Goal: Task Accomplishment & Management: Manage account settings

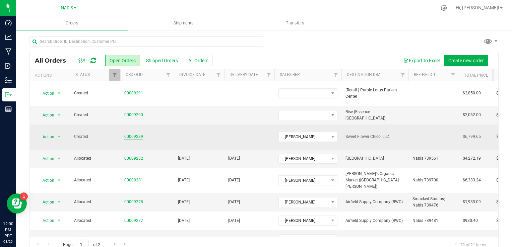
click at [132, 134] on link "00009289" at bounding box center [133, 137] width 19 height 6
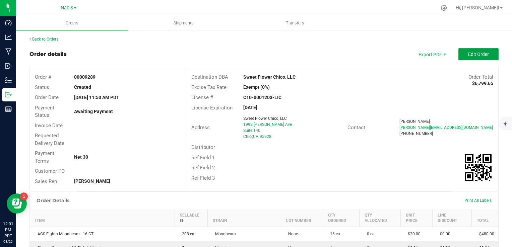
click at [467, 57] on button "Edit Order" at bounding box center [478, 54] width 40 height 12
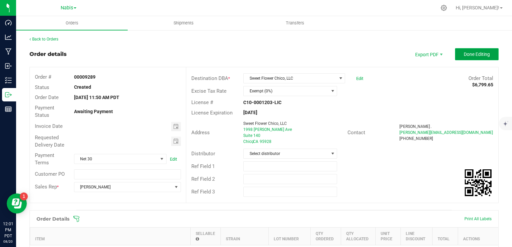
click at [474, 53] on span "Done Editing" at bounding box center [477, 54] width 26 height 5
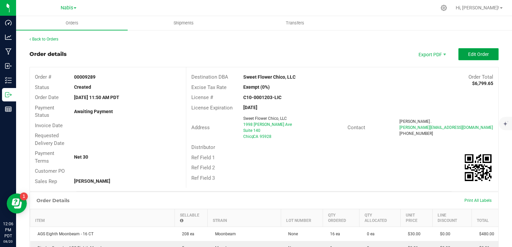
click at [480, 57] on button "Edit Order" at bounding box center [478, 54] width 40 height 12
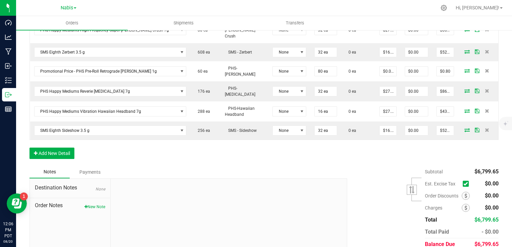
scroll to position [532, 0]
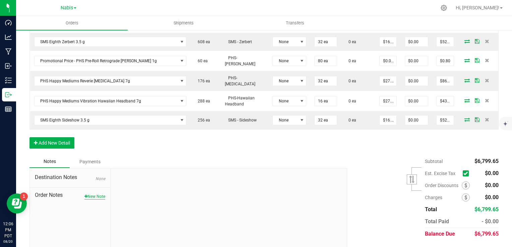
click at [91, 194] on button "New Note" at bounding box center [94, 197] width 21 height 6
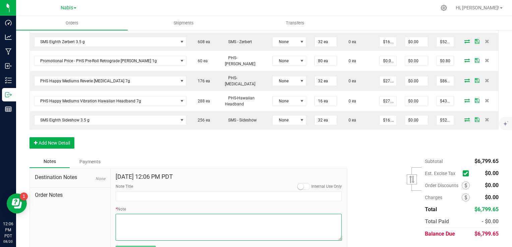
click at [164, 214] on textarea "* Note" at bounding box center [229, 227] width 226 height 27
paste textarea "Promo = Labor Day goody bags (flight packs and 1.5 preroll packs)"
type textarea "Display Credits: AGS Lava Flower (30) Total Credits: $30.00 Promo = [DATE] good…"
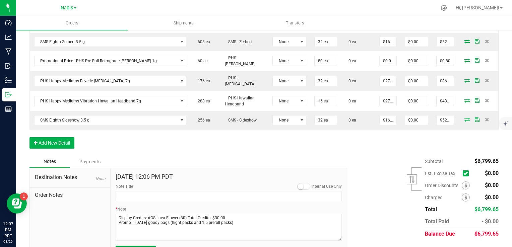
click at [148, 246] on button "Submit Note" at bounding box center [136, 251] width 40 height 10
type input "[DATE] 12:07 PM PDT"
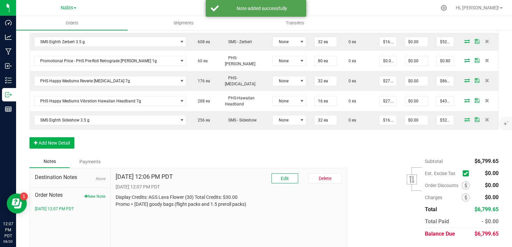
click at [457, 182] on div "Order Discounts" at bounding box center [449, 186] width 49 height 8
click at [464, 183] on icon at bounding box center [465, 185] width 3 height 5
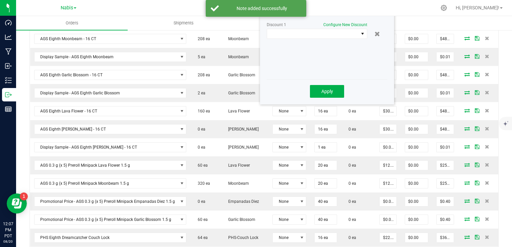
scroll to position [164, 0]
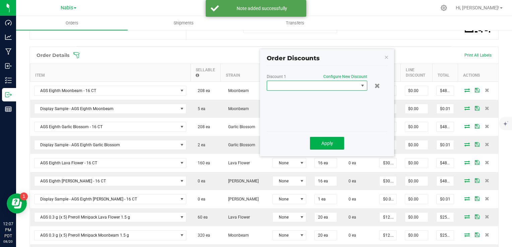
click at [308, 83] on span at bounding box center [312, 85] width 91 height 9
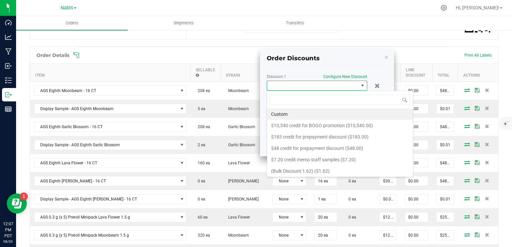
scroll to position [10, 101]
click at [307, 86] on span at bounding box center [312, 85] width 91 height 9
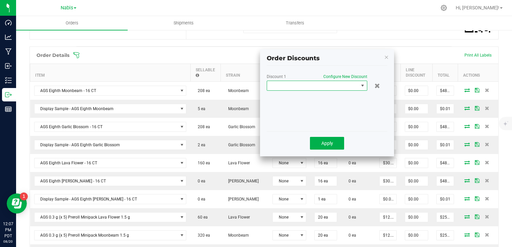
click at [307, 86] on span at bounding box center [312, 85] width 91 height 9
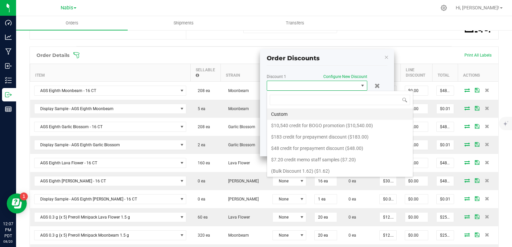
click at [302, 115] on li "Custom" at bounding box center [340, 114] width 146 height 11
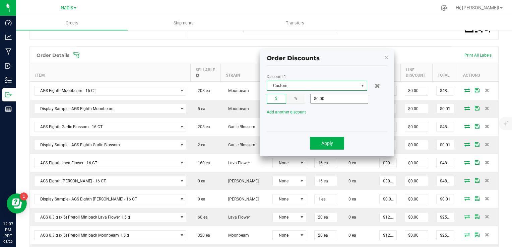
type input "0"
click at [323, 100] on input "0" at bounding box center [339, 98] width 57 height 9
type input "$30.00"
click at [327, 147] on button "Apply" at bounding box center [327, 143] width 34 height 13
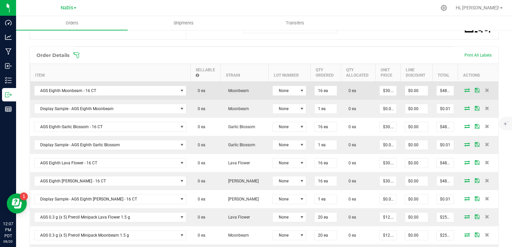
click at [464, 88] on icon at bounding box center [466, 90] width 5 height 4
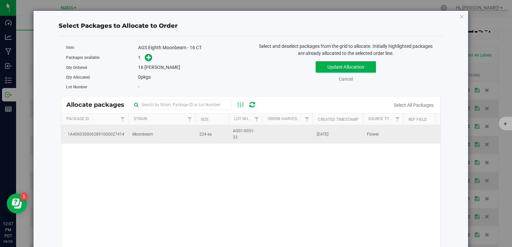
click at [157, 141] on td "Moonbeam" at bounding box center [161, 134] width 67 height 18
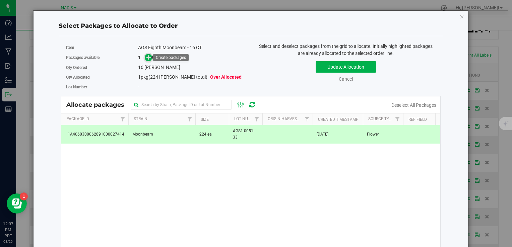
click at [148, 56] on icon at bounding box center [148, 57] width 5 height 5
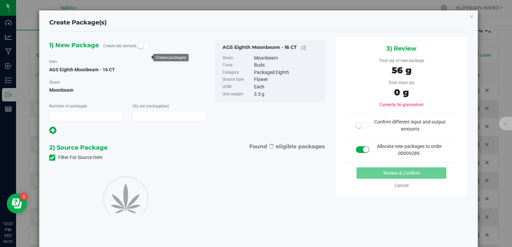
type input "1"
type input "16"
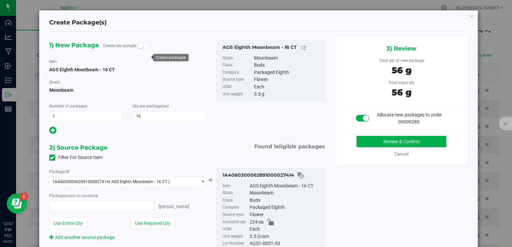
type input "16 ea"
click at [366, 147] on div "Review & Confirm Cancel" at bounding box center [401, 147] width 112 height 22
click at [356, 142] on button "Review & Confirm" at bounding box center [401, 141] width 90 height 11
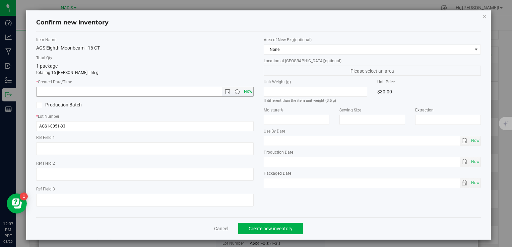
click at [245, 94] on span "Now" at bounding box center [247, 92] width 11 height 10
type input "8/20/2025 12:07 PM"
click at [267, 231] on button "Create new inventory" at bounding box center [270, 228] width 65 height 11
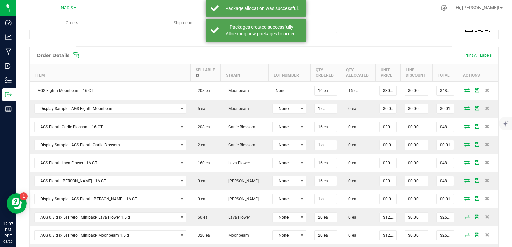
click at [464, 107] on icon at bounding box center [466, 108] width 5 height 4
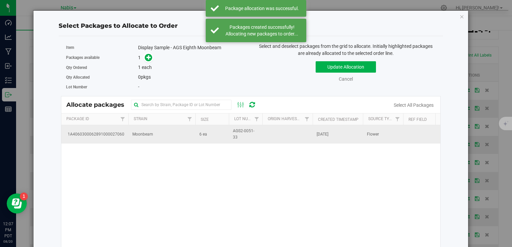
click at [207, 138] on td "6 ea" at bounding box center [212, 134] width 34 height 18
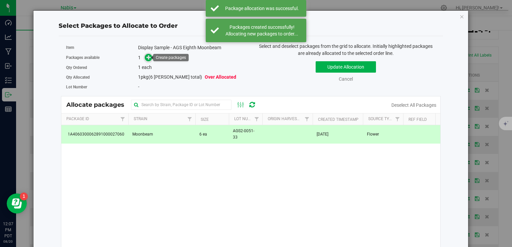
click at [146, 57] on icon at bounding box center [148, 57] width 5 height 5
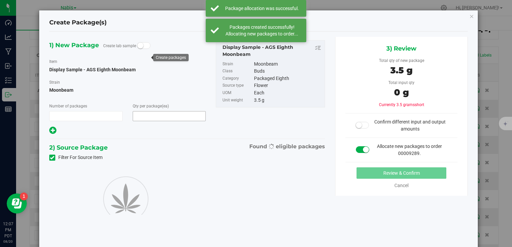
type input "1"
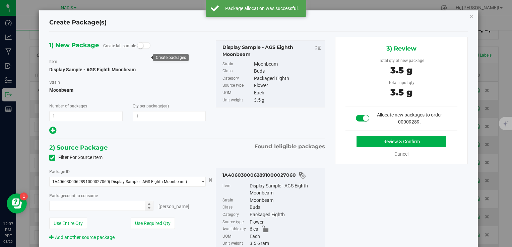
type input "1 ea"
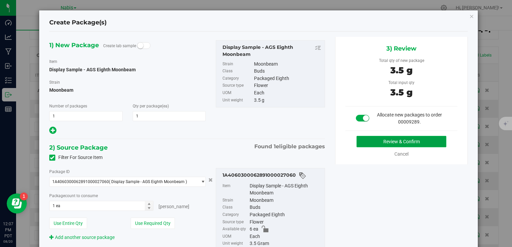
click at [371, 139] on button "Review & Confirm" at bounding box center [401, 141] width 90 height 11
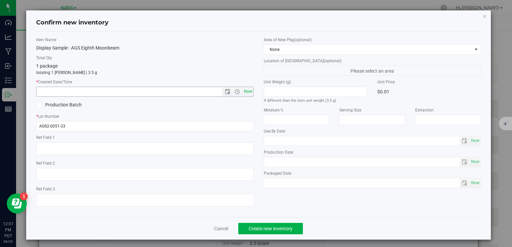
click at [247, 90] on span "Now" at bounding box center [247, 92] width 11 height 10
type input "8/20/2025 12:07 PM"
click at [269, 222] on div "Cancel Create new inventory" at bounding box center [258, 228] width 445 height 22
click at [277, 233] on button "Create new inventory" at bounding box center [270, 228] width 65 height 11
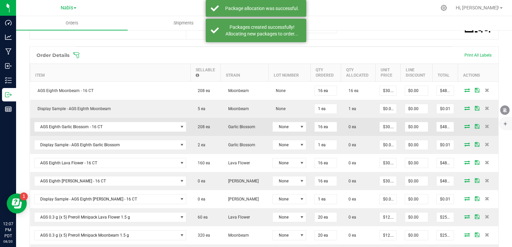
click at [464, 125] on icon at bounding box center [466, 126] width 5 height 4
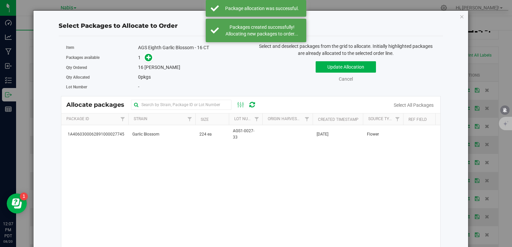
click at [157, 131] on span "Garlic Blossom" at bounding box center [145, 134] width 27 height 6
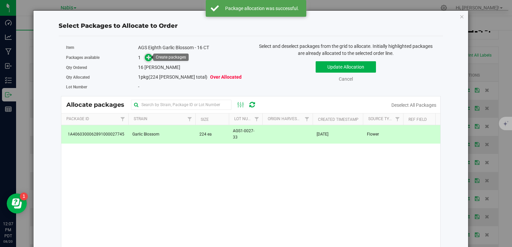
click at [148, 55] on icon at bounding box center [148, 57] width 5 height 5
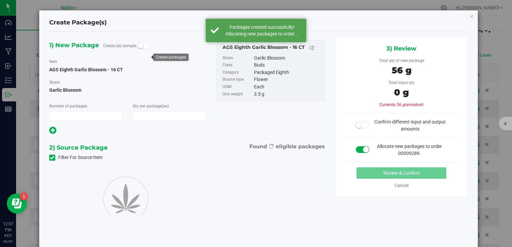
type input "1"
type input "16"
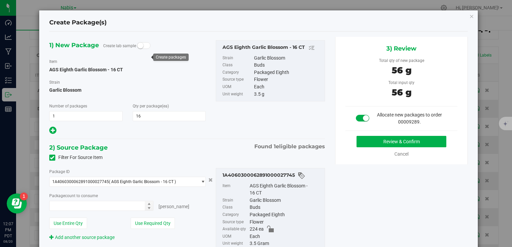
type input "16 ea"
click at [386, 143] on button "Review & Confirm" at bounding box center [401, 141] width 90 height 11
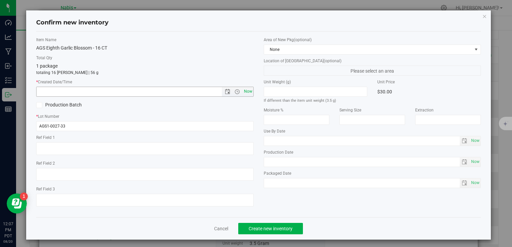
click at [247, 89] on span "Now" at bounding box center [247, 92] width 11 height 10
type input "8/20/2025 12:07 PM"
click at [266, 227] on span "Create new inventory" at bounding box center [271, 228] width 44 height 5
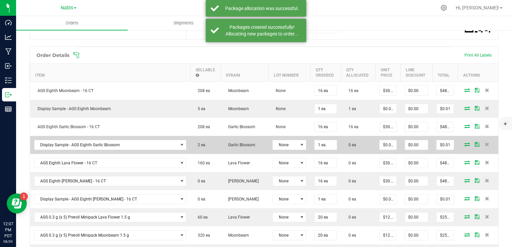
click at [464, 143] on icon at bounding box center [466, 144] width 5 height 4
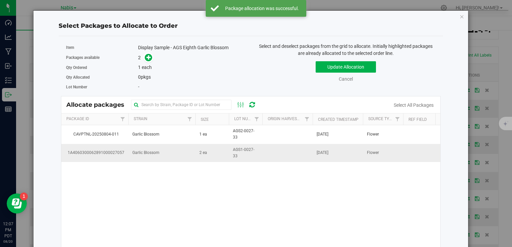
click at [186, 149] on td "Garlic Blossom" at bounding box center [161, 153] width 67 height 18
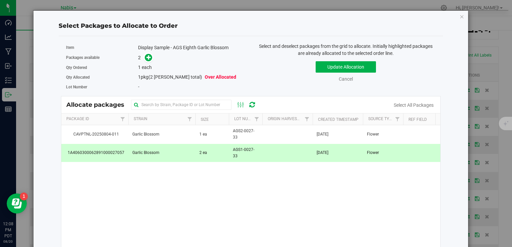
click at [184, 146] on td "Garlic Blossom" at bounding box center [161, 153] width 67 height 18
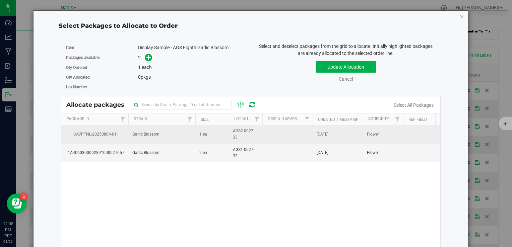
click at [184, 133] on td "Garlic Blossom" at bounding box center [161, 134] width 67 height 18
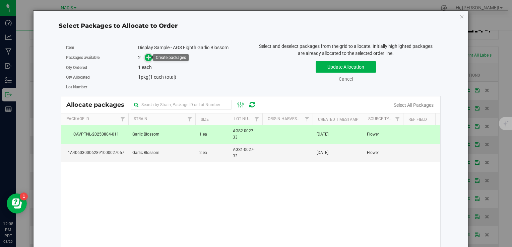
click at [145, 57] on span at bounding box center [149, 58] width 8 height 8
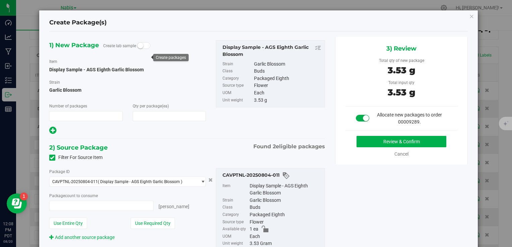
type input "1"
type input "1 ea"
click at [405, 144] on button "Review & Confirm" at bounding box center [401, 141] width 90 height 11
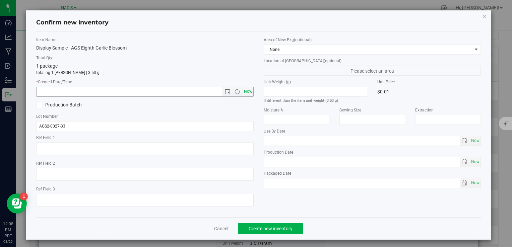
click at [247, 89] on span "Now" at bounding box center [247, 92] width 11 height 10
type input "8/20/2025 12:08 PM"
click at [278, 226] on span "Create new inventory" at bounding box center [271, 228] width 44 height 5
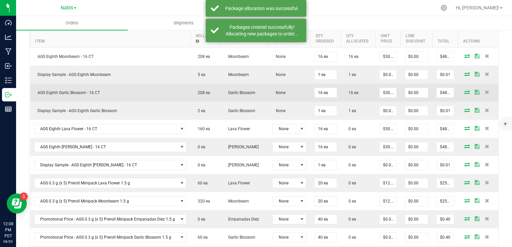
scroll to position [231, 0]
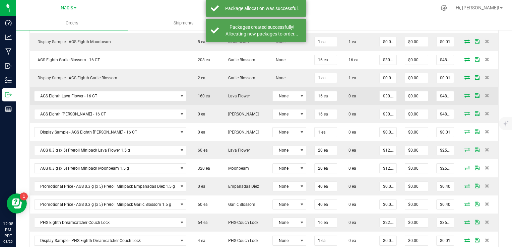
click at [464, 93] on icon at bounding box center [466, 95] width 5 height 4
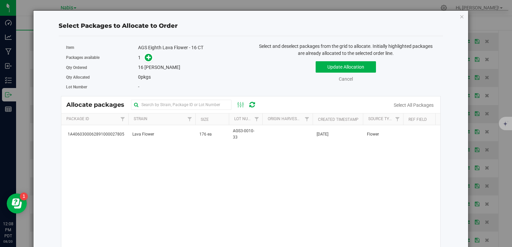
click at [169, 143] on div "1A4060300062891000027805 Lava Flower 176 ea AGS3-0010-33 Aug 18, 2025 Flower" at bounding box center [250, 209] width 379 height 168
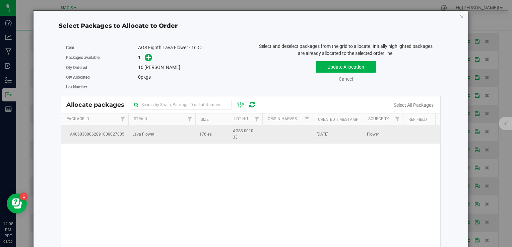
click at [168, 139] on td "Lava Flower" at bounding box center [161, 134] width 67 height 18
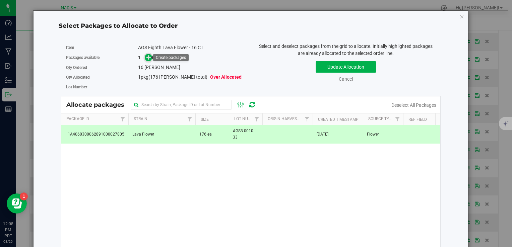
click at [150, 57] on icon at bounding box center [148, 57] width 5 height 5
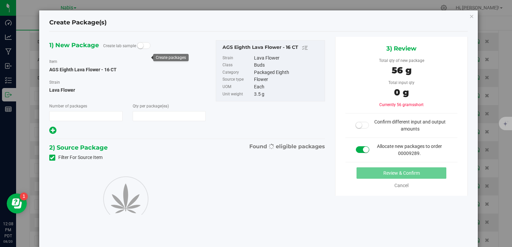
type input "1"
type input "16"
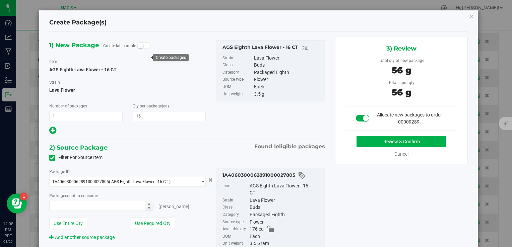
type input "16 ea"
click at [362, 147] on button "Review & Confirm" at bounding box center [401, 141] width 90 height 11
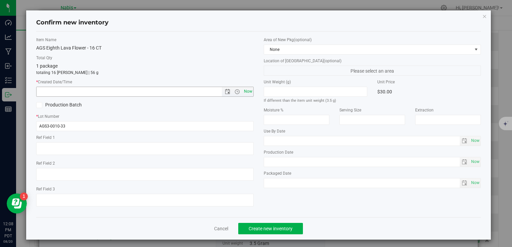
click at [244, 92] on span "Now" at bounding box center [247, 92] width 11 height 10
type input "8/20/2025 12:08 PM"
click at [271, 236] on div "Cancel Create new inventory" at bounding box center [258, 228] width 445 height 22
click at [273, 229] on span "Create new inventory" at bounding box center [271, 228] width 44 height 5
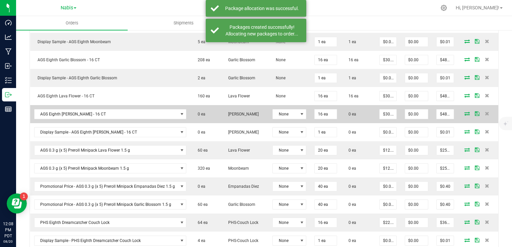
click at [464, 112] on icon at bounding box center [466, 114] width 5 height 4
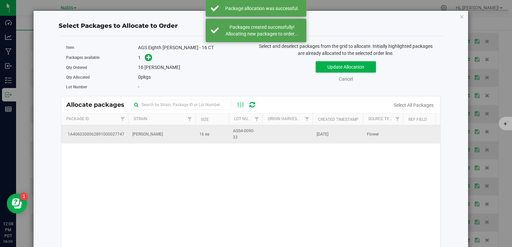
click at [169, 137] on td "[PERSON_NAME]" at bounding box center [161, 134] width 67 height 18
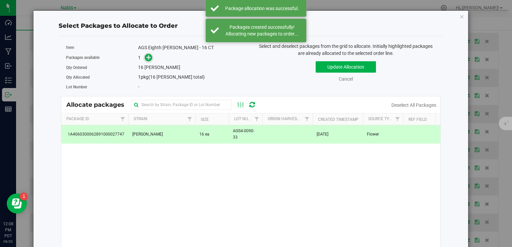
click at [148, 55] on icon at bounding box center [148, 57] width 5 height 5
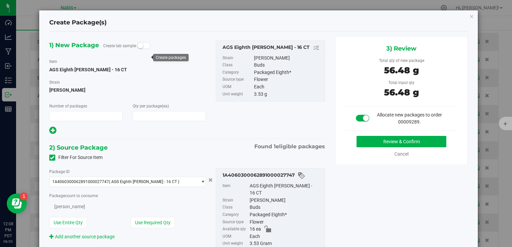
type input "1"
type input "16"
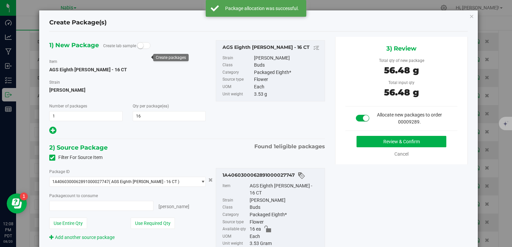
type input "16 ea"
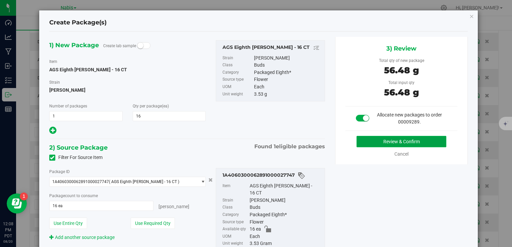
click at [363, 144] on button "Review & Confirm" at bounding box center [401, 141] width 90 height 11
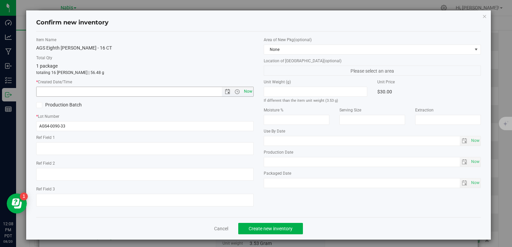
click at [247, 89] on span "Now" at bounding box center [247, 92] width 11 height 10
type input "8/20/2025 12:08 PM"
click at [268, 226] on span "Create new inventory" at bounding box center [271, 228] width 44 height 5
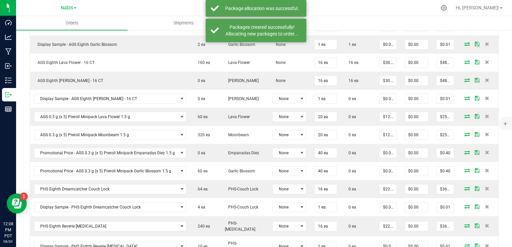
scroll to position [298, 0]
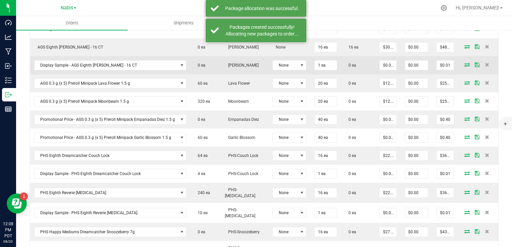
click at [464, 64] on icon at bounding box center [466, 65] width 5 height 4
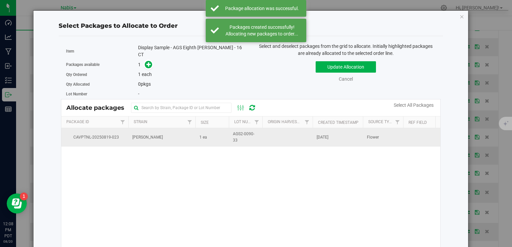
click at [154, 134] on span "[PERSON_NAME]" at bounding box center [147, 137] width 30 height 6
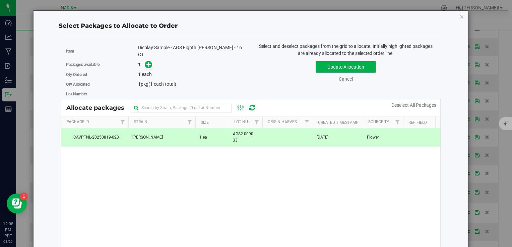
click at [143, 61] on span at bounding box center [147, 65] width 11 height 8
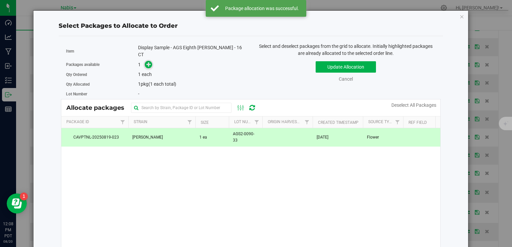
click at [145, 61] on span at bounding box center [149, 65] width 8 height 8
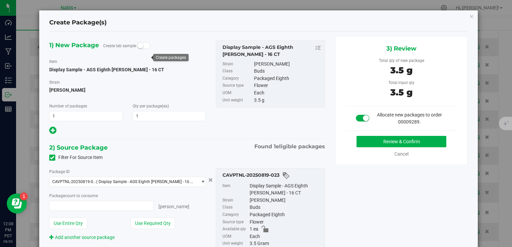
type input "1"
type input "1 ea"
click at [401, 141] on button "Review & Confirm" at bounding box center [401, 141] width 90 height 11
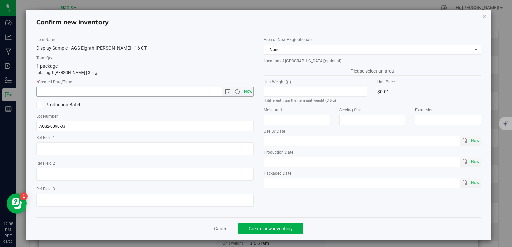
click at [247, 91] on span "Now" at bounding box center [247, 92] width 11 height 10
type input "8/20/2025 12:08 PM"
click at [280, 224] on button "Create new inventory" at bounding box center [270, 228] width 65 height 11
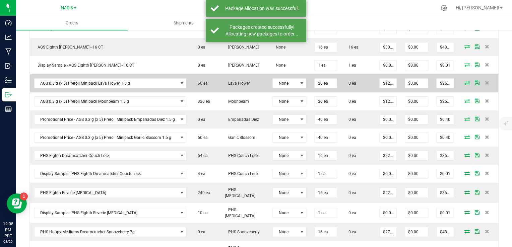
click at [464, 81] on icon at bounding box center [466, 83] width 5 height 4
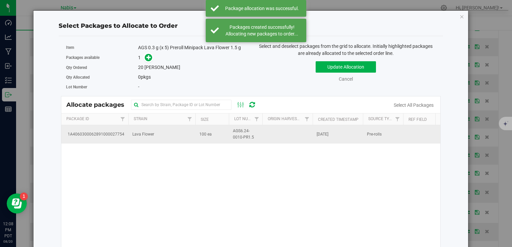
click at [199, 137] on td "100 ea" at bounding box center [212, 134] width 34 height 18
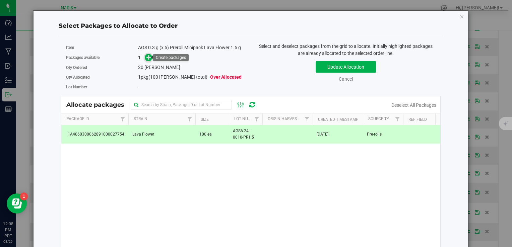
click at [146, 59] on icon at bounding box center [148, 57] width 5 height 5
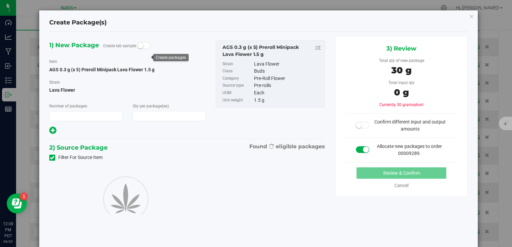
type input "1"
type input "20"
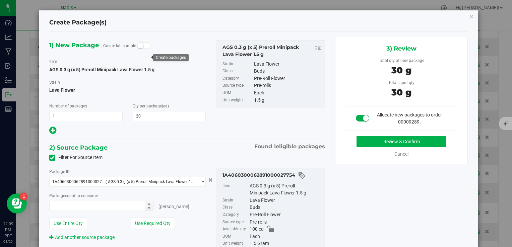
type input "20 ea"
click at [359, 147] on button "Review & Confirm" at bounding box center [401, 141] width 90 height 11
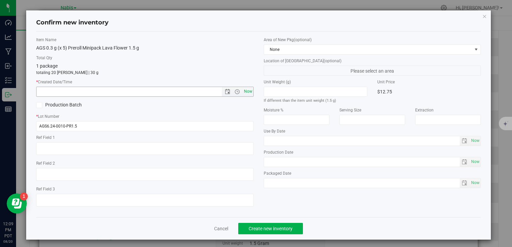
click at [245, 92] on span "Now" at bounding box center [247, 92] width 11 height 10
type input "8/20/2025 12:09 PM"
click at [274, 232] on button "Create new inventory" at bounding box center [270, 228] width 65 height 11
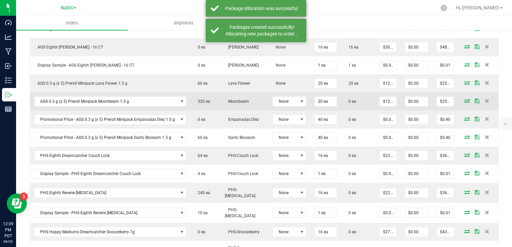
click at [464, 99] on icon at bounding box center [466, 101] width 5 height 4
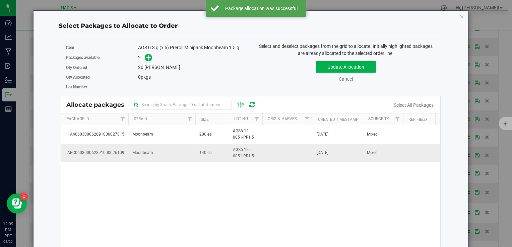
click at [176, 157] on td "Moonbeam" at bounding box center [161, 153] width 67 height 18
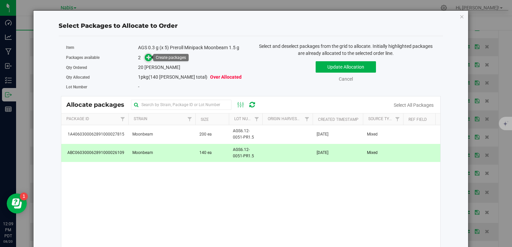
click at [145, 55] on link at bounding box center [149, 57] width 8 height 5
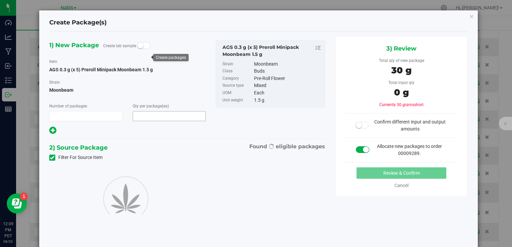
type input "1"
type input "20"
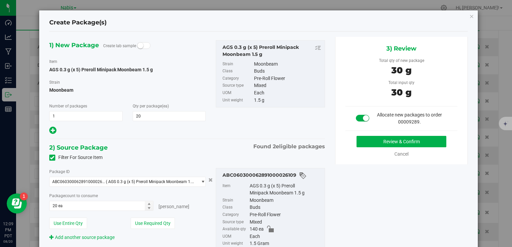
click at [368, 135] on div "3) Review Total qty of new package 30 g Total input qty 30 g Allocate new packa…" at bounding box center [401, 101] width 133 height 128
click at [368, 144] on button "Review & Confirm" at bounding box center [401, 141] width 90 height 11
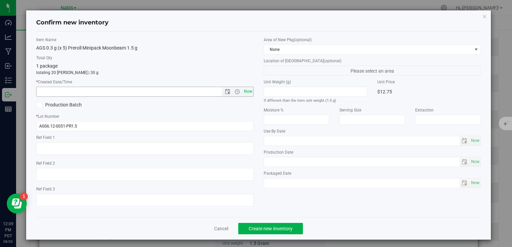
click at [245, 93] on span "Now" at bounding box center [247, 92] width 11 height 10
type input "8/20/2025 12:09 PM"
click at [275, 231] on button "Create new inventory" at bounding box center [270, 228] width 65 height 11
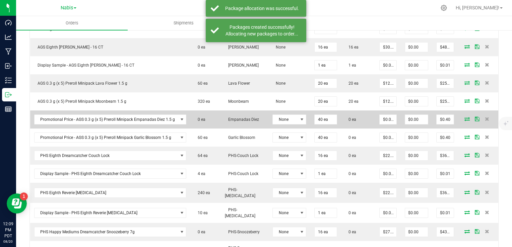
click at [464, 117] on icon at bounding box center [466, 119] width 5 height 4
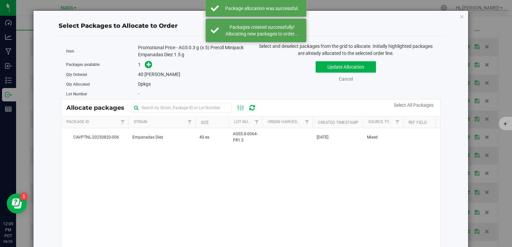
click at [174, 146] on div "CAVPTNL-20250820-006 Empanadas Diez 40 ea AGS5.8-0064-PR1.5 Aug 20, 2025 Mixed" at bounding box center [250, 212] width 379 height 168
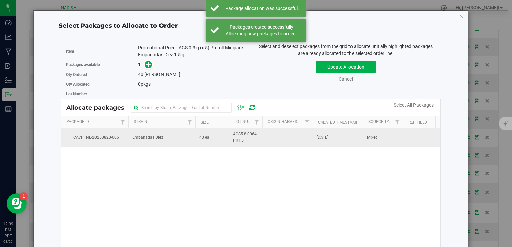
click at [171, 139] on td "Empanadas Diez" at bounding box center [161, 137] width 67 height 18
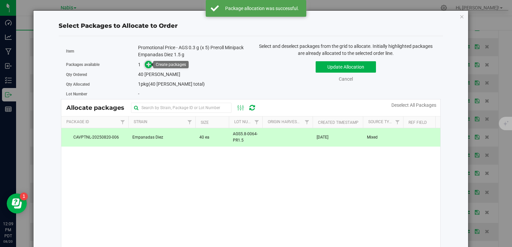
click at [147, 65] on icon at bounding box center [148, 64] width 5 height 5
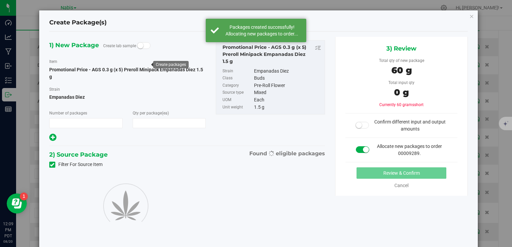
type input "1"
type input "40"
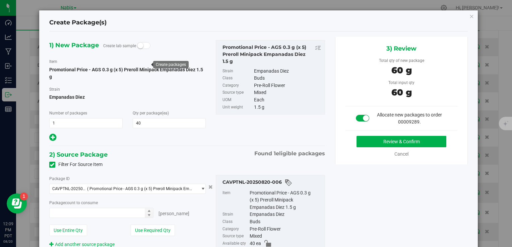
type input "40 ea"
click at [399, 141] on button "Review & Confirm" at bounding box center [401, 141] width 90 height 11
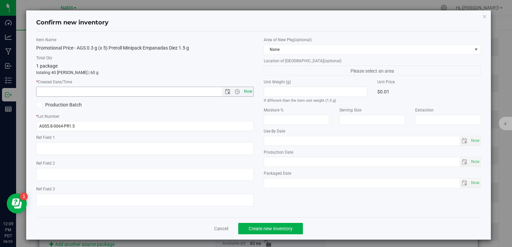
click at [242, 94] on span "Now" at bounding box center [247, 92] width 11 height 10
type input "8/20/2025 12:09 PM"
click at [286, 233] on button "Create new inventory" at bounding box center [270, 228] width 65 height 11
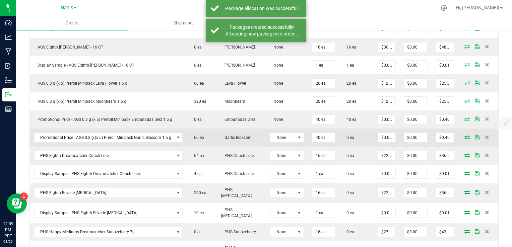
click at [464, 135] on icon at bounding box center [466, 137] width 5 height 4
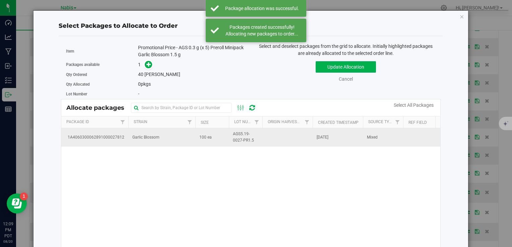
click at [222, 141] on td "100 ea" at bounding box center [212, 137] width 34 height 18
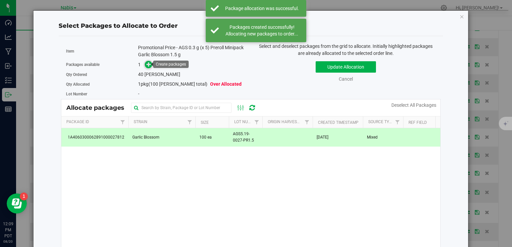
click at [147, 65] on icon at bounding box center [148, 64] width 5 height 5
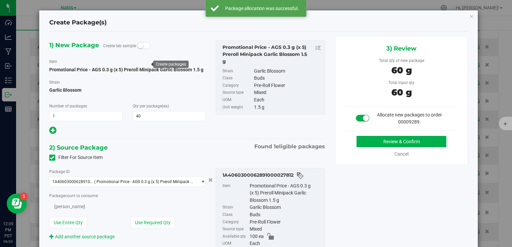
type input "40"
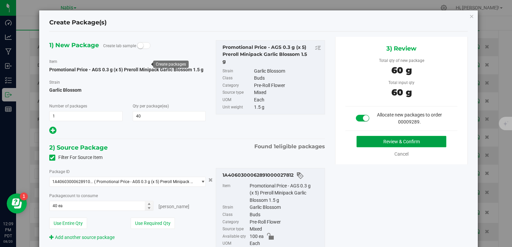
click at [401, 145] on button "Review & Confirm" at bounding box center [401, 141] width 90 height 11
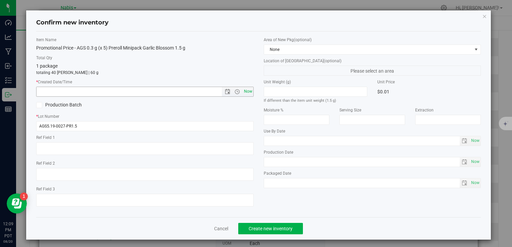
click at [246, 92] on span "Now" at bounding box center [247, 92] width 11 height 10
type input "8/20/2025 12:09 PM"
click at [273, 228] on span "Create new inventory" at bounding box center [271, 228] width 44 height 5
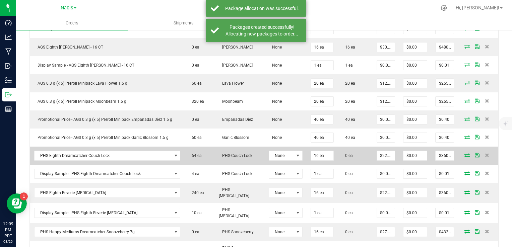
click at [464, 157] on icon at bounding box center [466, 155] width 5 height 4
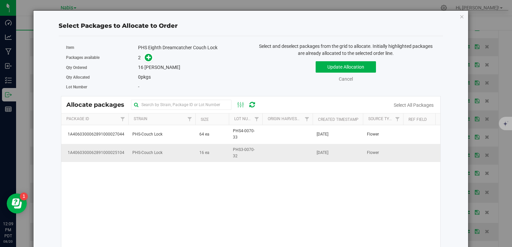
click at [173, 155] on td "PHS-Couch Lock" at bounding box center [161, 153] width 67 height 18
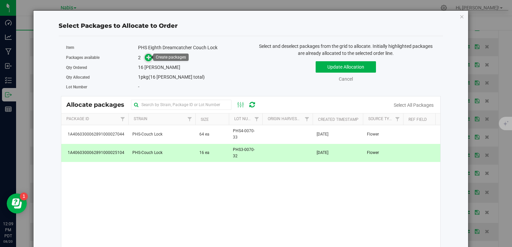
click at [147, 55] on icon at bounding box center [148, 57] width 5 height 5
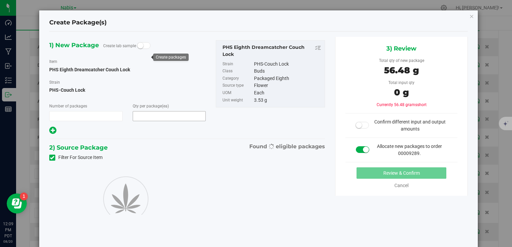
type input "1"
type input "16"
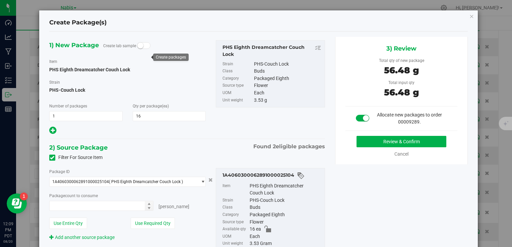
type input "16 ea"
click at [388, 138] on button "Review & Confirm" at bounding box center [401, 141] width 90 height 11
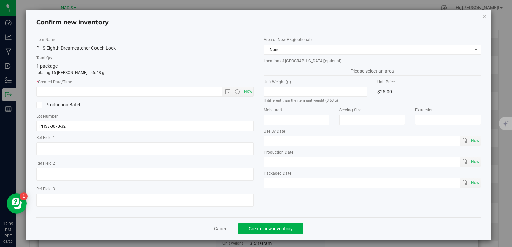
click at [251, 92] on div "Item Name PHS Eighth Dreamcatcher Couch Lock Total Qty 1 package totaling 16 ea…" at bounding box center [144, 124] width 227 height 175
click at [247, 91] on span "Now" at bounding box center [247, 92] width 11 height 10
type input "8/20/2025 12:09 PM"
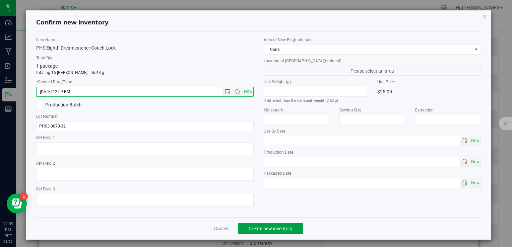
click at [275, 229] on span "Create new inventory" at bounding box center [271, 228] width 44 height 5
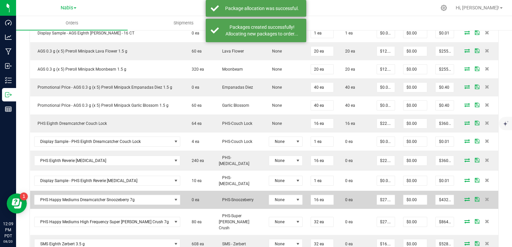
scroll to position [365, 0]
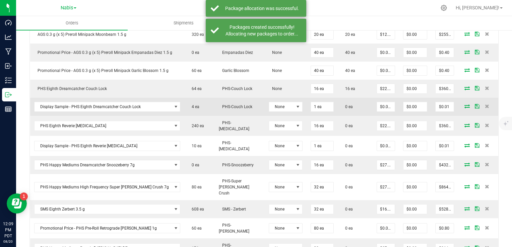
click at [464, 107] on icon at bounding box center [466, 106] width 5 height 4
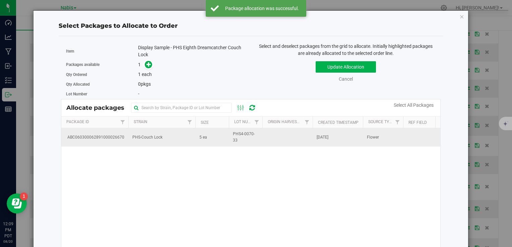
click at [182, 143] on td "PHS-Couch Lock" at bounding box center [161, 137] width 67 height 18
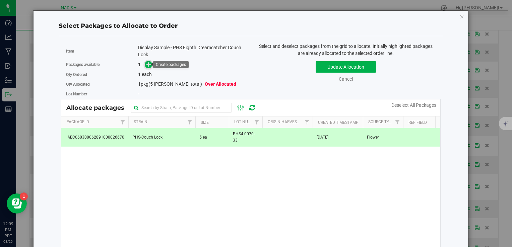
click at [146, 63] on icon at bounding box center [148, 64] width 5 height 5
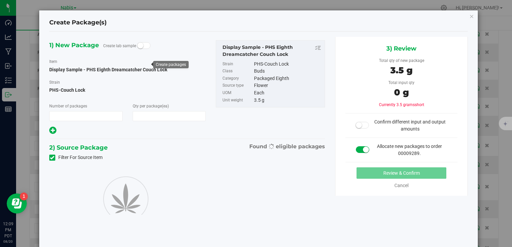
type input "1"
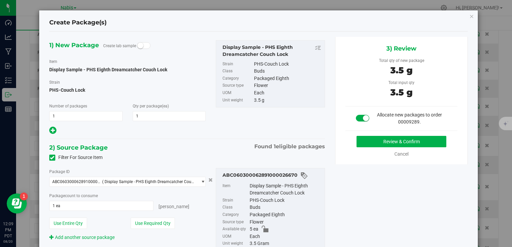
click at [390, 135] on div "3) Review Total qty of new package 3.5 g Total input qty 3.5 g Allocate new pac…" at bounding box center [401, 101] width 133 height 128
click at [390, 138] on button "Review & Confirm" at bounding box center [401, 141] width 90 height 11
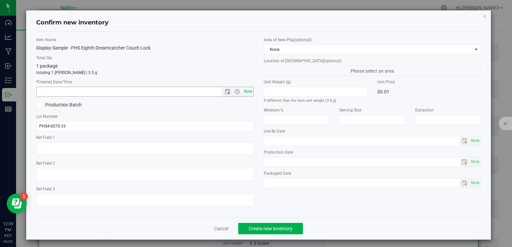
click at [245, 92] on span "Now" at bounding box center [247, 92] width 11 height 10
type input "8/20/2025 12:09 PM"
click at [266, 231] on button "Create new inventory" at bounding box center [270, 228] width 65 height 11
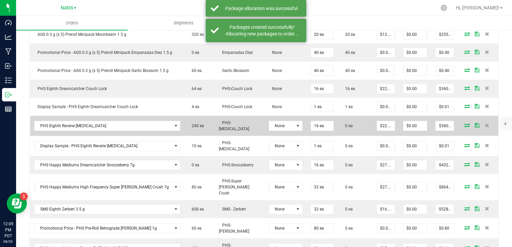
click at [464, 125] on icon at bounding box center [466, 125] width 5 height 4
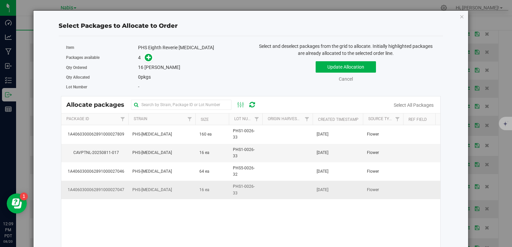
click at [233, 193] on span "PHS1-0026-33" at bounding box center [245, 190] width 25 height 13
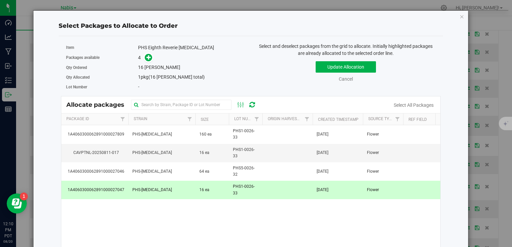
click at [255, 194] on span "PHS1-0026-33" at bounding box center [245, 190] width 25 height 13
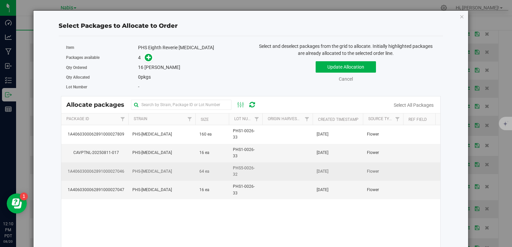
click at [249, 170] on span "PHS5-0026-32" at bounding box center [245, 171] width 25 height 13
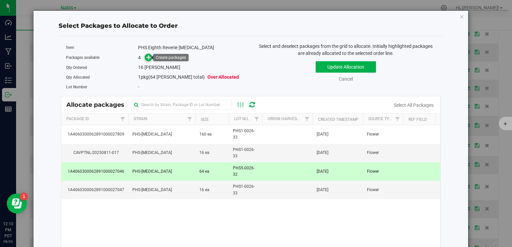
click at [146, 57] on icon at bounding box center [148, 57] width 5 height 5
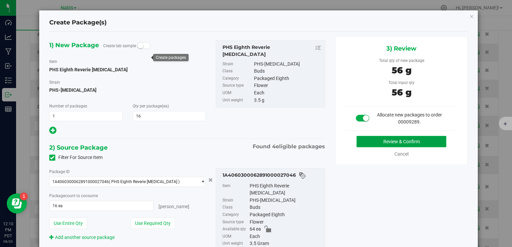
click at [379, 139] on button "Review & Confirm" at bounding box center [401, 141] width 90 height 11
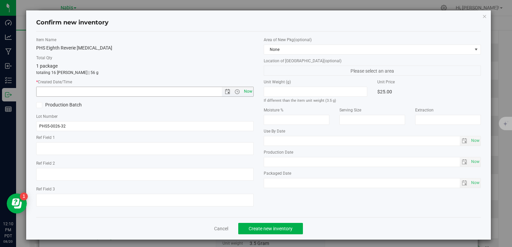
click at [246, 89] on span "Now" at bounding box center [247, 92] width 11 height 10
type input "8/20/2025 12:10 PM"
click at [270, 228] on span "Create new inventory" at bounding box center [271, 228] width 44 height 5
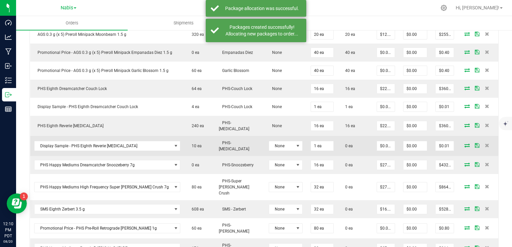
click at [464, 143] on icon at bounding box center [466, 145] width 5 height 4
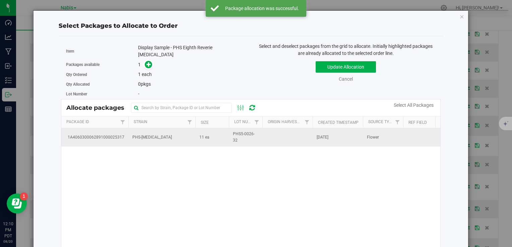
click at [157, 136] on td "PHS-[MEDICAL_DATA]" at bounding box center [161, 137] width 67 height 18
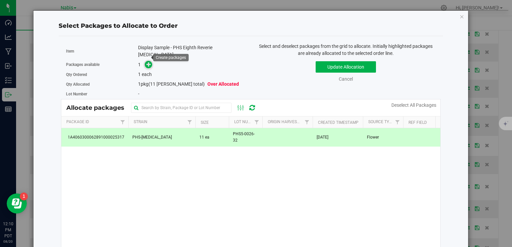
click at [146, 62] on icon at bounding box center [148, 64] width 5 height 5
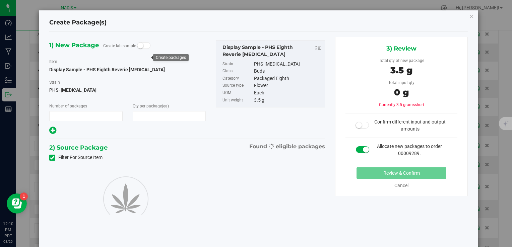
type input "1"
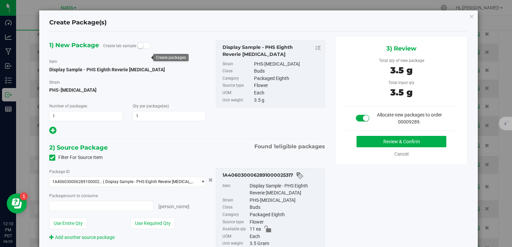
type input "1 ea"
click at [372, 141] on button "Review & Confirm" at bounding box center [401, 141] width 90 height 11
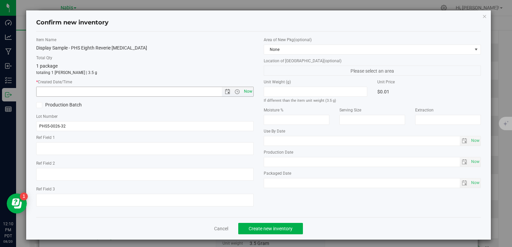
click at [243, 91] on span "Now" at bounding box center [247, 92] width 11 height 10
type input "8/20/2025 12:10 PM"
click at [274, 230] on span "Create new inventory" at bounding box center [271, 228] width 44 height 5
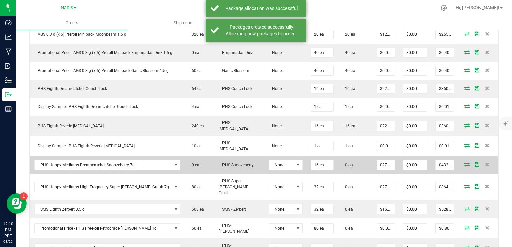
click at [464, 162] on icon at bounding box center [466, 164] width 5 height 4
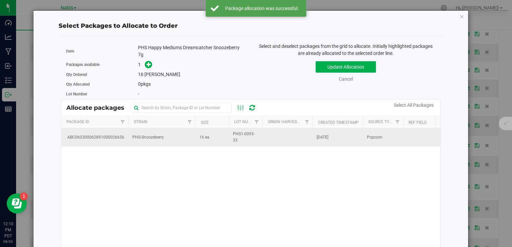
click at [182, 140] on td "PHS-Snoozeberry" at bounding box center [161, 137] width 67 height 18
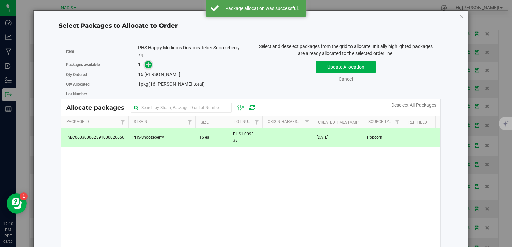
click at [146, 64] on icon at bounding box center [148, 64] width 5 height 5
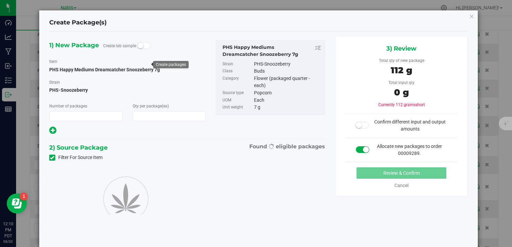
type input "1"
type input "16"
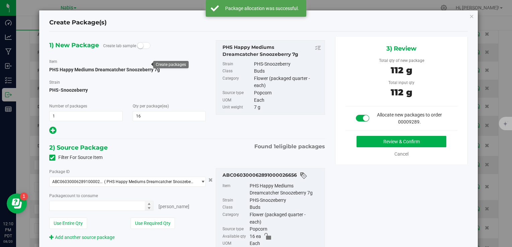
type input "16 ea"
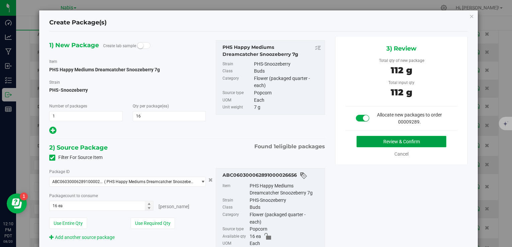
click at [365, 145] on button "Review & Confirm" at bounding box center [401, 141] width 90 height 11
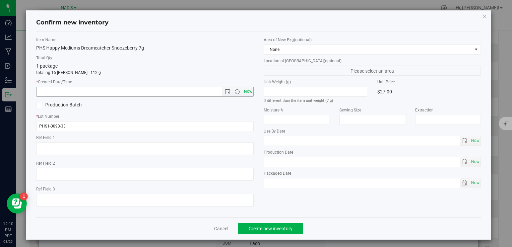
click at [246, 90] on span "Now" at bounding box center [247, 92] width 11 height 10
type input "8/20/2025 12:10 PM"
click at [276, 228] on span "Create new inventory" at bounding box center [271, 228] width 44 height 5
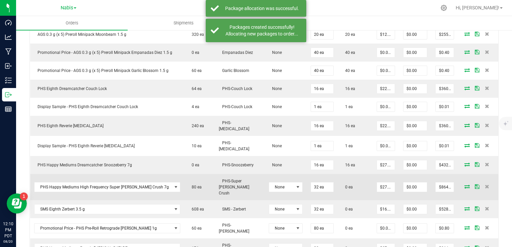
click at [464, 185] on icon at bounding box center [466, 187] width 5 height 4
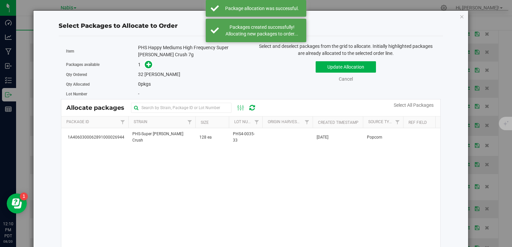
click at [178, 146] on div "1A4060300062891000026944 PHS-Super Berry Crush 128 ea PHS4-0035-33 Jul 28, 2025…" at bounding box center [250, 212] width 379 height 168
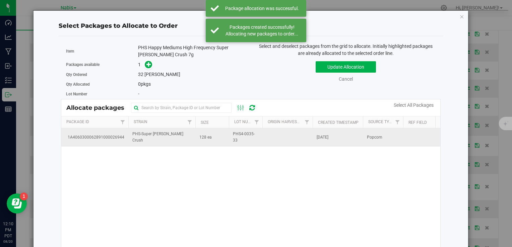
click at [157, 137] on span "PHS-Super [PERSON_NAME] Crush" at bounding box center [161, 137] width 59 height 13
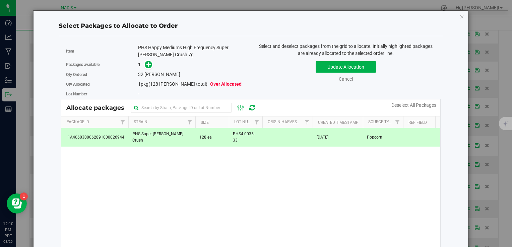
click at [142, 66] on span at bounding box center [146, 65] width 11 height 8
click at [145, 66] on span at bounding box center [149, 65] width 8 height 8
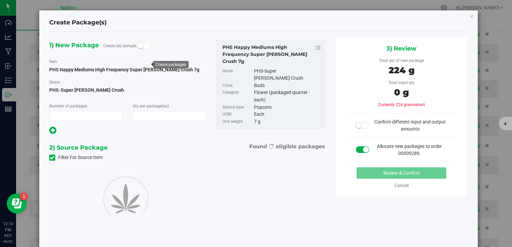
type input "1"
type input "32"
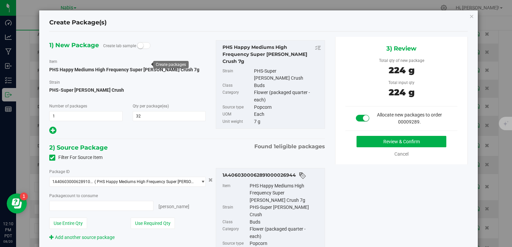
type input "32 ea"
click at [384, 139] on button "Review & Confirm" at bounding box center [401, 141] width 90 height 11
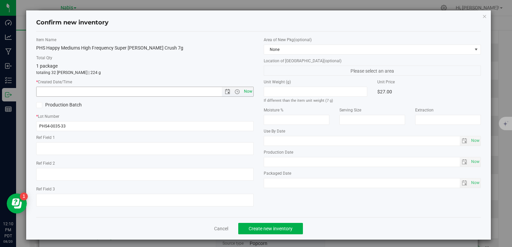
click at [250, 92] on span "Now" at bounding box center [247, 92] width 11 height 10
type input "8/20/2025 12:10 PM"
click at [270, 230] on span "Create new inventory" at bounding box center [271, 228] width 44 height 5
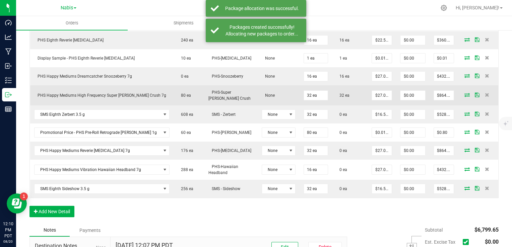
scroll to position [465, 0]
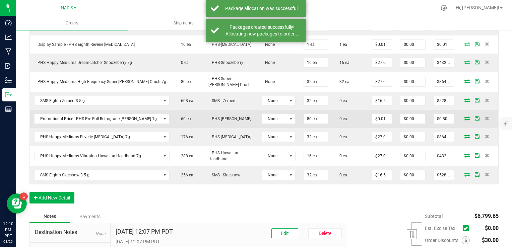
click at [464, 117] on icon at bounding box center [466, 118] width 5 height 4
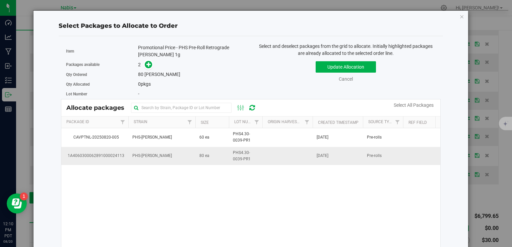
click at [176, 154] on td "PHS-[PERSON_NAME]" at bounding box center [161, 156] width 67 height 18
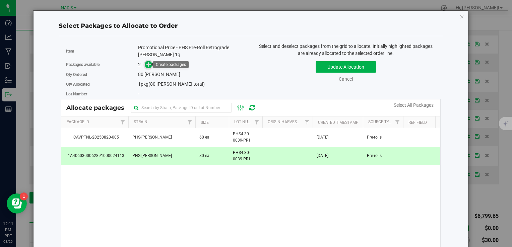
click at [146, 64] on icon at bounding box center [148, 64] width 5 height 5
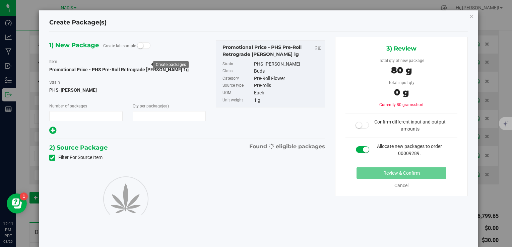
type input "1"
type input "80"
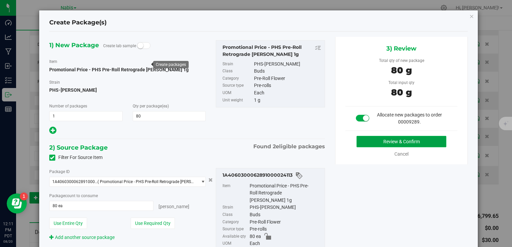
click at [368, 142] on button "Review & Confirm" at bounding box center [401, 141] width 90 height 11
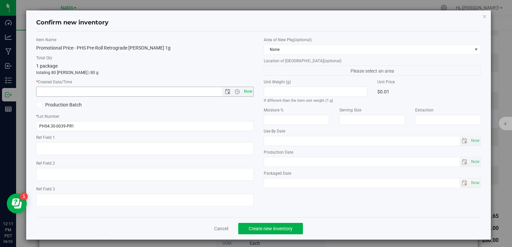
click at [244, 90] on span "Now" at bounding box center [247, 92] width 11 height 10
type input "8/20/2025 12:11 PM"
click at [277, 232] on button "Create new inventory" at bounding box center [270, 228] width 65 height 11
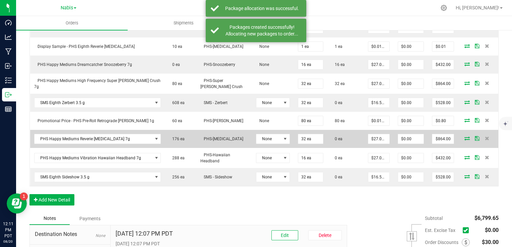
click at [464, 136] on icon at bounding box center [466, 138] width 5 height 4
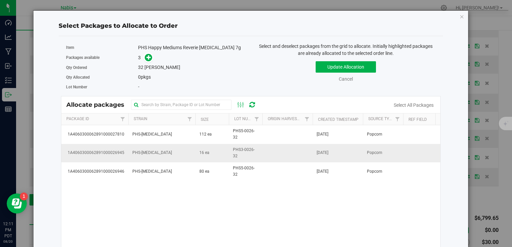
click at [227, 152] on td "16 ea" at bounding box center [212, 153] width 34 height 18
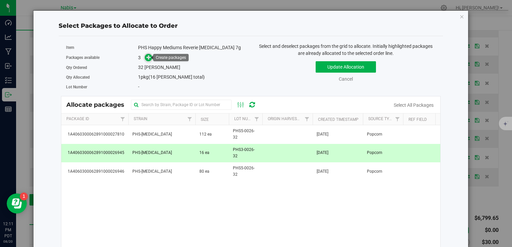
click at [149, 57] on icon at bounding box center [148, 57] width 5 height 5
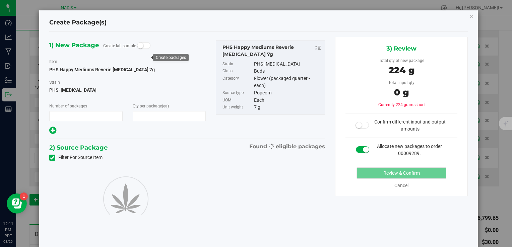
type input "1"
type input "32"
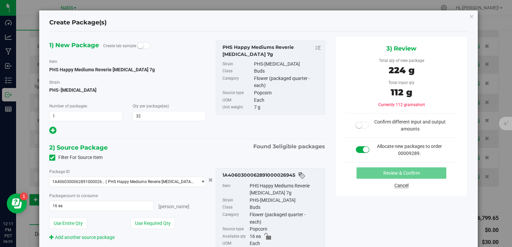
click at [404, 187] on link "Cancel" at bounding box center [401, 185] width 14 height 5
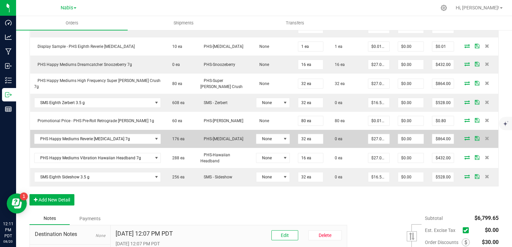
click at [464, 136] on icon at bounding box center [466, 138] width 5 height 4
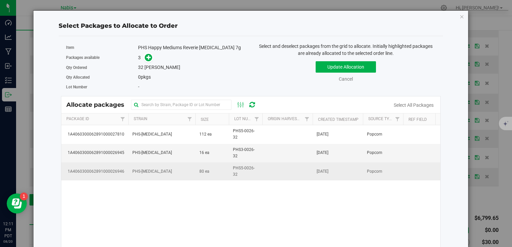
click at [214, 177] on td "80 ea" at bounding box center [212, 171] width 34 height 18
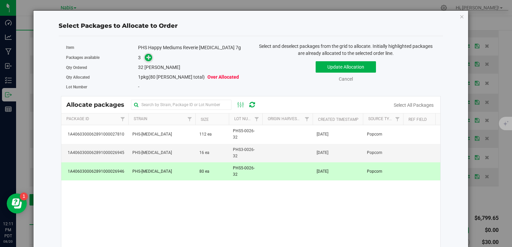
click at [147, 54] on span at bounding box center [149, 58] width 8 height 8
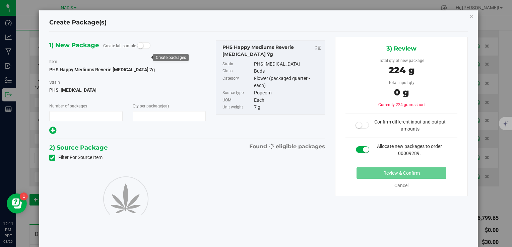
type input "1"
type input "32"
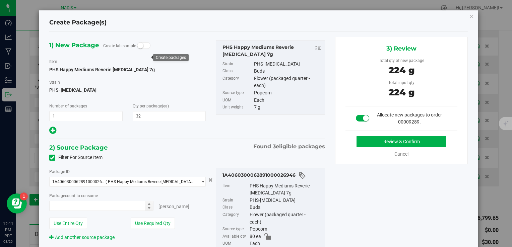
type input "32 ea"
click at [397, 140] on button "Review & Confirm" at bounding box center [401, 141] width 90 height 11
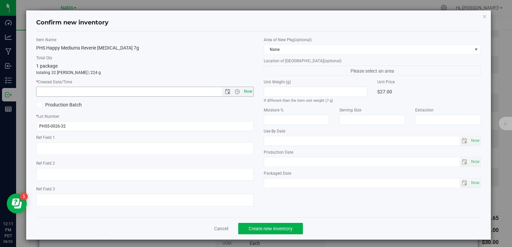
click at [245, 92] on span "Now" at bounding box center [247, 92] width 11 height 10
type input "8/20/2025 12:11 PM"
click at [270, 232] on button "Create new inventory" at bounding box center [270, 228] width 65 height 11
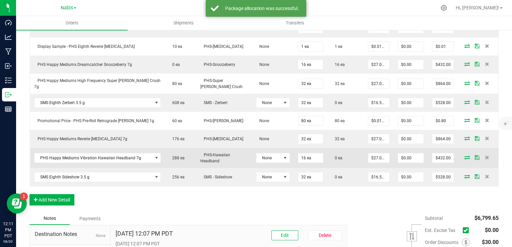
click at [464, 155] on icon at bounding box center [466, 157] width 5 height 4
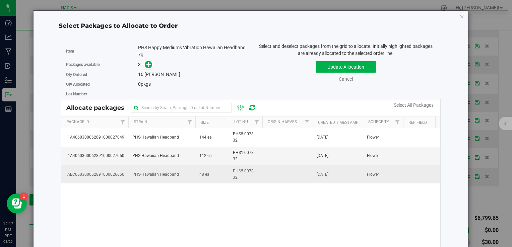
click at [254, 176] on span "PHS5-0078-32" at bounding box center [245, 174] width 25 height 13
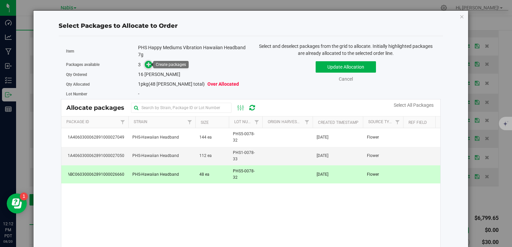
click at [150, 66] on icon at bounding box center [148, 64] width 5 height 5
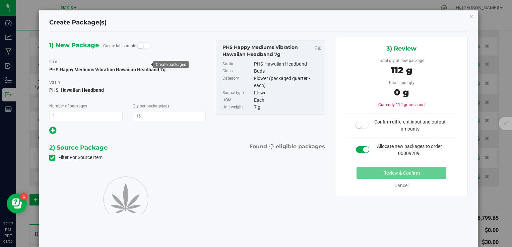
type input "16"
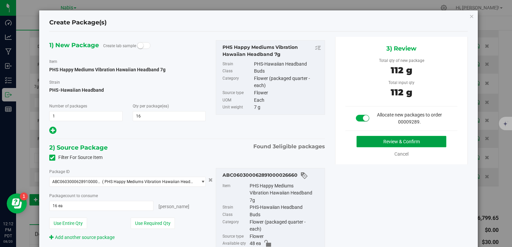
click at [364, 144] on button "Review & Confirm" at bounding box center [401, 141] width 90 height 11
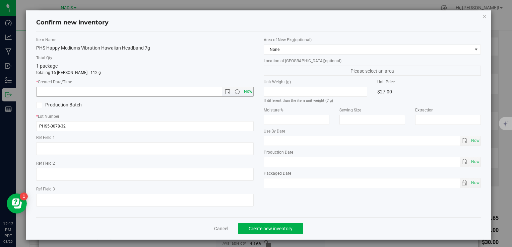
click at [243, 89] on span "Now" at bounding box center [247, 92] width 11 height 10
type input "8/20/2025 12:12 PM"
click at [259, 229] on span "Create new inventory" at bounding box center [271, 228] width 44 height 5
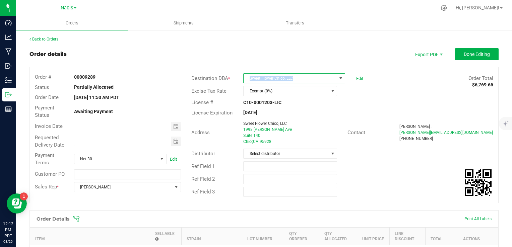
copy span "Sweet Flower Chico, LLC"
drag, startPoint x: 299, startPoint y: 77, endPoint x: 217, endPoint y: 73, distance: 81.9
click at [217, 73] on div "Destination DBA * Sweet Flower Chico, LLC Edit Order Total $6,769.65" at bounding box center [342, 78] width 312 height 13
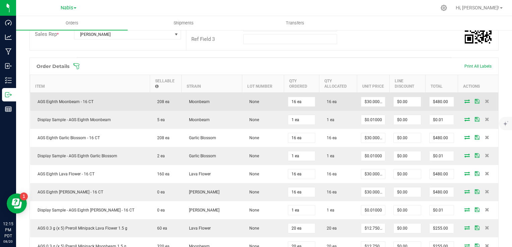
scroll to position [235, 0]
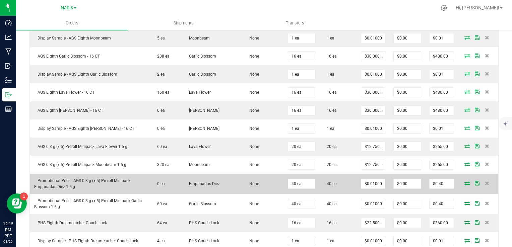
click at [261, 175] on td "None" at bounding box center [263, 184] width 42 height 20
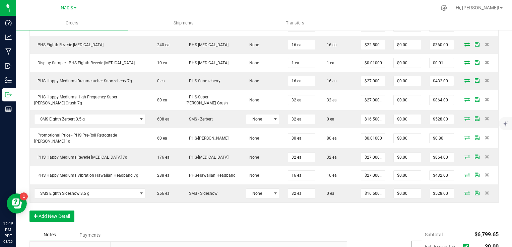
scroll to position [469, 0]
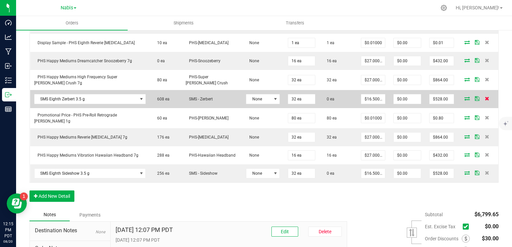
click at [485, 96] on icon at bounding box center [487, 98] width 4 height 4
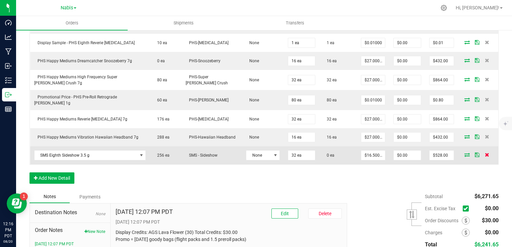
click at [485, 153] on icon at bounding box center [487, 155] width 4 height 4
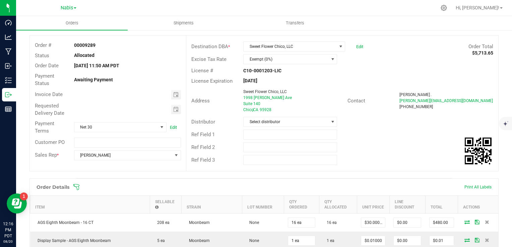
scroll to position [0, 0]
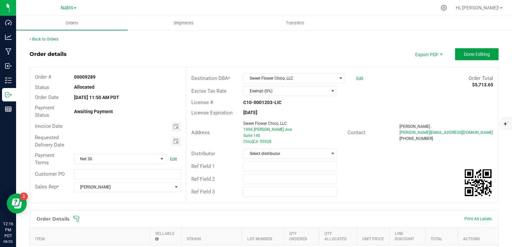
click at [460, 58] on button "Done Editing" at bounding box center [477, 54] width 44 height 12
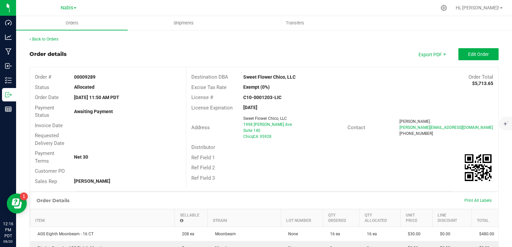
drag, startPoint x: 240, startPoint y: 74, endPoint x: 318, endPoint y: 75, distance: 77.7
click at [318, 75] on div "Sweet Flower Chico, LLC" at bounding box center [303, 77] width 130 height 7
copy strong "Sweet Flower Chico, LLC"
drag, startPoint x: 243, startPoint y: 126, endPoint x: 282, endPoint y: 125, distance: 39.2
click at [282, 125] on div "1998 [PERSON_NAME] Ave" at bounding box center [292, 125] width 99 height 6
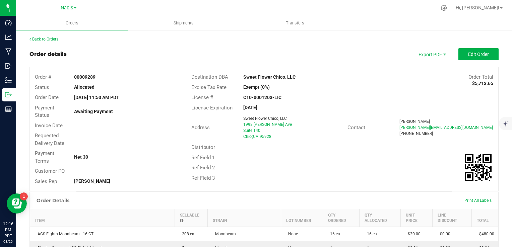
drag, startPoint x: 282, startPoint y: 125, endPoint x: 236, endPoint y: 124, distance: 45.9
click at [230, 124] on div "Address" at bounding box center [213, 128] width 54 height 8
drag, startPoint x: 237, startPoint y: 123, endPoint x: 287, endPoint y: 125, distance: 50.3
click at [287, 125] on div "Address Sweet Flower Chico, LLC 1998 Alcott Ave Suite 140 Chico , CA 95928" at bounding box center [266, 127] width 161 height 27
copy span "1998 [PERSON_NAME] Ave"
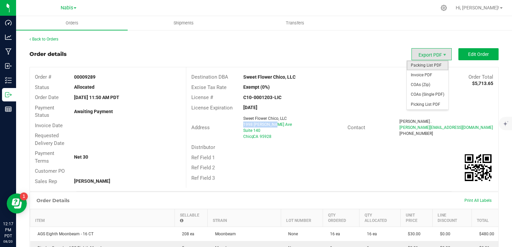
click at [423, 69] on span "Packing List PDF" at bounding box center [428, 66] width 42 height 10
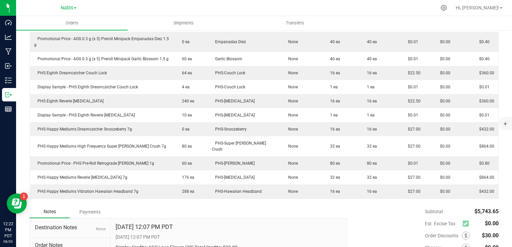
scroll to position [372, 0]
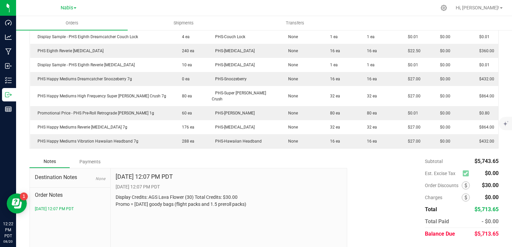
drag, startPoint x: 113, startPoint y: 179, endPoint x: 288, endPoint y: 191, distance: 175.9
click at [288, 191] on div "Aug 20, 2025 12:07 PM PDT 8/20/2025 12:07 PM PDT Display Credits: AGS Lava Flow…" at bounding box center [229, 214] width 237 height 90
copy p "Display Credits: AGS Lava Flower (30) Total Credits: $30.00 Promo = [DATE] good…"
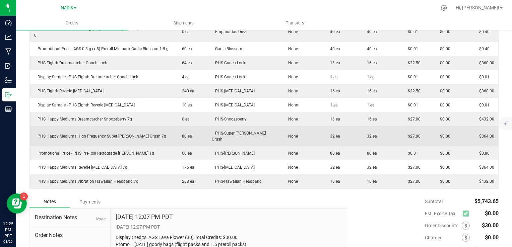
scroll to position [311, 0]
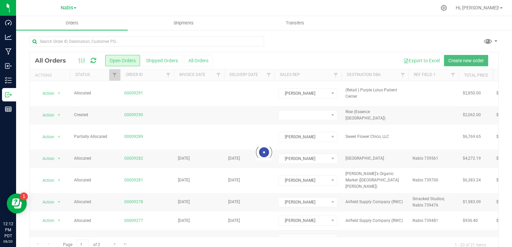
click at [457, 61] on span "Create new order" at bounding box center [466, 60] width 36 height 5
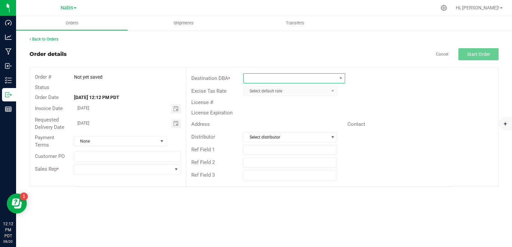
click at [274, 78] on span at bounding box center [290, 78] width 93 height 9
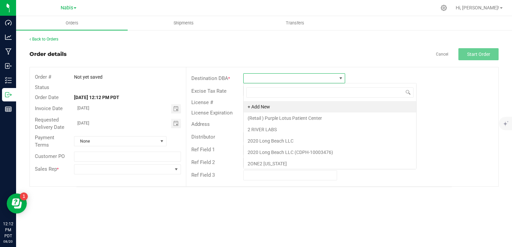
type input "Sweet Flower Chico, LLC"
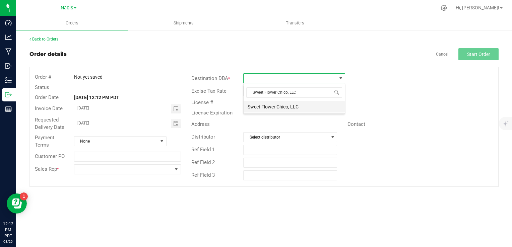
click at [276, 108] on li "Sweet Flower Chico, LLC" at bounding box center [294, 106] width 101 height 11
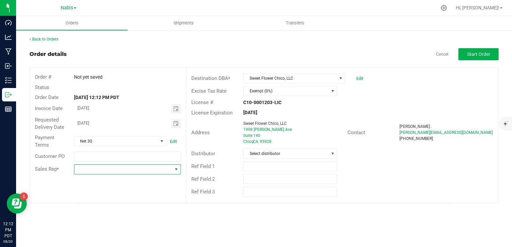
click at [163, 170] on span at bounding box center [123, 169] width 98 height 9
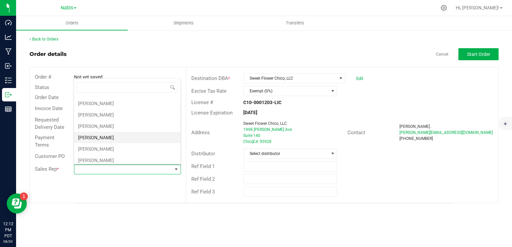
scroll to position [67, 0]
click at [112, 125] on li "[PERSON_NAME]" at bounding box center [127, 125] width 107 height 11
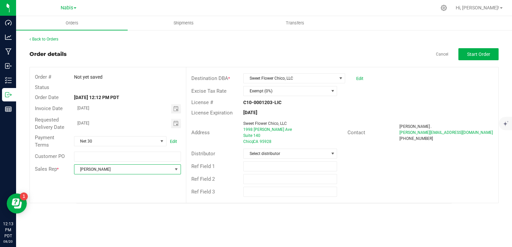
click at [138, 172] on span "[PERSON_NAME]" at bounding box center [123, 169] width 98 height 9
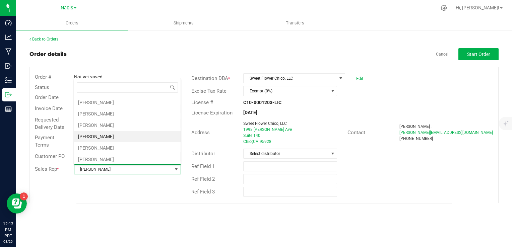
scroll to position [68, 0]
click at [118, 133] on li "[PERSON_NAME]" at bounding box center [127, 136] width 107 height 11
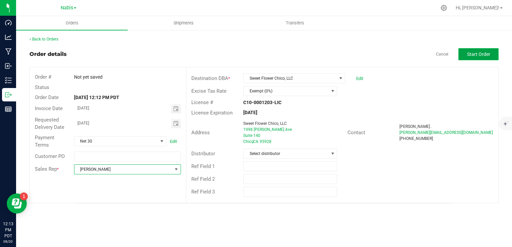
click at [474, 56] on span "Start Order" at bounding box center [478, 54] width 23 height 5
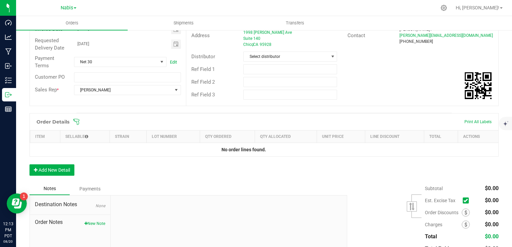
scroll to position [141, 0]
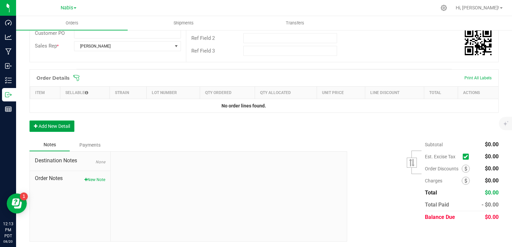
click at [62, 122] on button "Add New Detail" at bounding box center [51, 126] width 45 height 11
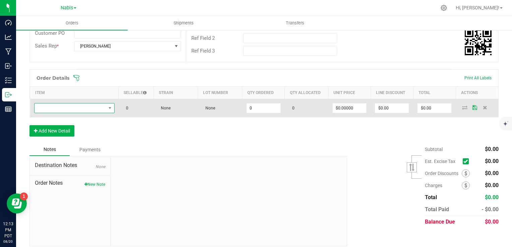
click at [63, 108] on span "NO DATA FOUND" at bounding box center [70, 108] width 71 height 9
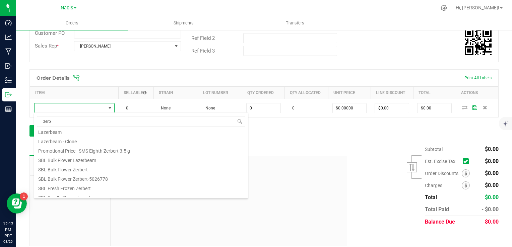
scroll to position [121, 0]
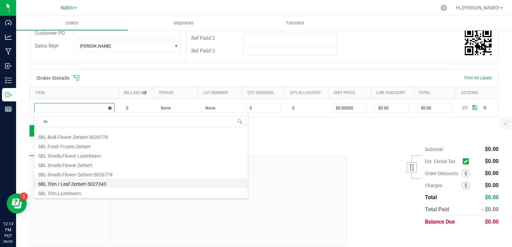
type input "z"
type input "sms"
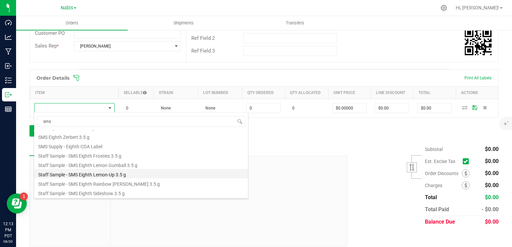
scroll to position [87, 0]
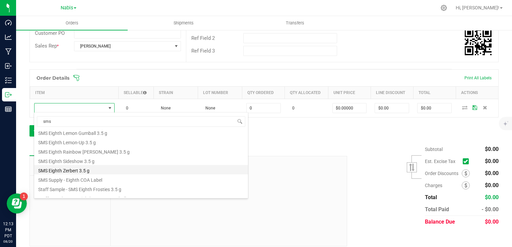
click at [87, 171] on li "SMS Eighth Zerbert 3.5 g" at bounding box center [141, 169] width 214 height 9
type input "0 ea"
type input "$16.50000"
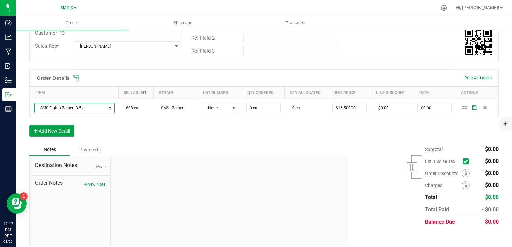
click at [56, 132] on button "Add New Detail" at bounding box center [51, 130] width 45 height 11
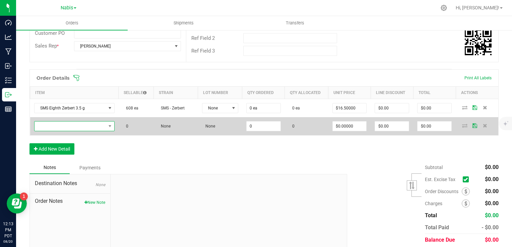
click at [58, 127] on span "NO DATA FOUND" at bounding box center [70, 126] width 71 height 9
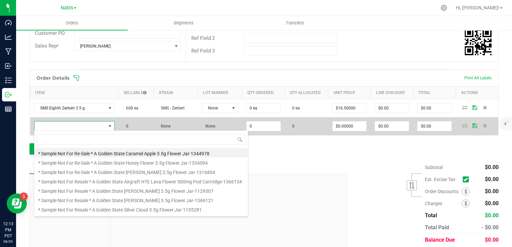
scroll to position [10, 78]
type input "sms"
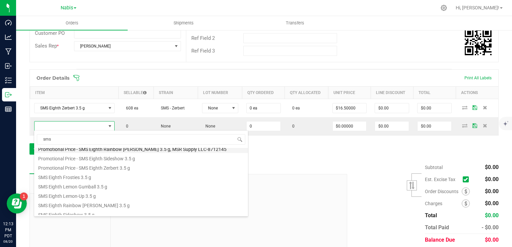
scroll to position [67, 0]
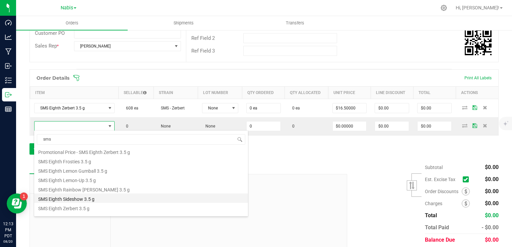
click at [106, 199] on li "SMS Eighth Sideshow 3.5 g" at bounding box center [141, 198] width 214 height 9
type input "0 ea"
type input "$16.50000"
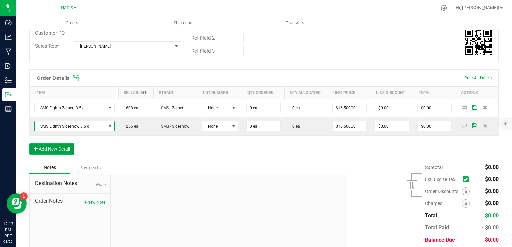
click at [55, 152] on button "Add New Detail" at bounding box center [51, 148] width 45 height 11
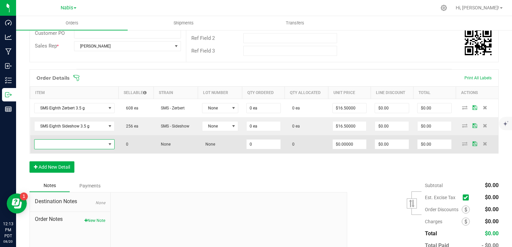
click at [61, 144] on span "NO DATA FOUND" at bounding box center [70, 144] width 71 height 9
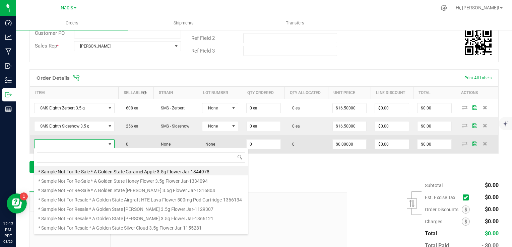
scroll to position [10, 78]
type input "sms"
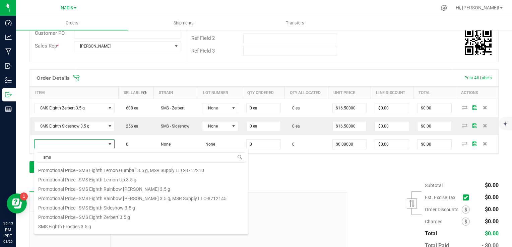
scroll to position [0, 0]
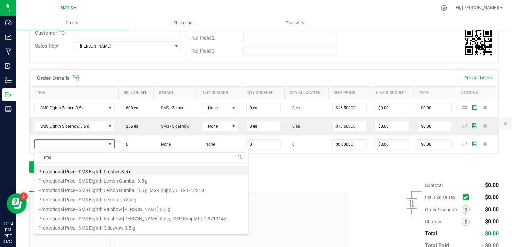
click at [292, 186] on div "Notes Payments" at bounding box center [185, 186] width 313 height 13
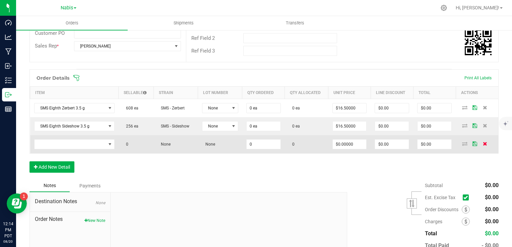
click at [483, 142] on icon at bounding box center [485, 144] width 4 height 4
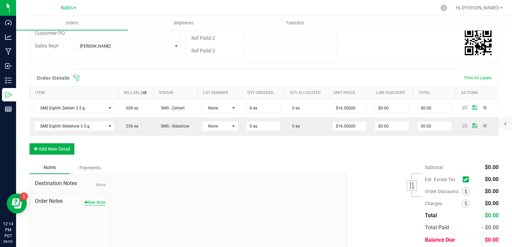
click at [95, 200] on button "New Note" at bounding box center [94, 203] width 21 height 6
click at [174, 215] on div "* Note" at bounding box center [229, 229] width 226 height 35
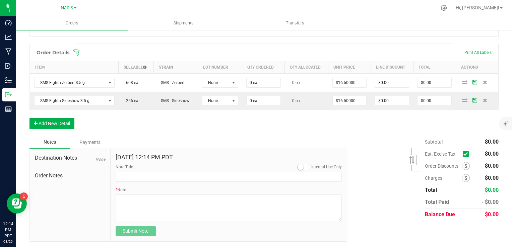
click at [163, 192] on div "* Note" at bounding box center [229, 204] width 226 height 35
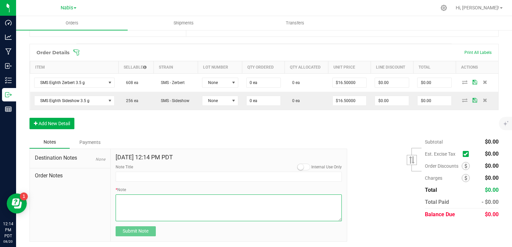
click at [166, 205] on textarea "* Note" at bounding box center [229, 208] width 226 height 27
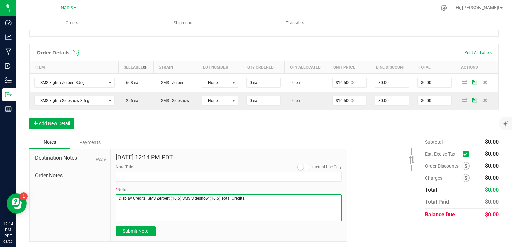
click at [281, 207] on textarea "* Note" at bounding box center [229, 208] width 226 height 27
type textarea "Display Credits: SMS Zerbert (16.5) SMS Sideshow (16.5) Total Credits: $33.00"
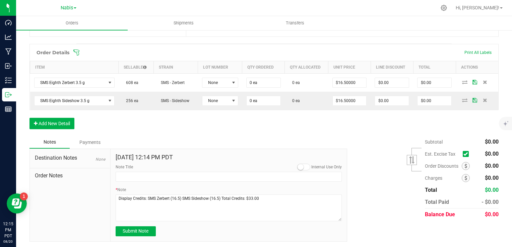
click at [138, 238] on div "[DATE] 12:14 PM PDT Internal Use Only Note Title * Note Submit Note" at bounding box center [229, 195] width 237 height 92
click at [136, 232] on span "Submit Note" at bounding box center [136, 230] width 26 height 5
type input "[DATE] 12:15 PM PDT"
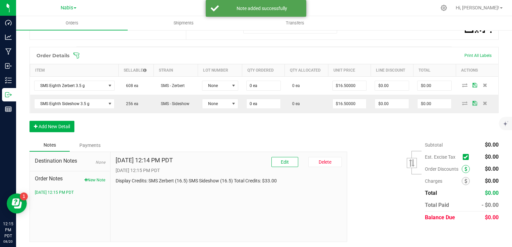
click at [464, 167] on icon at bounding box center [465, 169] width 3 height 5
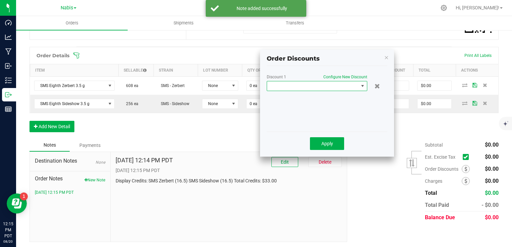
click at [327, 85] on span at bounding box center [312, 85] width 91 height 9
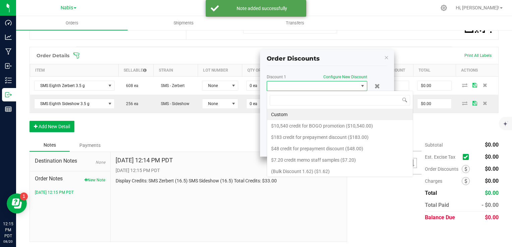
scroll to position [10, 101]
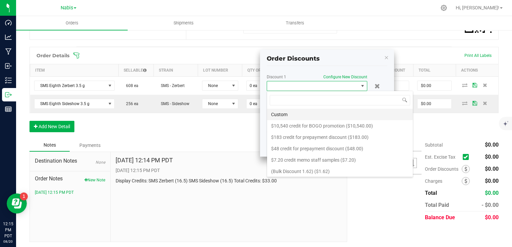
click at [303, 115] on li "Custom" at bounding box center [340, 114] width 146 height 11
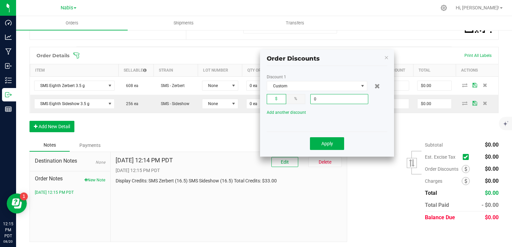
click at [333, 95] on input "0" at bounding box center [339, 98] width 57 height 9
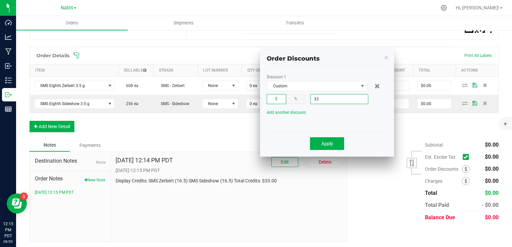
type input "$33.00"
click at [383, 60] on kendo-window-titlebar "Order Discounts" at bounding box center [327, 56] width 134 height 13
click at [385, 59] on icon "button" at bounding box center [386, 57] width 5 height 8
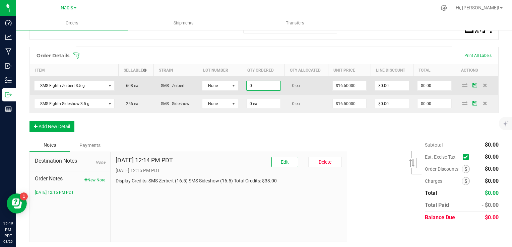
click at [252, 86] on input "0" at bounding box center [264, 85] width 34 height 9
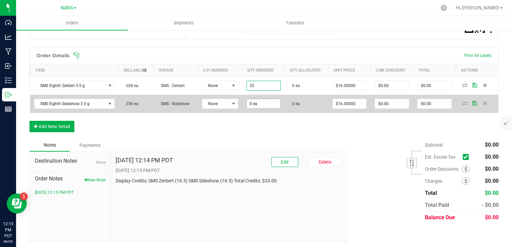
click at [273, 103] on input "0 ea" at bounding box center [264, 103] width 34 height 9
type input "32 ea"
type input "$528.00"
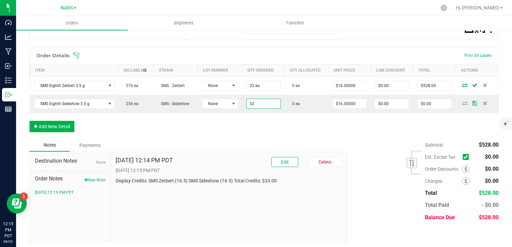
type input "32 ea"
type input "$528.00"
click at [467, 128] on div "Order Details Print All Labels Item Sellable Strain Lot Number Qty Ordered Qty …" at bounding box center [263, 93] width 469 height 92
click at [464, 167] on icon at bounding box center [465, 169] width 3 height 5
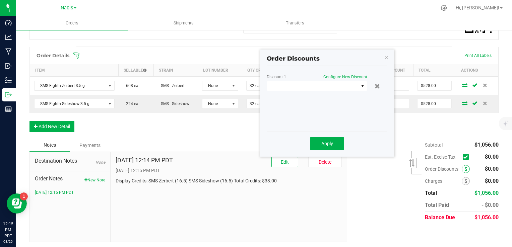
scroll to position [163, 0]
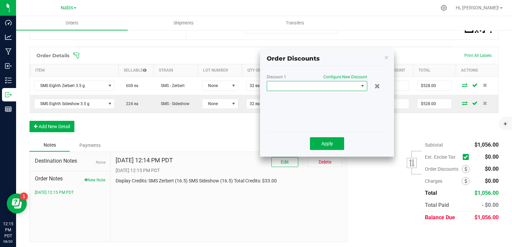
click at [344, 85] on span at bounding box center [312, 85] width 91 height 9
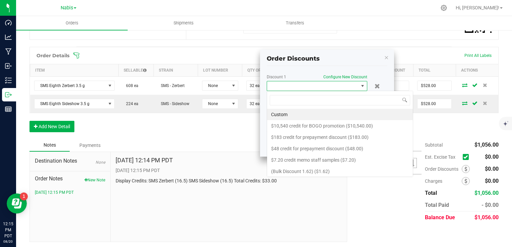
scroll to position [10, 101]
click at [288, 113] on li "Custom" at bounding box center [340, 114] width 146 height 11
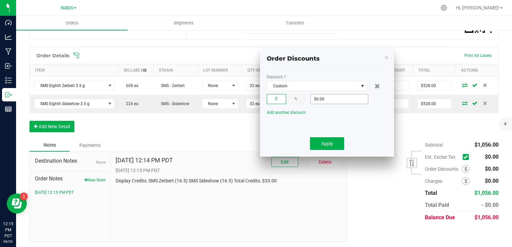
click at [330, 104] on span "$0.00" at bounding box center [339, 99] width 58 height 10
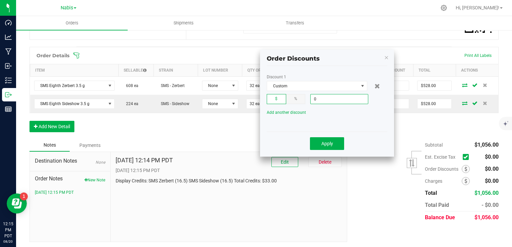
click at [328, 98] on input "0" at bounding box center [339, 98] width 57 height 9
type input "$33.00"
click at [329, 148] on button "Apply" at bounding box center [327, 143] width 34 height 13
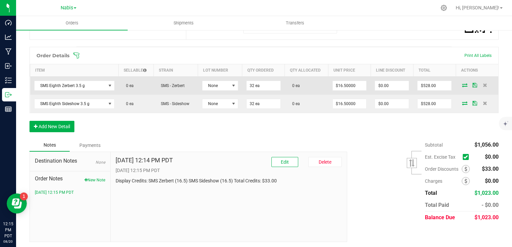
click at [462, 84] on icon at bounding box center [464, 85] width 5 height 4
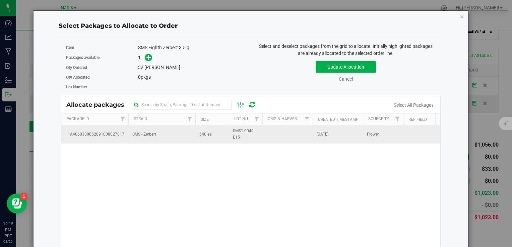
click at [163, 137] on td "SMS - Zerbert" at bounding box center [161, 134] width 67 height 18
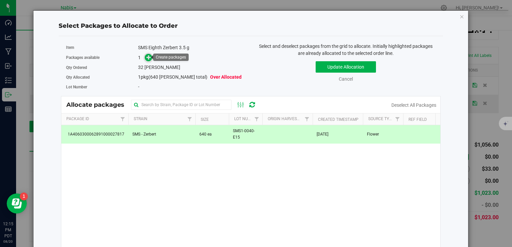
click at [146, 58] on icon at bounding box center [148, 57] width 5 height 5
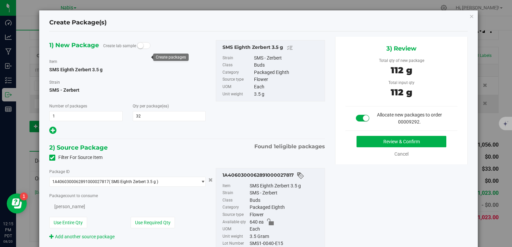
type input "32"
click at [366, 138] on button "Review & Confirm" at bounding box center [401, 141] width 90 height 11
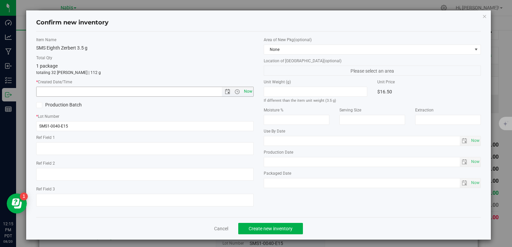
click at [247, 91] on span "Now" at bounding box center [247, 92] width 11 height 10
type input "[DATE] 12:15 PM"
click at [273, 227] on span "Create new inventory" at bounding box center [271, 228] width 44 height 5
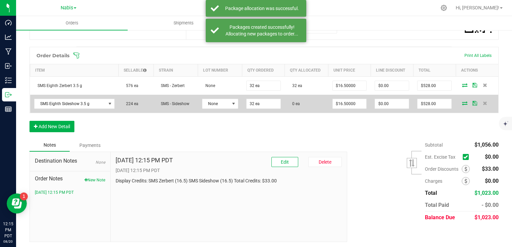
click at [462, 102] on icon at bounding box center [464, 103] width 5 height 4
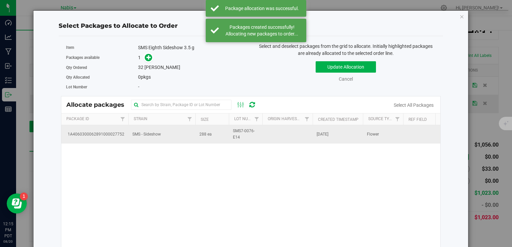
click at [189, 142] on td "SMS - Sideshow" at bounding box center [161, 134] width 67 height 18
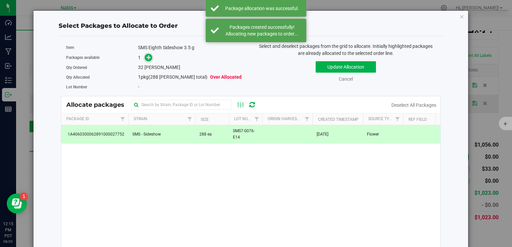
click at [147, 56] on icon at bounding box center [148, 57] width 5 height 5
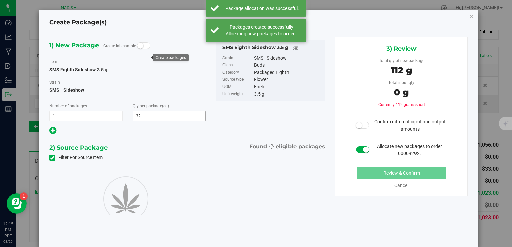
type input "32"
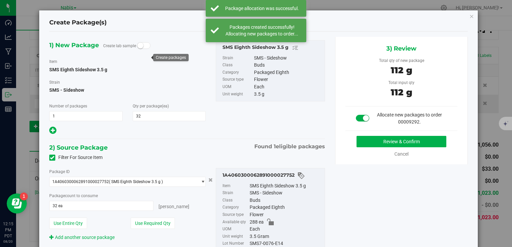
click at [366, 148] on div "Review & Confirm Cancel" at bounding box center [401, 147] width 112 height 22
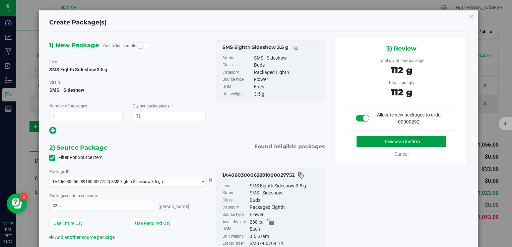
click at [356, 137] on button "Review & Confirm" at bounding box center [401, 141] width 90 height 11
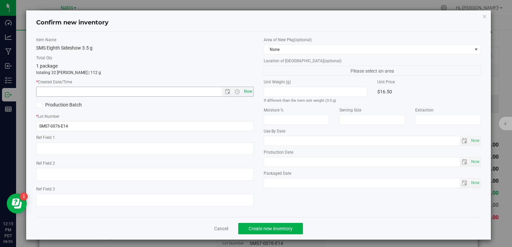
click at [244, 94] on span "Now" at bounding box center [247, 92] width 11 height 10
type input "[DATE] 12:15 PM"
click at [270, 228] on span "Create new inventory" at bounding box center [271, 228] width 44 height 5
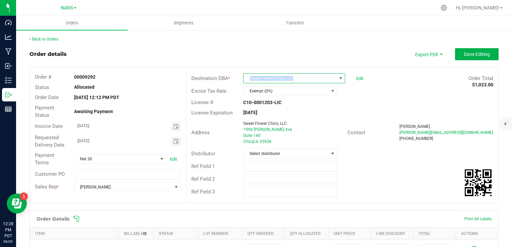
drag, startPoint x: 246, startPoint y: 78, endPoint x: 308, endPoint y: 82, distance: 61.4
click at [308, 82] on span "Sweet Flower Chico, LLC" at bounding box center [290, 78] width 93 height 9
copy span "Sweet Flower Chico, LLC"
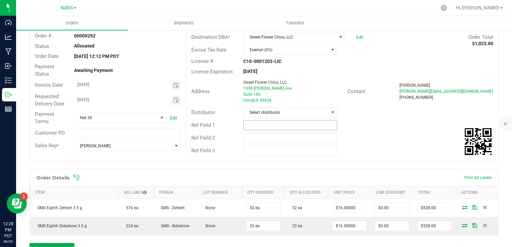
scroll to position [163, 0]
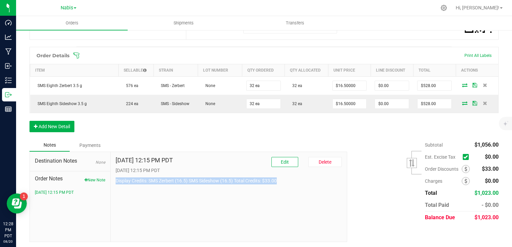
drag, startPoint x: 114, startPoint y: 181, endPoint x: 324, endPoint y: 181, distance: 210.0
click at [324, 181] on p "Display Credits: SMS Zerbert (16.5) SMS Sideshow (16.5) Total Credits: $33.00" at bounding box center [229, 181] width 226 height 7
copy p "Display Credits: SMS Zerbert (16.5) SMS Sideshow (16.5) Total Credits: $33.00"
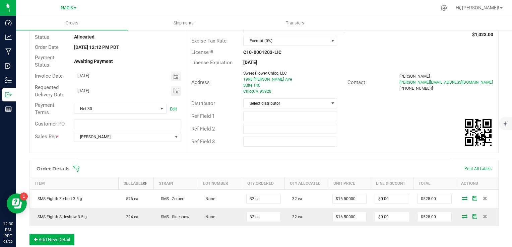
scroll to position [0, 0]
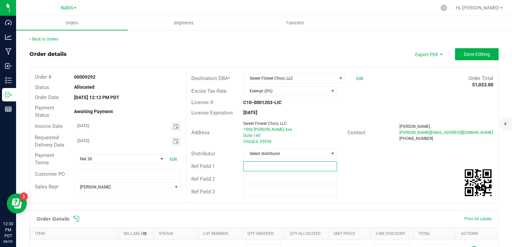
click at [272, 170] on input "text" at bounding box center [290, 166] width 94 height 10
paste input "741050"
click at [173, 129] on span "Toggle calendar" at bounding box center [175, 126] width 5 height 5
type input "Smacked Studios; Nabis 741050"
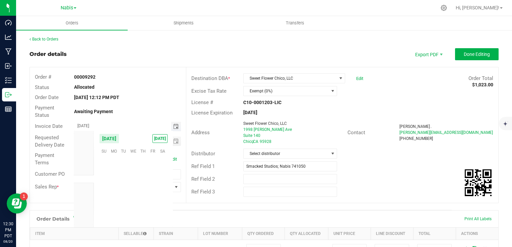
scroll to position [108594, 0]
click at [112, 203] on span "25" at bounding box center [114, 203] width 10 height 10
type input "[DATE]"
click at [173, 141] on span "Toggle calendar" at bounding box center [175, 141] width 5 height 5
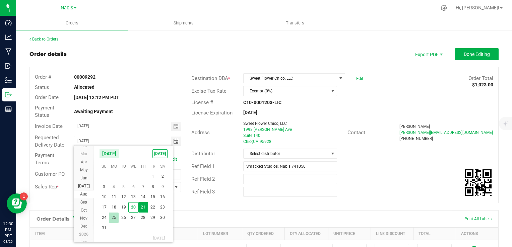
click at [116, 216] on span "25" at bounding box center [114, 218] width 10 height 10
type input "[DATE]"
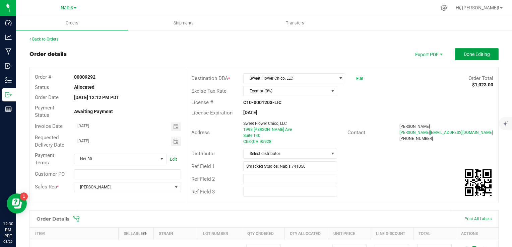
click at [464, 52] on span "Done Editing" at bounding box center [477, 54] width 26 height 5
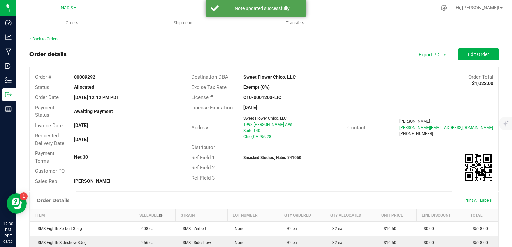
scroll to position [119, 0]
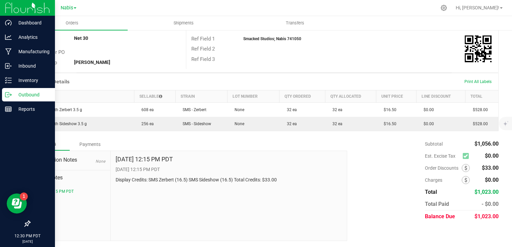
click at [34, 93] on p "Outbound" at bounding box center [32, 95] width 40 height 8
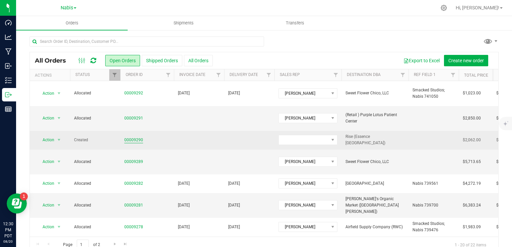
click at [132, 137] on link "00009290" at bounding box center [133, 140] width 19 height 6
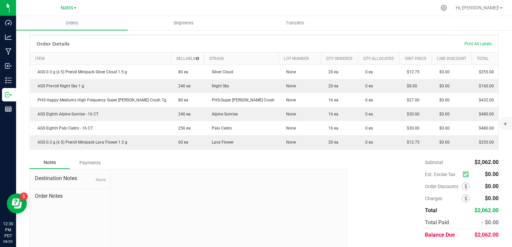
scroll to position [142, 0]
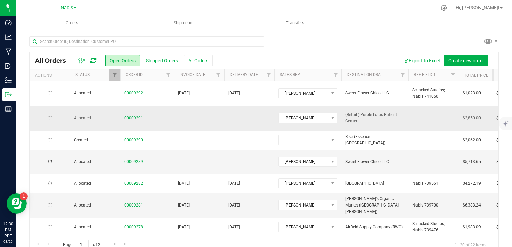
click at [133, 115] on link "00009291" at bounding box center [133, 118] width 19 height 6
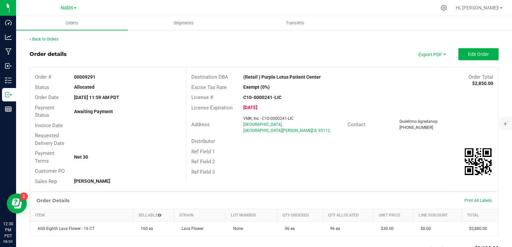
scroll to position [101, 0]
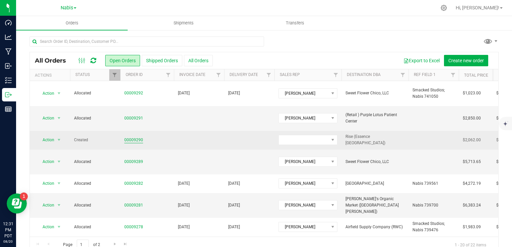
click at [129, 137] on link "00009290" at bounding box center [133, 140] width 19 height 6
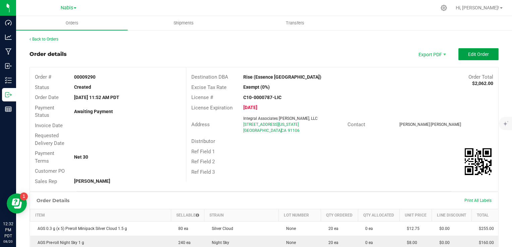
click at [472, 54] on span "Edit Order" at bounding box center [478, 54] width 21 height 5
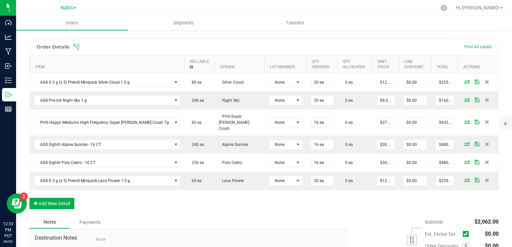
scroll to position [238, 0]
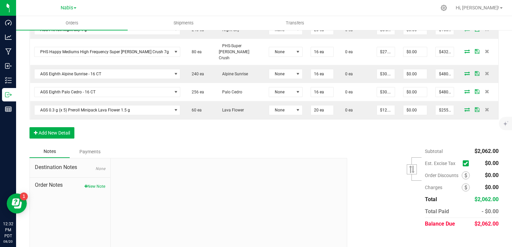
click at [88, 181] on span "Order Notes" at bounding box center [70, 185] width 70 height 8
click at [89, 184] on button "New Note" at bounding box center [94, 187] width 21 height 6
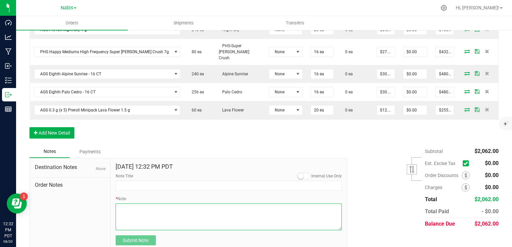
click at [182, 216] on textarea "* Note" at bounding box center [229, 217] width 226 height 27
paste textarea "No displays needed"
type textarea "No displays needed"
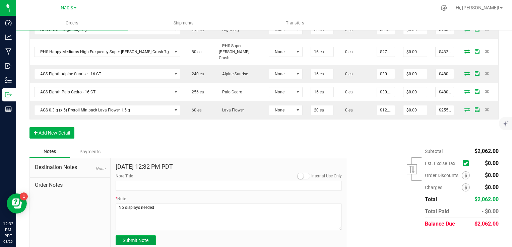
click at [145, 238] on span "Submit Note" at bounding box center [136, 240] width 26 height 5
type input "[DATE] 12:32 PM PDT"
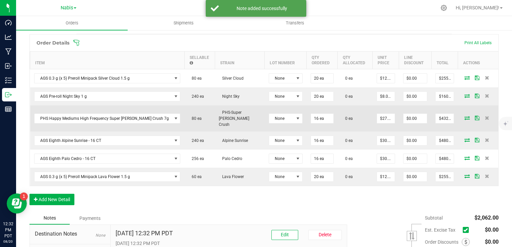
scroll to position [171, 0]
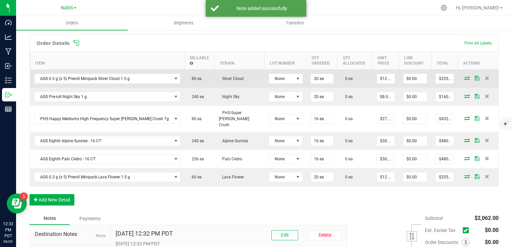
click at [464, 76] on icon at bounding box center [466, 78] width 5 height 4
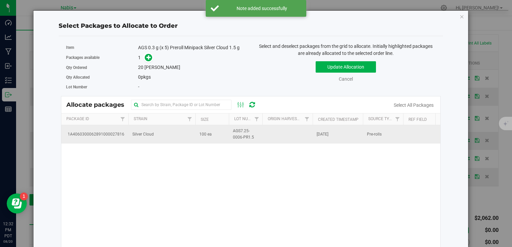
click at [188, 135] on td "Silver Cloud" at bounding box center [161, 134] width 67 height 18
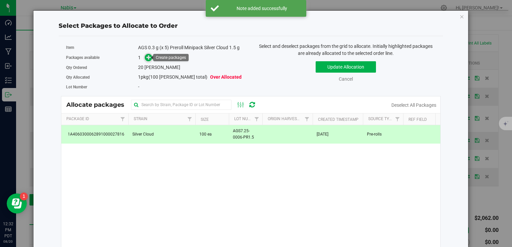
click at [146, 56] on icon at bounding box center [148, 57] width 5 height 5
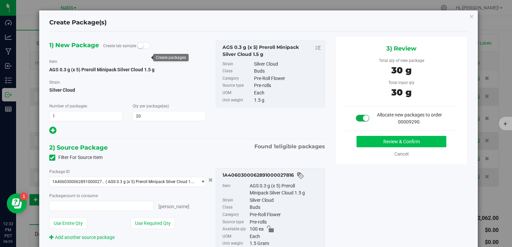
type input "20 ea"
click at [377, 146] on button "Review & Confirm" at bounding box center [401, 141] width 90 height 11
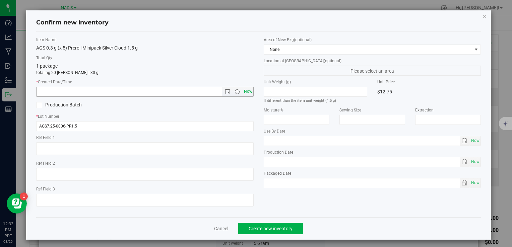
click at [245, 92] on span "Now" at bounding box center [247, 92] width 11 height 10
type input "[DATE] 12:32 PM"
click at [269, 224] on button "Create new inventory" at bounding box center [270, 228] width 65 height 11
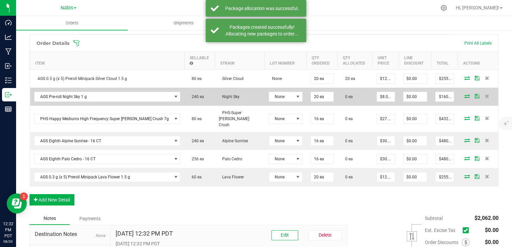
click at [464, 94] on icon at bounding box center [466, 96] width 5 height 4
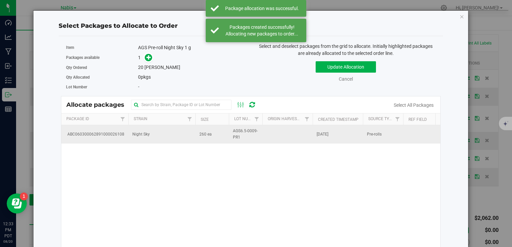
click at [151, 141] on td "Night Sky" at bounding box center [161, 134] width 67 height 18
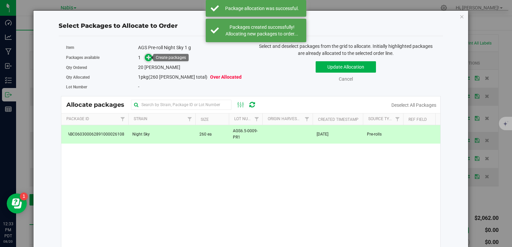
click at [150, 58] on span at bounding box center [148, 58] width 8 height 8
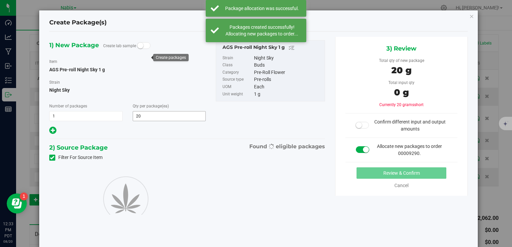
type input "20"
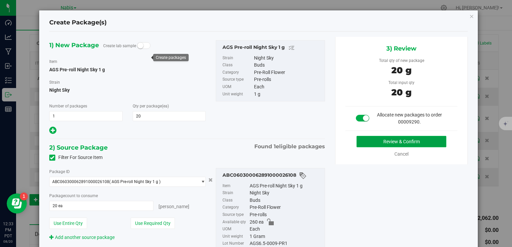
click at [387, 144] on button "Review & Confirm" at bounding box center [401, 141] width 90 height 11
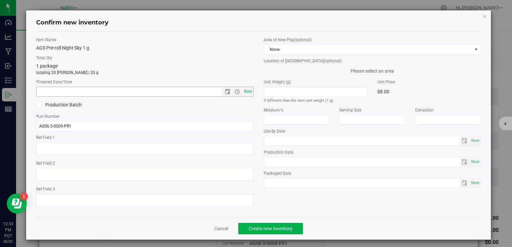
click at [244, 92] on span "Now" at bounding box center [247, 92] width 11 height 10
type input "[DATE] 12:33 PM"
click at [272, 229] on span "Create new inventory" at bounding box center [271, 228] width 44 height 5
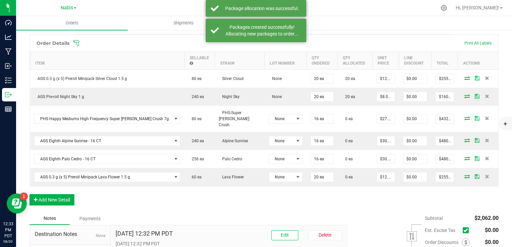
click at [464, 116] on icon at bounding box center [466, 118] width 5 height 4
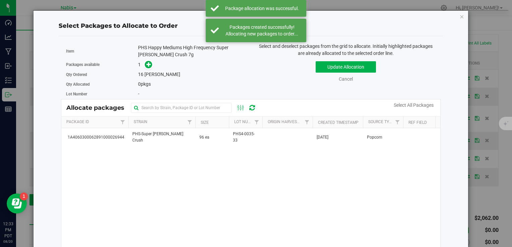
click at [180, 147] on div "1A4060300062891000026944 PHS-Super [PERSON_NAME] Crush 96 ea PHS4-0035-33 [DATE…" at bounding box center [250, 212] width 379 height 168
click at [168, 150] on div "1A4060300062891000026944 PHS-Super [PERSON_NAME] Crush 96 ea PHS4-0035-33 [DATE…" at bounding box center [250, 212] width 379 height 168
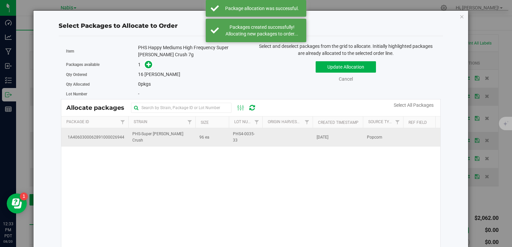
click at [164, 144] on td "PHS-Super [PERSON_NAME] Crush" at bounding box center [161, 137] width 67 height 18
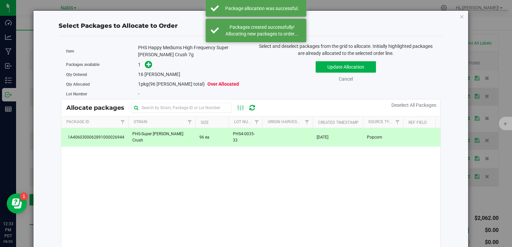
click at [150, 61] on span at bounding box center [146, 65] width 11 height 8
click at [147, 62] on icon at bounding box center [148, 64] width 5 height 5
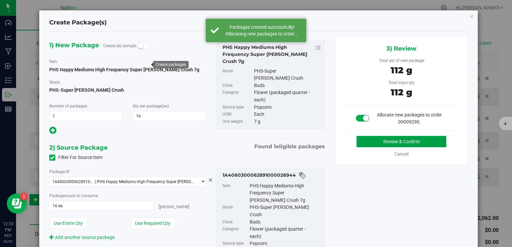
click at [373, 141] on button "Review & Confirm" at bounding box center [401, 141] width 90 height 11
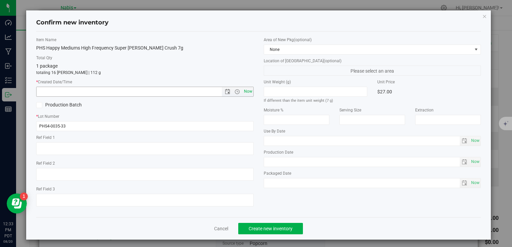
click at [246, 90] on span "Now" at bounding box center [247, 92] width 11 height 10
type input "[DATE] 12:33 PM"
click at [276, 229] on span "Create new inventory" at bounding box center [271, 228] width 44 height 5
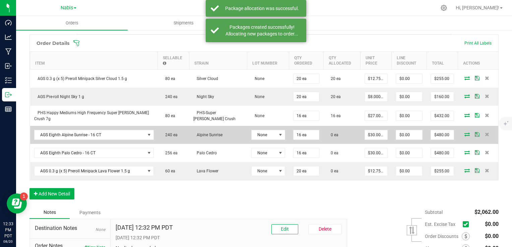
click at [462, 129] on td at bounding box center [478, 135] width 40 height 18
click at [464, 135] on icon at bounding box center [466, 134] width 5 height 4
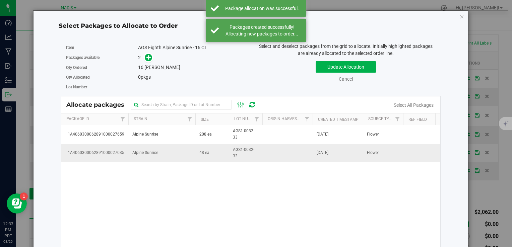
click at [187, 158] on td "Alpine Sunrise" at bounding box center [161, 153] width 67 height 18
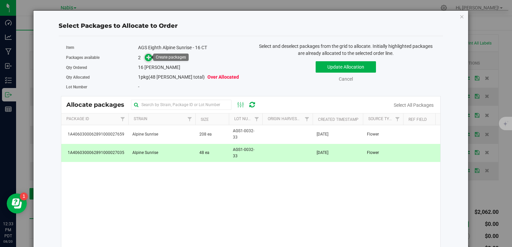
click at [145, 56] on span at bounding box center [149, 58] width 8 height 8
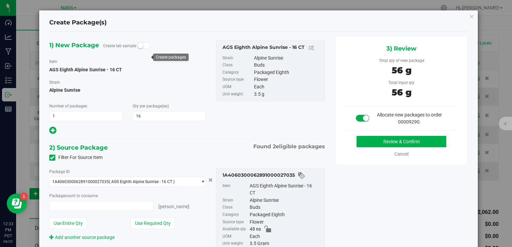
type input "16 ea"
click at [409, 143] on button "Review & Confirm" at bounding box center [401, 141] width 90 height 11
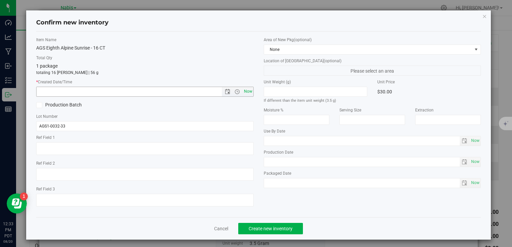
click at [245, 88] on span "Now" at bounding box center [247, 92] width 11 height 10
type input "[DATE] 12:33 PM"
click at [268, 228] on span "Create new inventory" at bounding box center [271, 228] width 44 height 5
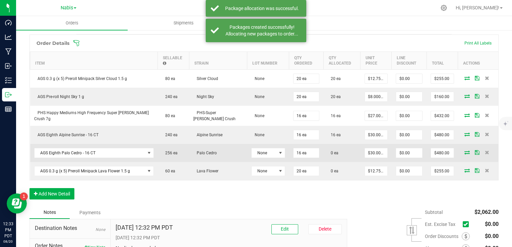
click at [464, 151] on icon at bounding box center [466, 152] width 5 height 4
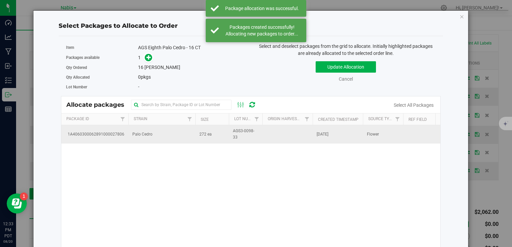
click at [149, 139] on td "Palo Cedro" at bounding box center [161, 134] width 67 height 18
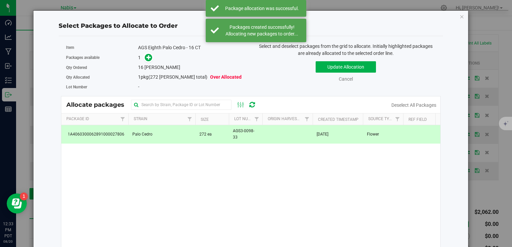
click at [149, 61] on div "Packages available 1" at bounding box center [156, 58] width 180 height 10
click at [149, 58] on icon at bounding box center [148, 57] width 5 height 5
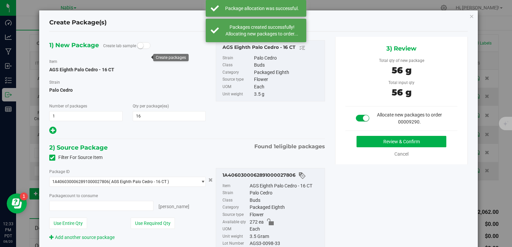
type input "16 ea"
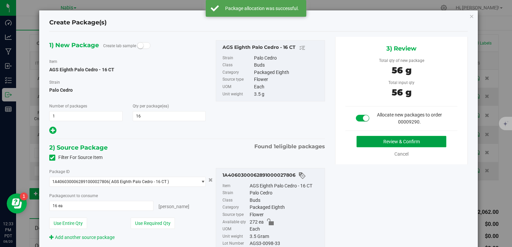
click at [412, 139] on button "Review & Confirm" at bounding box center [401, 141] width 90 height 11
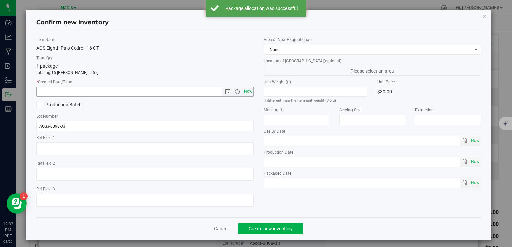
click at [245, 91] on span "Now" at bounding box center [247, 92] width 11 height 10
type input "[DATE] 12:33 PM"
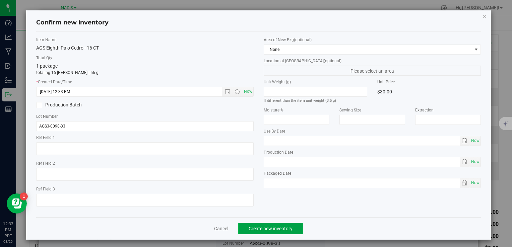
click at [276, 224] on button "Create new inventory" at bounding box center [270, 228] width 65 height 11
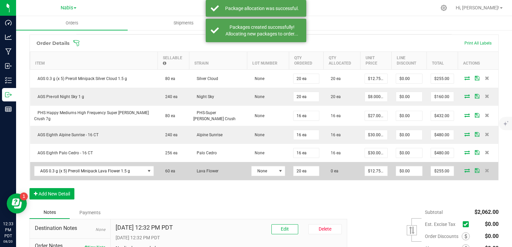
click at [464, 169] on icon at bounding box center [466, 171] width 5 height 4
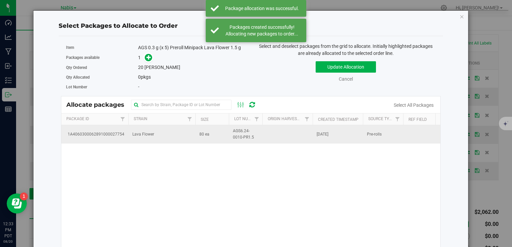
click at [185, 141] on td "Lava Flower" at bounding box center [161, 134] width 67 height 18
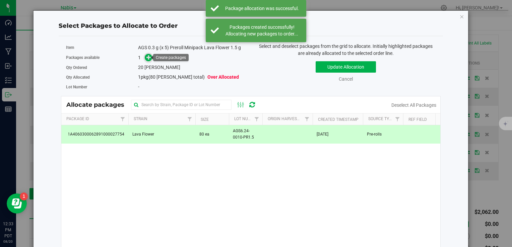
click at [146, 57] on icon at bounding box center [148, 57] width 5 height 5
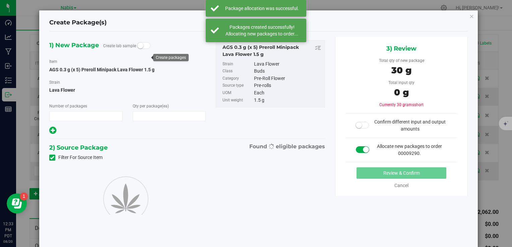
type input "1"
type input "20"
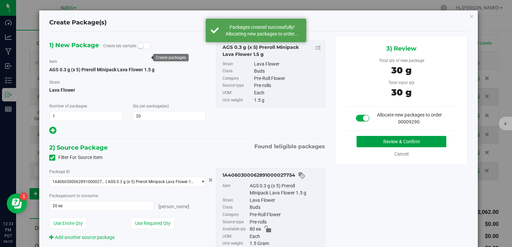
click at [362, 143] on button "Review & Confirm" at bounding box center [401, 141] width 90 height 11
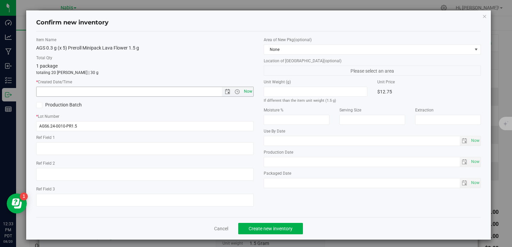
click at [247, 91] on span "Now" at bounding box center [247, 92] width 11 height 10
type input "[DATE] 12:33 PM"
click at [284, 229] on span "Create new inventory" at bounding box center [271, 228] width 44 height 5
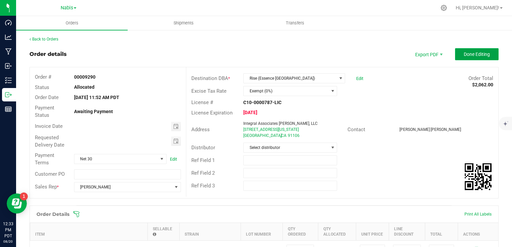
click at [477, 55] on span "Done Editing" at bounding box center [477, 54] width 26 height 5
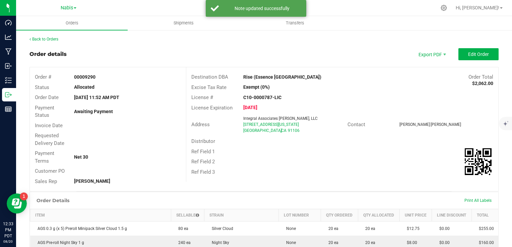
drag, startPoint x: 240, startPoint y: 80, endPoint x: 304, endPoint y: 82, distance: 64.7
click at [304, 82] on div "Destination DBA Rise (Essence [GEOGRAPHIC_DATA]) Order Total $2,062.00 Excise T…" at bounding box center [342, 124] width 312 height 115
click at [298, 80] on div "Rise (Essence [GEOGRAPHIC_DATA])" at bounding box center [303, 77] width 130 height 7
drag, startPoint x: 295, startPoint y: 78, endPoint x: 238, endPoint y: 74, distance: 57.4
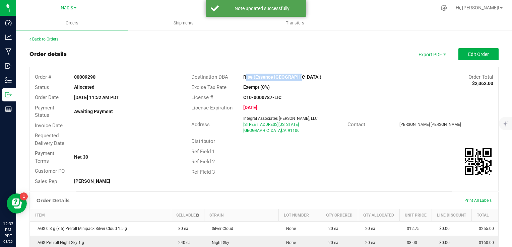
click at [238, 74] on div "Rise (Essence [GEOGRAPHIC_DATA])" at bounding box center [303, 77] width 130 height 7
copy strong "Rise (Essence [GEOGRAPHIC_DATA])"
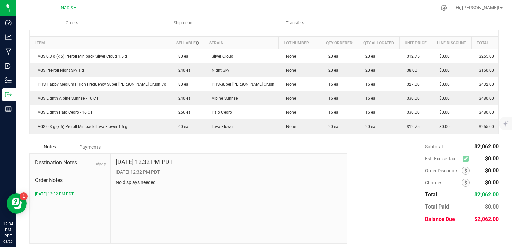
scroll to position [175, 0]
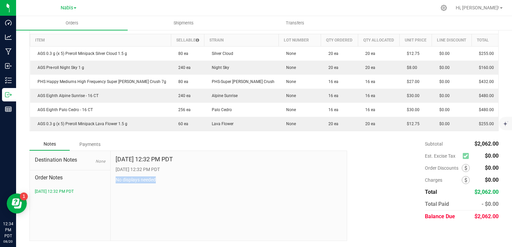
drag, startPoint x: 112, startPoint y: 180, endPoint x: 162, endPoint y: 178, distance: 50.0
click at [162, 178] on div "[DATE] 12:32 PM PDT [DATE] 12:32 PM PDT No displays needed" at bounding box center [229, 196] width 237 height 90
copy p "No displays needed"
drag, startPoint x: 289, startPoint y: 177, endPoint x: 282, endPoint y: 175, distance: 8.0
click at [289, 178] on p "No displays needed" at bounding box center [229, 180] width 226 height 7
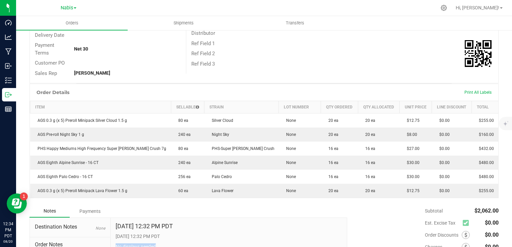
scroll to position [0, 0]
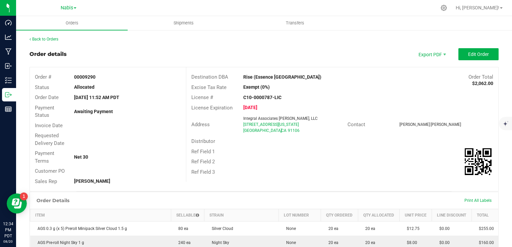
drag, startPoint x: 236, startPoint y: 124, endPoint x: 296, endPoint y: 126, distance: 60.3
click at [296, 126] on div "Address Integral Associates [PERSON_NAME], LLC [STREET_ADDRESS][US_STATE]" at bounding box center [266, 124] width 161 height 21
click at [240, 129] on div "Integral Associates [PERSON_NAME], LLC [STREET_ADDRESS][US_STATE]" at bounding box center [293, 125] width 107 height 18
drag, startPoint x: 239, startPoint y: 127, endPoint x: 301, endPoint y: 131, distance: 62.4
click at [301, 131] on div "Integral Associates [PERSON_NAME], LLC [STREET_ADDRESS][US_STATE]" at bounding box center [293, 125] width 107 height 18
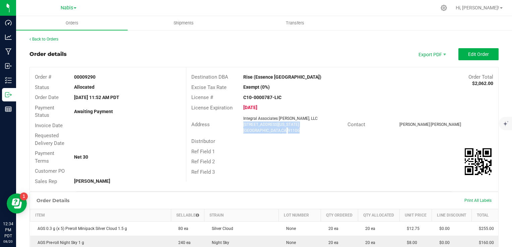
copy ngx-name-and-address "[STREET_ADDRESS][US_STATE]"
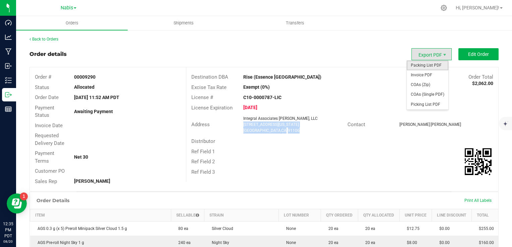
click at [431, 69] on span "Packing List PDF" at bounding box center [428, 66] width 42 height 10
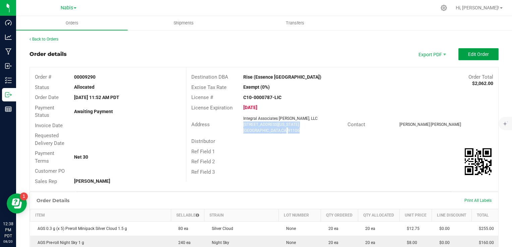
click at [474, 55] on span "Edit Order" at bounding box center [478, 54] width 21 height 5
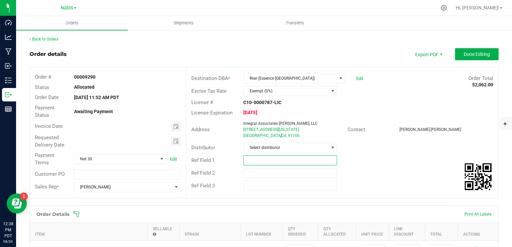
click at [258, 159] on input "text" at bounding box center [290, 160] width 94 height 10
paste input "741073"
type input "[PERSON_NAME] 741073"
click at [173, 126] on span "Toggle calendar" at bounding box center [175, 126] width 5 height 5
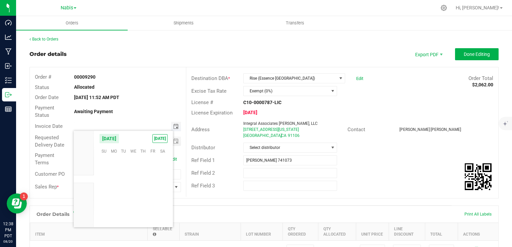
scroll to position [108594, 0]
click at [115, 201] on span "25" at bounding box center [114, 203] width 10 height 10
type input "[DATE]"
click at [171, 145] on span "Toggle calendar" at bounding box center [176, 141] width 10 height 9
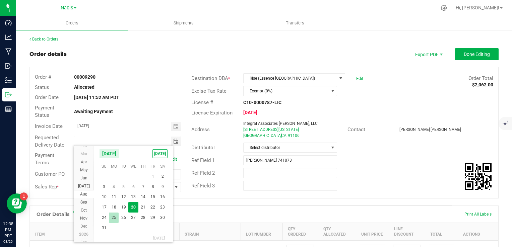
click at [110, 219] on span "25" at bounding box center [114, 218] width 10 height 10
type input "[DATE]"
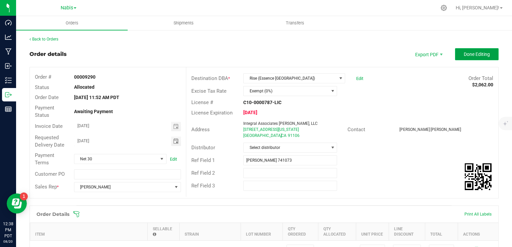
click at [470, 53] on span "Done Editing" at bounding box center [477, 54] width 26 height 5
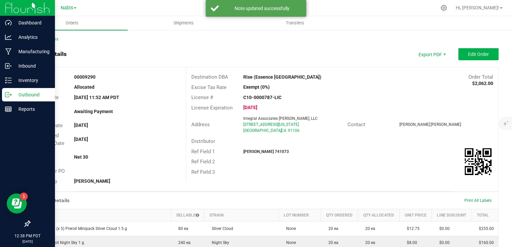
click at [25, 93] on p "Outbound" at bounding box center [32, 95] width 40 height 8
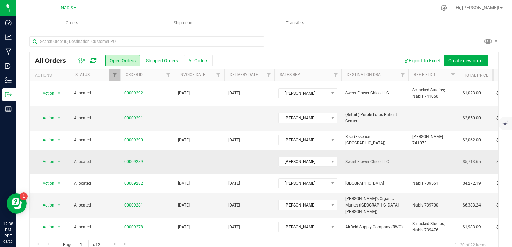
click at [132, 159] on link "00009289" at bounding box center [133, 162] width 19 height 6
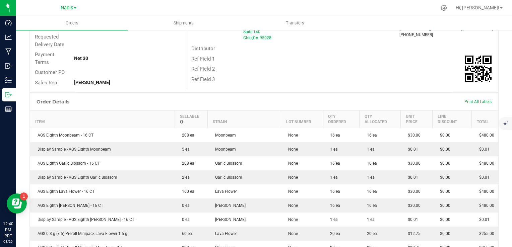
scroll to position [101, 0]
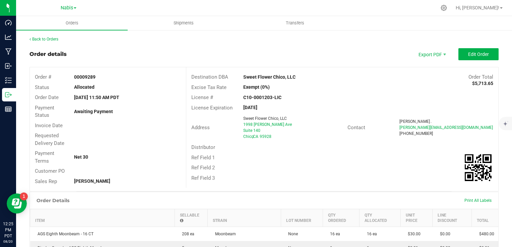
scroll to position [272, 0]
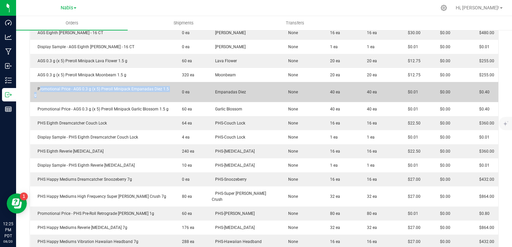
drag, startPoint x: 38, startPoint y: 82, endPoint x: 182, endPoint y: 85, distance: 144.8
click at [182, 85] on outbound-order-line-row "Promotional Price - AGS 0.3 g (x 5) Preroll Minipack Empanadas Diez 1.5 g 0 ea …" at bounding box center [264, 92] width 468 height 20
copy span "Promotional Price - AGS 0.3 g (x 5) Preroll Minipack Empanadas Diez 1.5 g"
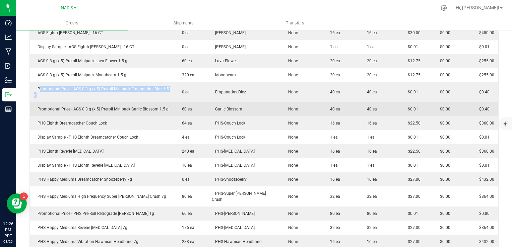
drag, startPoint x: 95, startPoint y: 97, endPoint x: 35, endPoint y: 96, distance: 60.3
click at [95, 107] on span "Promotional Price - AGS 0.3 g (x 5) Preroll Minipack Garlic Blossom 1.5 g" at bounding box center [101, 109] width 134 height 5
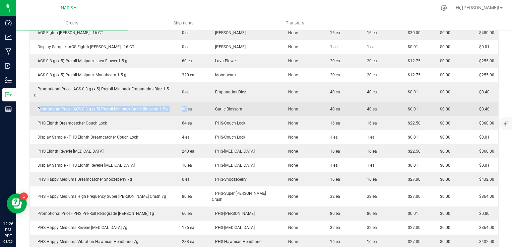
drag, startPoint x: 35, startPoint y: 96, endPoint x: 187, endPoint y: 97, distance: 151.8
click at [187, 102] on outbound-order-line-row "Promotional Price - AGS 0.3 g (x 5) Preroll Minipack Garlic Blossom 1.5 g 60 ea…" at bounding box center [264, 109] width 468 height 14
copy outbound-order-line-row "Promotional Price - AGS 0.3 g (x 5) Preroll Minipack Garlic Blossom 1.5 g 6"
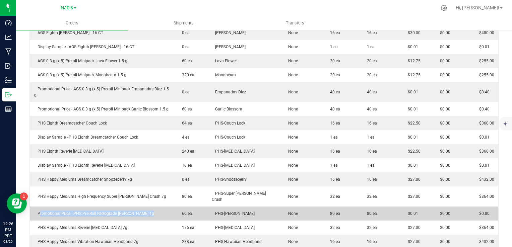
copy span "Promotional Price - PHS Pre-Roll Retrograde [PERSON_NAME] 1g"
drag, startPoint x: 37, startPoint y: 195, endPoint x: 147, endPoint y: 200, distance: 110.7
click at [147, 207] on td "Promotional Price - PHS Pre-Roll Retrograde [PERSON_NAME] 1g" at bounding box center [102, 214] width 145 height 14
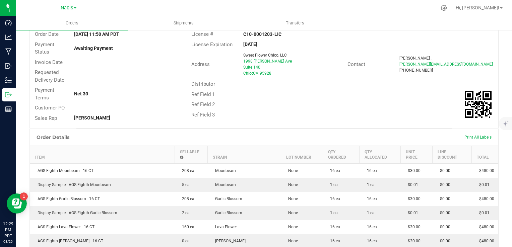
scroll to position [0, 0]
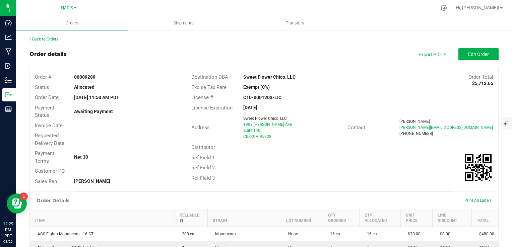
drag, startPoint x: 237, startPoint y: 121, endPoint x: 287, endPoint y: 123, distance: 49.6
click at [287, 123] on div "Address Sweet Flower Chico, LLC 1998 Alcott Ave Suite 140 Chico , CA 95928" at bounding box center [266, 127] width 161 height 27
drag, startPoint x: 235, startPoint y: 122, endPoint x: 239, endPoint y: 124, distance: 4.2
click at [239, 124] on div "Address Sweet Flower Chico, LLC 1998 Alcott Ave Suite 140 Chico , CA 95928" at bounding box center [266, 127] width 161 height 27
click at [240, 127] on div "Sweet Flower Chico, LLC 1998 Alcott Ave Suite 140 Chico , CA 95928" at bounding box center [293, 128] width 107 height 24
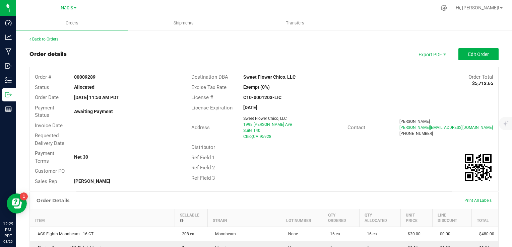
click at [240, 127] on div "Sweet Flower Chico, LLC 1998 Alcott Ave Suite 140 Chico , CA 95928" at bounding box center [293, 128] width 107 height 24
drag, startPoint x: 240, startPoint y: 126, endPoint x: 303, endPoint y: 124, distance: 63.7
click at [303, 124] on div "Sweet Flower Chico, LLC 1998 Alcott Ave Suite 140 Chico , CA 95928" at bounding box center [293, 128] width 107 height 24
copy span "1998 [PERSON_NAME] Ave"
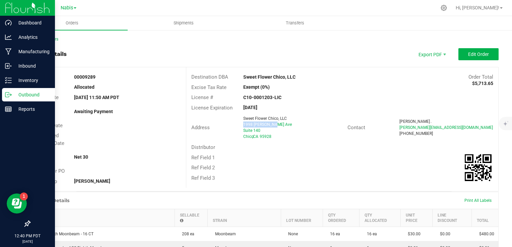
click at [26, 94] on p "Outbound" at bounding box center [32, 95] width 40 height 8
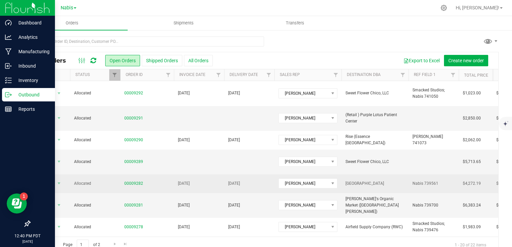
click at [217, 175] on td "[DATE]" at bounding box center [199, 184] width 50 height 18
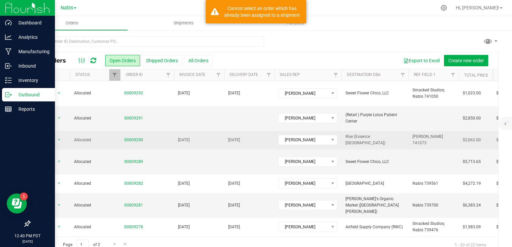
click at [240, 137] on span "[DATE]" at bounding box center [234, 140] width 12 height 6
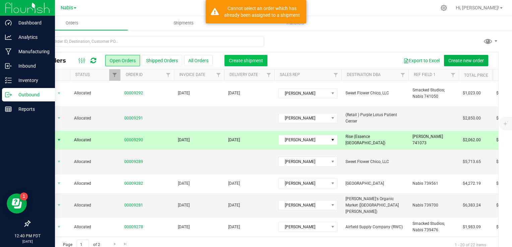
click at [251, 64] on button "Create shipment" at bounding box center [245, 60] width 43 height 11
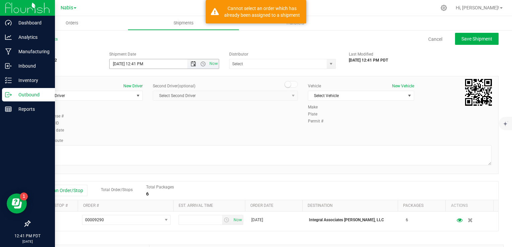
click at [191, 64] on span "Open the date view" at bounding box center [193, 63] width 5 height 5
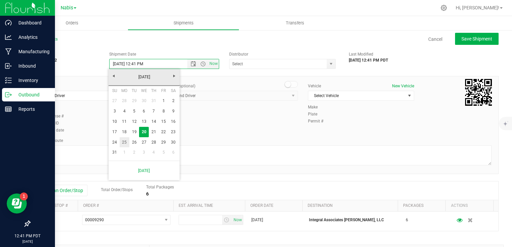
click at [122, 141] on link "25" at bounding box center [125, 142] width 10 height 10
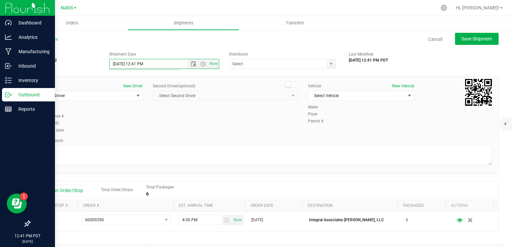
type input "8/25/2025 12:41 PM"
click at [232, 64] on input "text" at bounding box center [276, 63] width 94 height 9
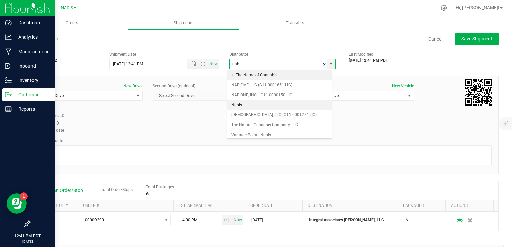
click at [243, 106] on li "Nabis" at bounding box center [279, 106] width 105 height 10
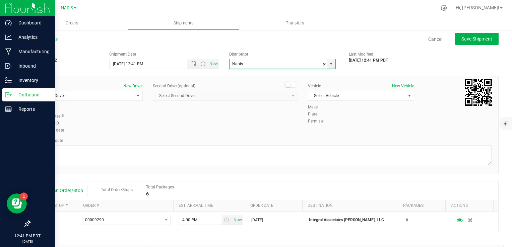
scroll to position [949, 0]
type input "Nabis"
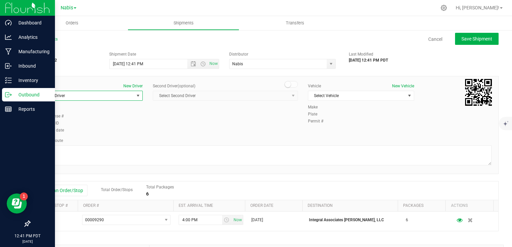
click at [114, 96] on span "Select Driver" at bounding box center [85, 95] width 97 height 9
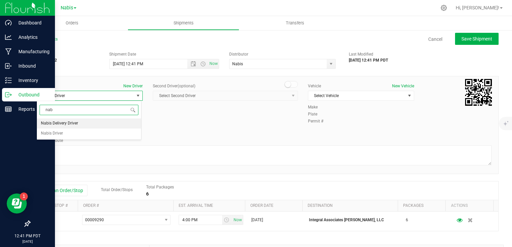
click at [63, 121] on span "Nabis Delivery Driver" at bounding box center [59, 123] width 37 height 9
type input "nab"
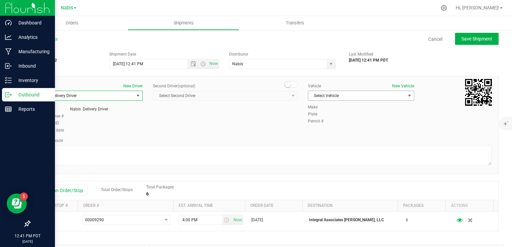
click at [326, 96] on span "Select Vehicle" at bounding box center [356, 95] width 97 height 9
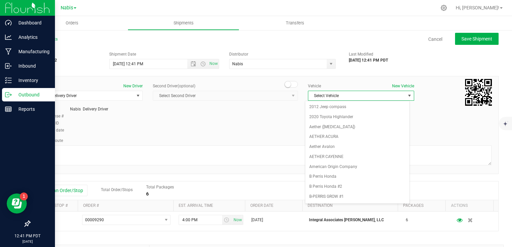
scroll to position [852, 0]
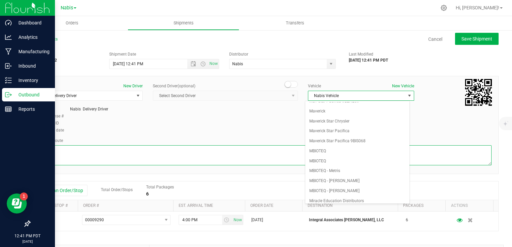
click at [177, 151] on textarea at bounding box center [264, 155] width 455 height 20
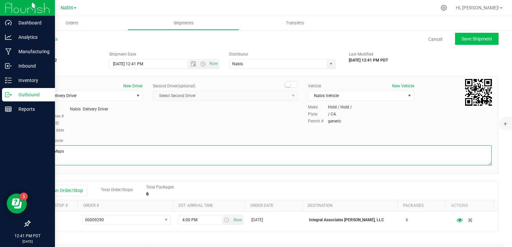
type textarea "Google Maps"
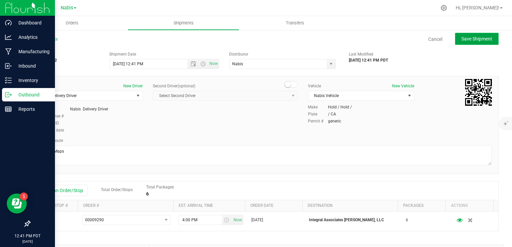
click at [465, 36] on span "Save Shipment" at bounding box center [476, 38] width 31 height 5
type input "8/25/2025 7:41 PM"
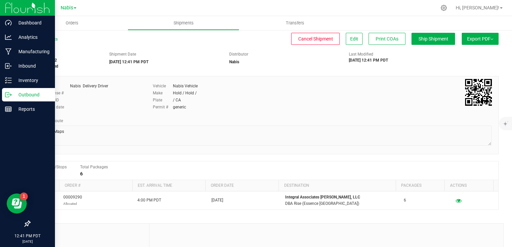
click at [25, 95] on p "Outbound" at bounding box center [32, 95] width 40 height 8
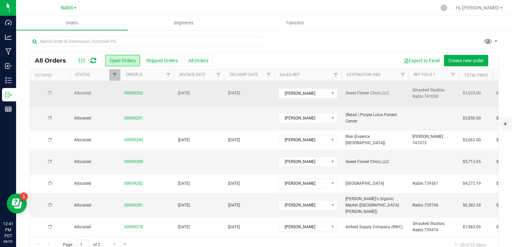
click at [169, 92] on span "00009292" at bounding box center [147, 93] width 46 height 6
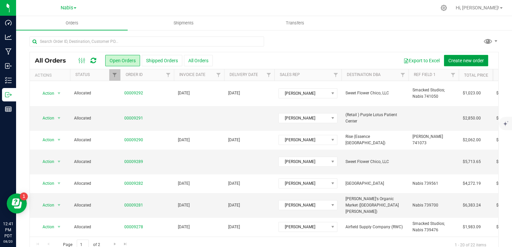
click at [460, 64] on button "Create new order" at bounding box center [466, 60] width 44 height 11
click at [253, 90] on td "[DATE]" at bounding box center [249, 93] width 50 height 25
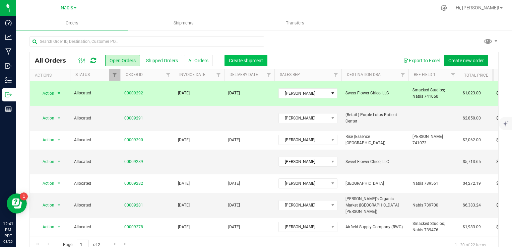
click at [252, 64] on button "Create shipment" at bounding box center [245, 60] width 43 height 11
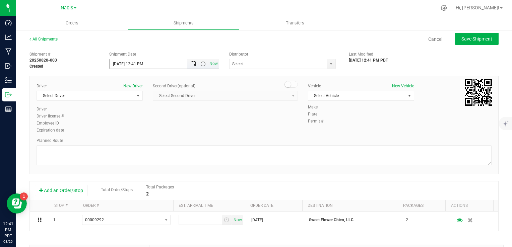
click at [191, 64] on span "Open the date view" at bounding box center [193, 63] width 5 height 5
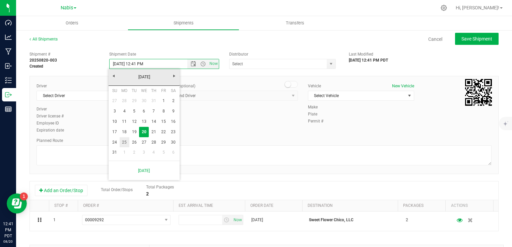
click at [123, 143] on link "25" at bounding box center [125, 142] width 10 height 10
type input "8/25/2025 12:41 PM"
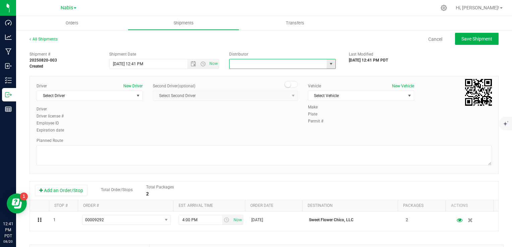
click at [254, 62] on input "text" at bounding box center [276, 63] width 94 height 9
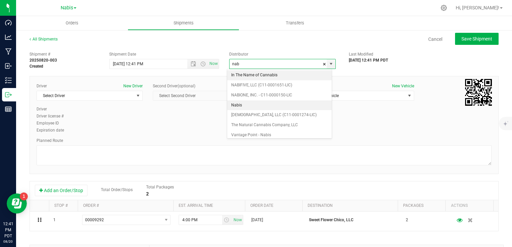
click at [248, 107] on li "Nabis" at bounding box center [279, 106] width 105 height 10
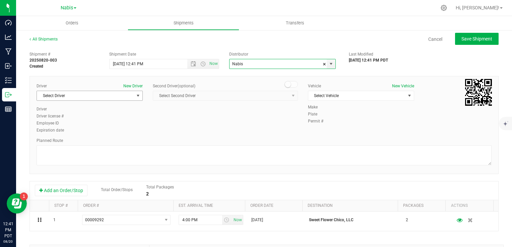
type input "Nabis"
click at [98, 96] on span "Select Driver" at bounding box center [85, 95] width 97 height 9
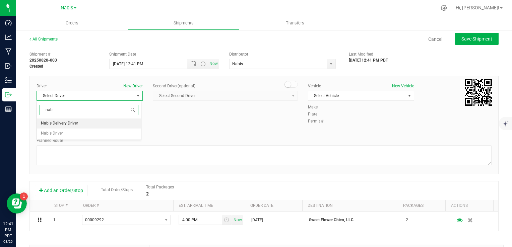
click at [82, 124] on li "Nabis Delivery Driver" at bounding box center [89, 124] width 104 height 10
type input "nab"
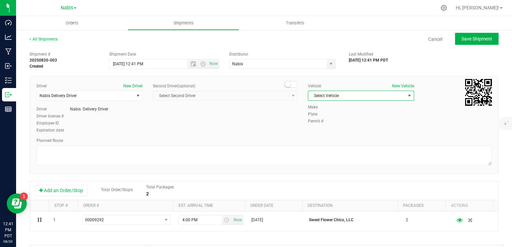
click at [324, 94] on span "Select Vehicle" at bounding box center [356, 95] width 97 height 9
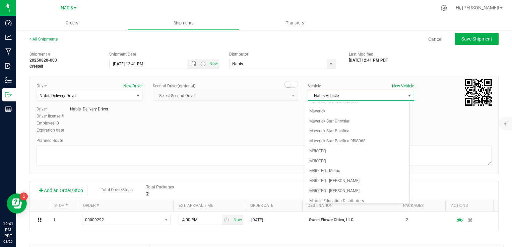
click at [330, 206] on li "Nabis Vehicle" at bounding box center [357, 211] width 104 height 10
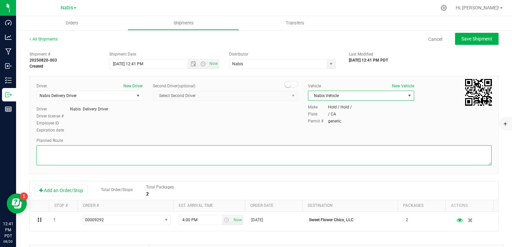
click at [98, 151] on textarea at bounding box center [264, 155] width 455 height 20
type textarea "Google Maps"
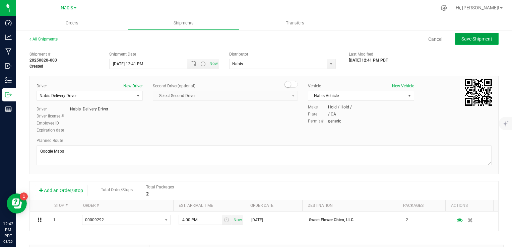
click at [474, 38] on span "Save Shipment" at bounding box center [476, 38] width 31 height 5
type input "8/25/2025 7:41 PM"
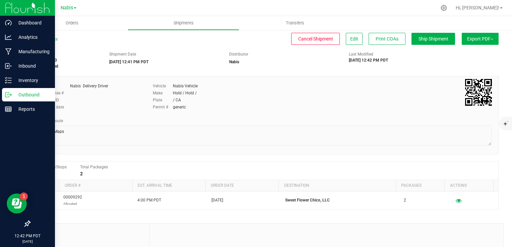
click at [23, 96] on p "Outbound" at bounding box center [32, 95] width 40 height 8
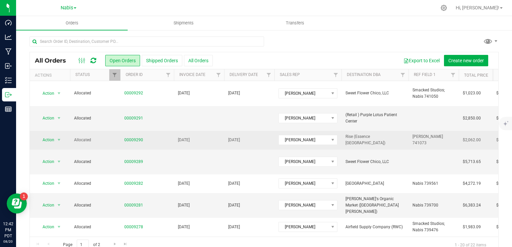
click at [185, 137] on span "[DATE]" at bounding box center [184, 140] width 12 height 6
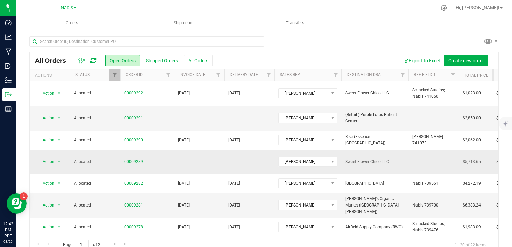
click at [131, 159] on link "00009289" at bounding box center [133, 162] width 19 height 6
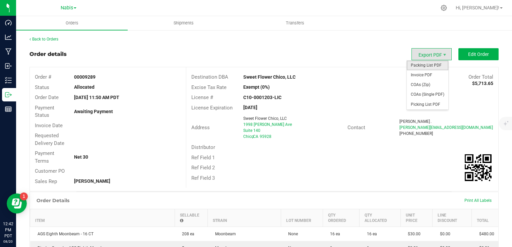
click at [421, 64] on span "Packing List PDF" at bounding box center [428, 66] width 42 height 10
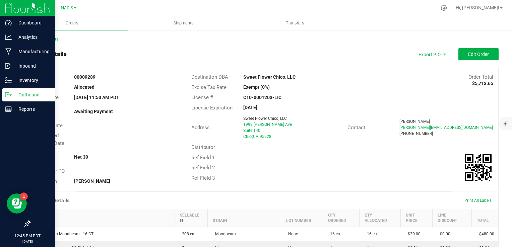
click at [22, 94] on p "Outbound" at bounding box center [32, 95] width 40 height 8
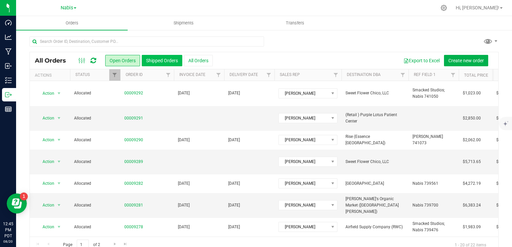
click at [167, 61] on button "Shipped Orders" at bounding box center [162, 60] width 41 height 11
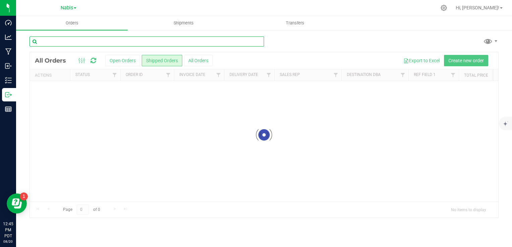
click at [163, 40] on input "text" at bounding box center [146, 42] width 235 height 10
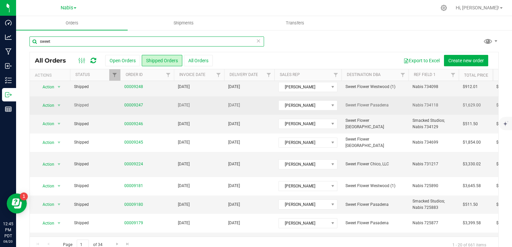
scroll to position [34, 0]
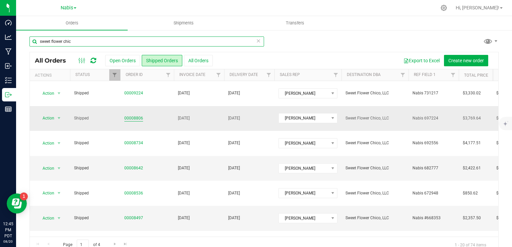
type input "sweet flower chic"
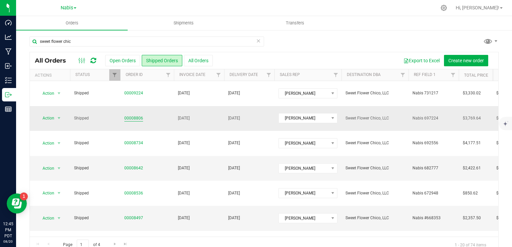
click at [133, 115] on link "00008806" at bounding box center [133, 118] width 19 height 6
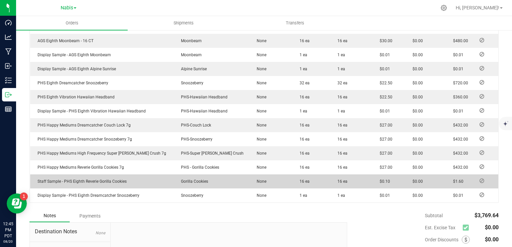
scroll to position [201, 0]
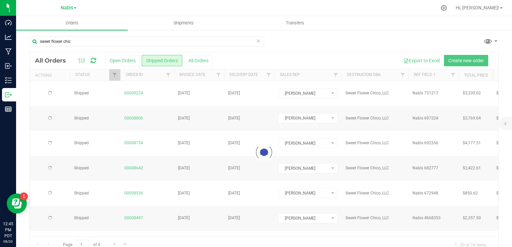
click at [135, 90] on div at bounding box center [264, 152] width 468 height 201
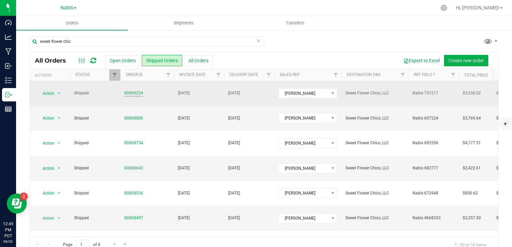
click at [135, 90] on link "00009224" at bounding box center [133, 93] width 19 height 6
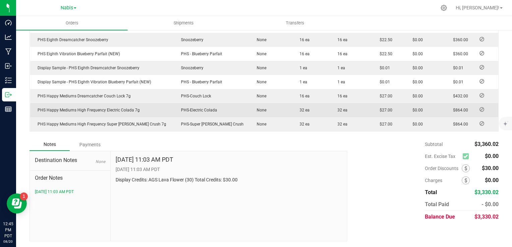
scroll to position [180, 0]
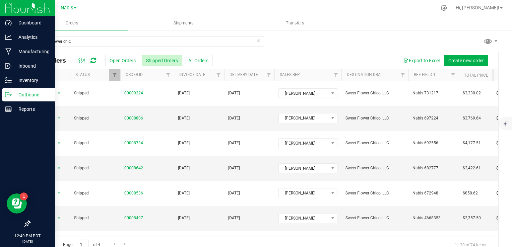
click at [31, 94] on p "Outbound" at bounding box center [32, 95] width 40 height 8
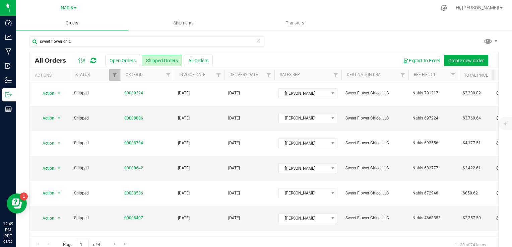
click at [75, 23] on span "Orders" at bounding box center [72, 23] width 31 height 6
click at [128, 58] on button "Open Orders" at bounding box center [122, 60] width 35 height 11
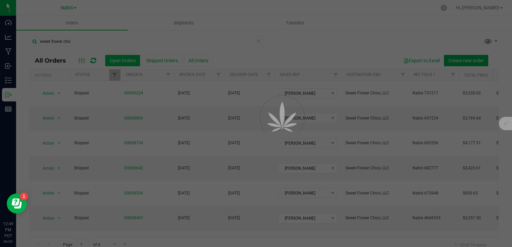
click at [102, 38] on div at bounding box center [256, 123] width 512 height 247
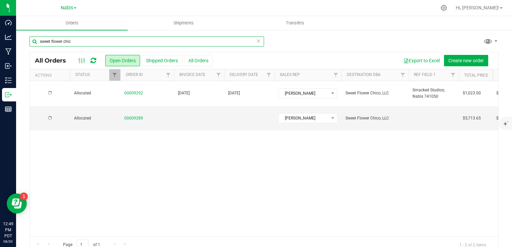
click at [99, 43] on input "sweet flower chic" at bounding box center [146, 42] width 235 height 10
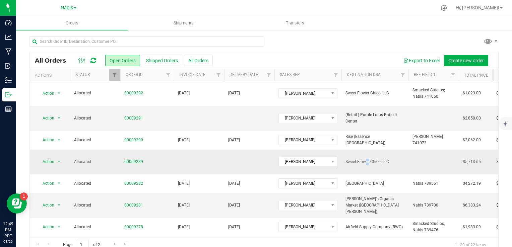
drag, startPoint x: 347, startPoint y: 148, endPoint x: 351, endPoint y: 148, distance: 4.0
click at [352, 159] on span "Sweet Flower Chico, LLC" at bounding box center [374, 162] width 59 height 6
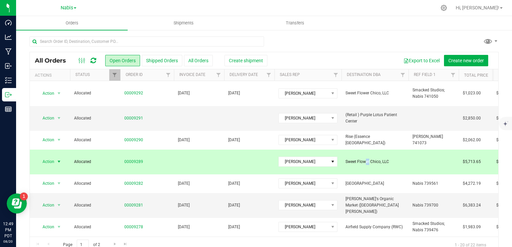
drag, startPoint x: 351, startPoint y: 148, endPoint x: 380, endPoint y: 148, distance: 29.1
click at [380, 150] on td "Sweet Flower Chico, LLC" at bounding box center [374, 162] width 67 height 25
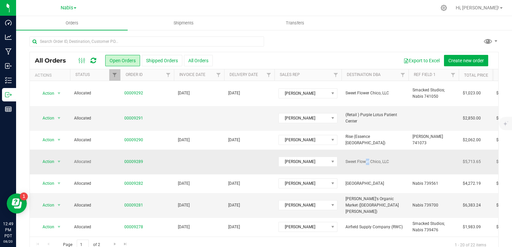
copy span "Sweet Flower Chico"
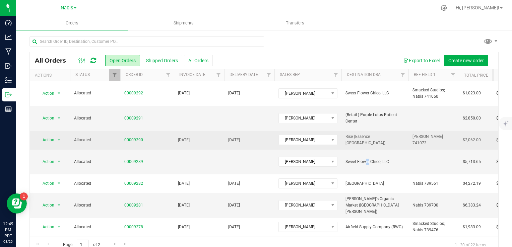
drag, startPoint x: 261, startPoint y: 127, endPoint x: 273, endPoint y: 126, distance: 12.1
click at [261, 131] on td "[DATE]" at bounding box center [249, 140] width 50 height 18
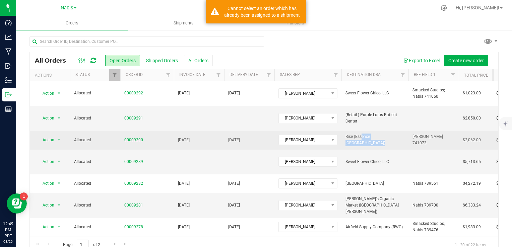
copy span "Rise (Essence [GEOGRAPHIC_DATA])"
drag, startPoint x: 344, startPoint y: 126, endPoint x: 393, endPoint y: 128, distance: 48.6
click at [393, 131] on td "Rise (Essence [GEOGRAPHIC_DATA])" at bounding box center [374, 140] width 67 height 18
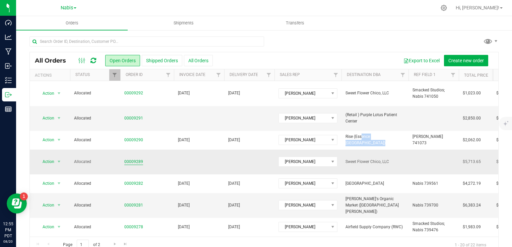
click at [130, 159] on link "00009289" at bounding box center [133, 162] width 19 height 6
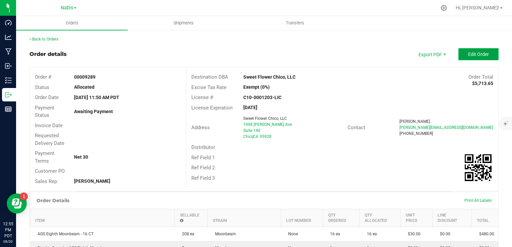
click at [470, 57] on button "Edit Order" at bounding box center [478, 54] width 40 height 12
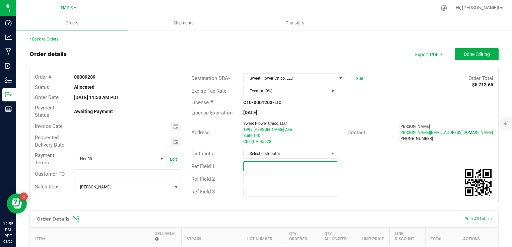
click at [250, 164] on input "text" at bounding box center [290, 166] width 94 height 10
type input "D"
type input "Order Drafted in Nabis, Pending Sammy's Response"
click at [303, 168] on input "Order Drafted in Nabis, Pending Sammy's Response" at bounding box center [290, 166] width 94 height 10
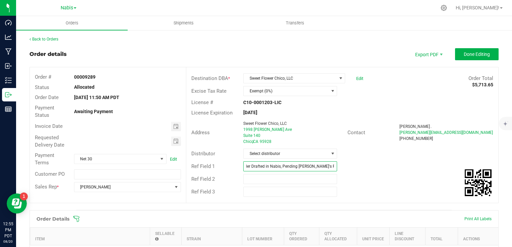
click at [303, 168] on input "Order Drafted in Nabis, Pending Sammy's Response" at bounding box center [290, 166] width 94 height 10
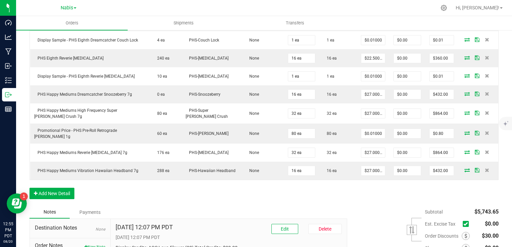
scroll to position [501, 0]
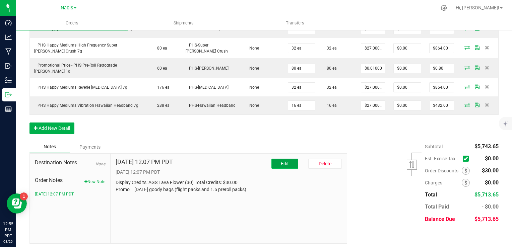
click at [281, 164] on button "Edit" at bounding box center [284, 164] width 27 height 10
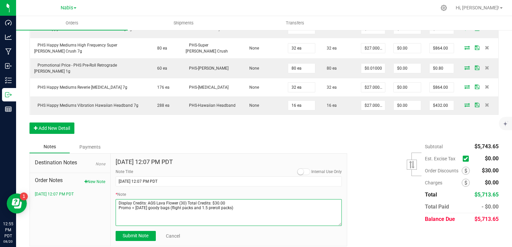
drag, startPoint x: 204, startPoint y: 208, endPoint x: 174, endPoint y: 206, distance: 29.9
click at [174, 206] on textarea "* Note" at bounding box center [229, 212] width 226 height 27
drag, startPoint x: 207, startPoint y: 209, endPoint x: 112, endPoint y: 214, distance: 95.3
click at [112, 214] on div "Aug 20, 2025 12:07 PM PDT Internal Use Only Note Title 8/20/2025 12:07 PM PDT *…" at bounding box center [229, 200] width 237 height 92
click at [177, 202] on textarea "* Note" at bounding box center [229, 212] width 226 height 27
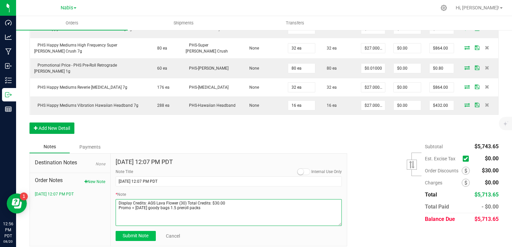
type textarea "Display Credits: AGS Lava Flower (30) Total Credits: $30.00 Promo = Labor Day g…"
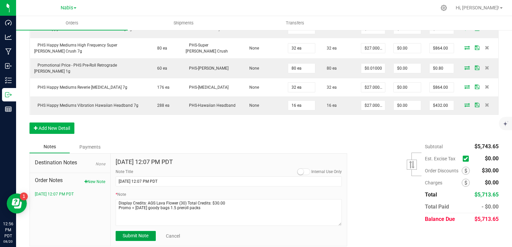
click at [145, 235] on span "Submit Note" at bounding box center [136, 235] width 26 height 5
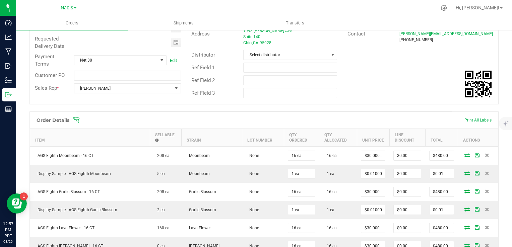
scroll to position [0, 0]
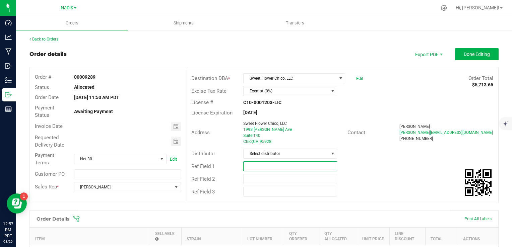
click at [249, 164] on input "text" at bounding box center [290, 166] width 94 height 10
paste input "741094"
click at [177, 125] on span "Toggle calendar" at bounding box center [175, 126] width 5 height 5
type input "Nabis741094"
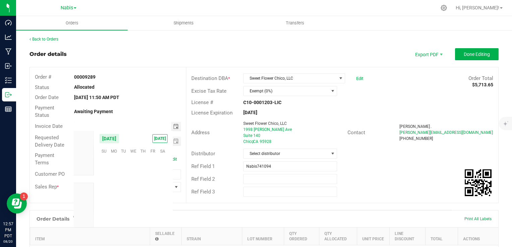
scroll to position [108594, 0]
click at [113, 201] on span "25" at bounding box center [114, 203] width 10 height 10
type input "[DATE]"
click at [173, 142] on span "Toggle calendar" at bounding box center [175, 141] width 5 height 5
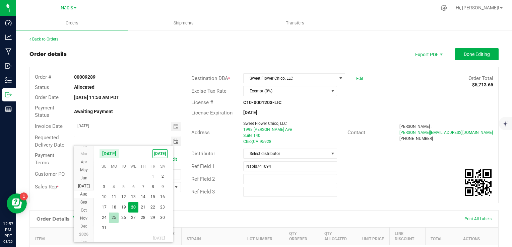
click at [116, 221] on span "25" at bounding box center [114, 218] width 10 height 10
type input "[DATE]"
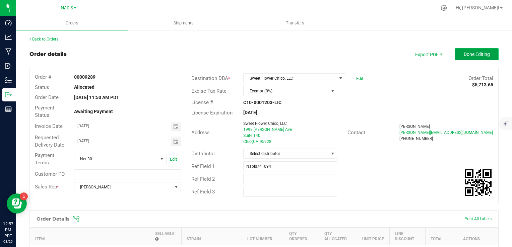
click at [483, 52] on span "Done Editing" at bounding box center [477, 54] width 26 height 5
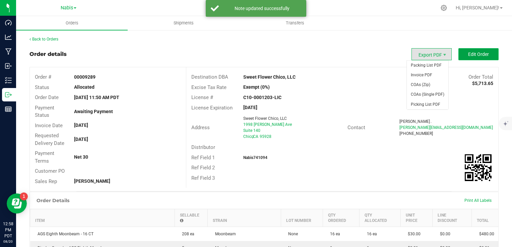
click at [472, 55] on span "Edit Order" at bounding box center [478, 54] width 21 height 5
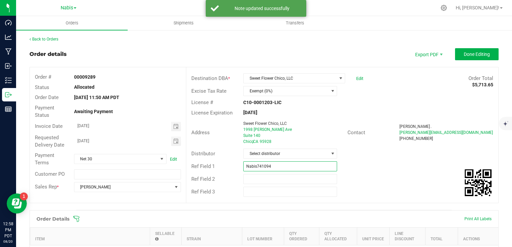
click at [255, 167] on input "Nabis741094" at bounding box center [290, 166] width 94 height 10
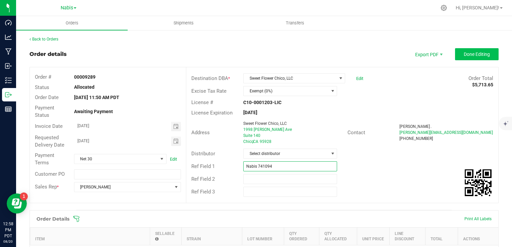
type input "Nabis 741094"
click at [464, 52] on span "Done Editing" at bounding box center [477, 54] width 26 height 5
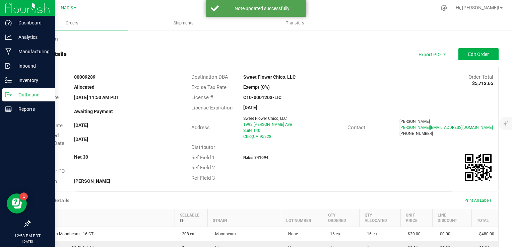
click at [17, 93] on p "Outbound" at bounding box center [32, 95] width 40 height 8
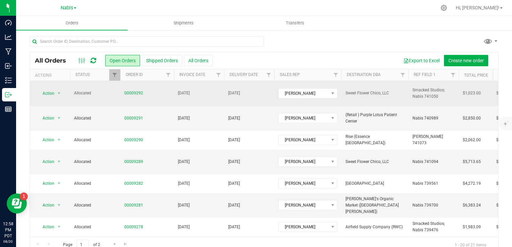
click at [184, 93] on td "[DATE]" at bounding box center [199, 93] width 50 height 25
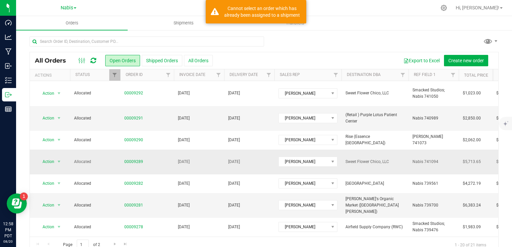
click at [216, 150] on td "[DATE]" at bounding box center [199, 162] width 50 height 25
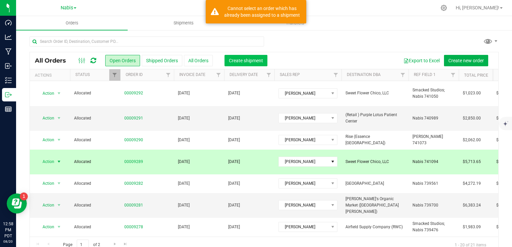
click at [251, 62] on span "Create shipment" at bounding box center [246, 60] width 34 height 5
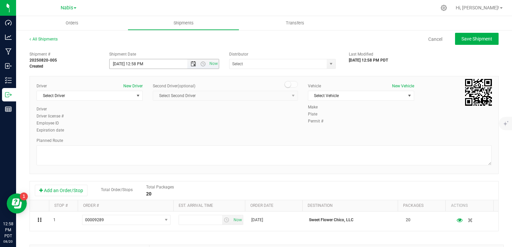
click at [193, 64] on span "Open the date view" at bounding box center [193, 63] width 5 height 5
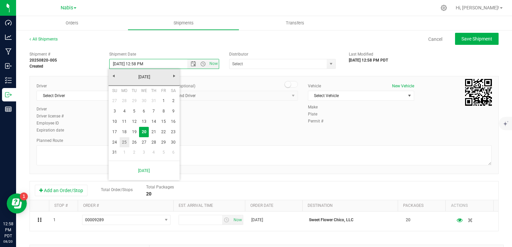
click at [128, 144] on link "25" at bounding box center [125, 142] width 10 height 10
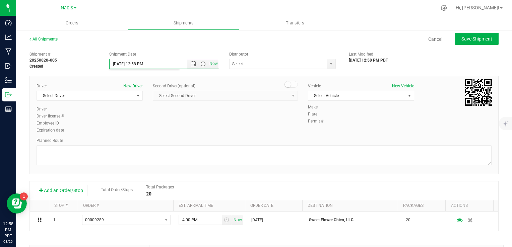
type input "8/25/2025 12:58 PM"
click at [242, 64] on input "text" at bounding box center [276, 63] width 94 height 9
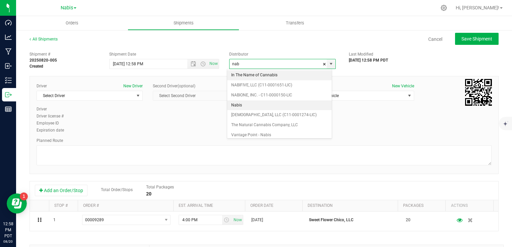
click at [244, 106] on li "Nabis" at bounding box center [279, 106] width 105 height 10
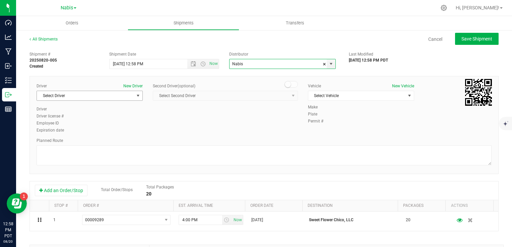
type input "Nabis"
click at [68, 96] on span "Select Driver" at bounding box center [85, 95] width 97 height 9
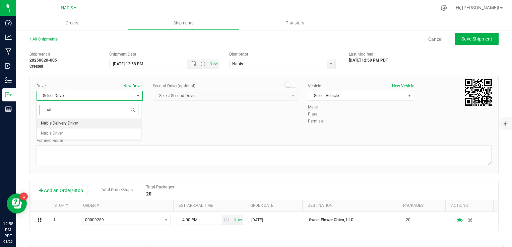
click at [76, 123] on span "Nabis Delivery Driver" at bounding box center [59, 123] width 37 height 9
type input "nab"
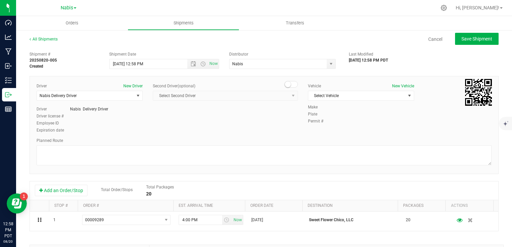
click at [335, 101] on div "Vehicle New Vehicle Select Vehicle Select Vehicle 2012 Jeep compass 2020 Toyota…" at bounding box center [361, 93] width 116 height 21
click at [335, 96] on span "Select Vehicle" at bounding box center [356, 95] width 97 height 9
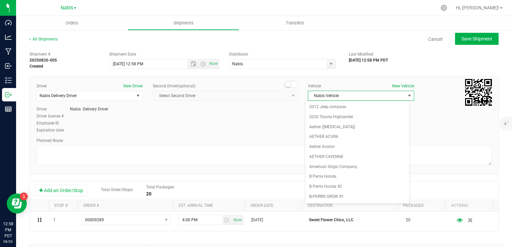
scroll to position [852, 0]
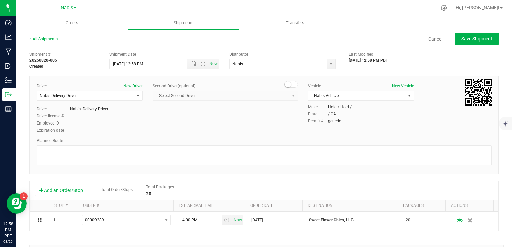
click at [100, 142] on div "Planned Route" at bounding box center [264, 141] width 455 height 6
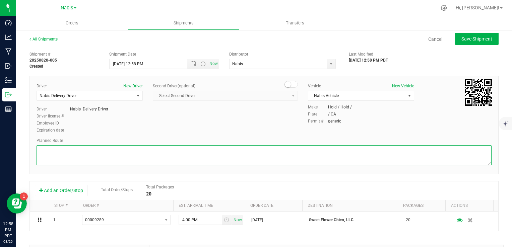
click at [100, 149] on textarea at bounding box center [264, 155] width 455 height 20
type textarea "Google Maps"
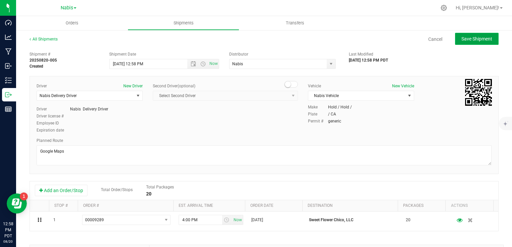
click at [461, 38] on span "Save Shipment" at bounding box center [476, 38] width 31 height 5
type input "8/25/2025 7:58 PM"
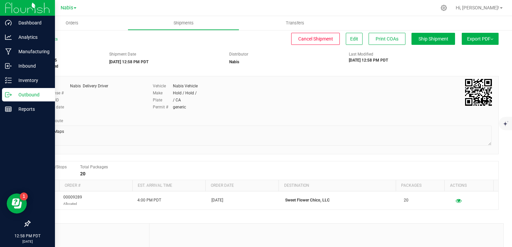
click at [11, 92] on icon at bounding box center [8, 94] width 7 height 7
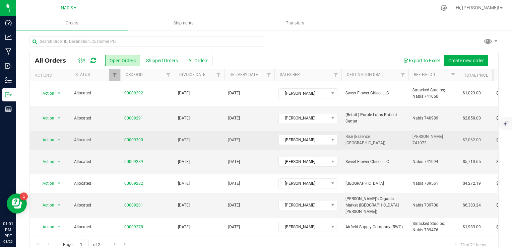
click at [132, 137] on link "00009290" at bounding box center [133, 140] width 19 height 6
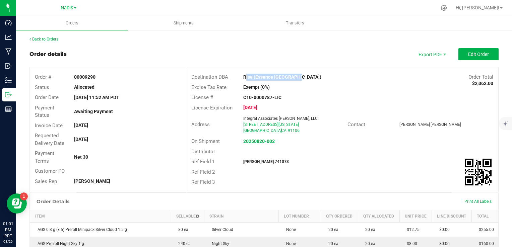
drag, startPoint x: 241, startPoint y: 77, endPoint x: 309, endPoint y: 76, distance: 67.3
click at [309, 76] on div "Rise (Essence [GEOGRAPHIC_DATA])" at bounding box center [303, 77] width 130 height 7
copy strong "Rise (Essence [GEOGRAPHIC_DATA])"
drag, startPoint x: 234, startPoint y: 127, endPoint x: 292, endPoint y: 126, distance: 57.6
click at [292, 126] on div "Address Integral Associates [PERSON_NAME], LLC [STREET_ADDRESS][US_STATE]" at bounding box center [266, 124] width 161 height 21
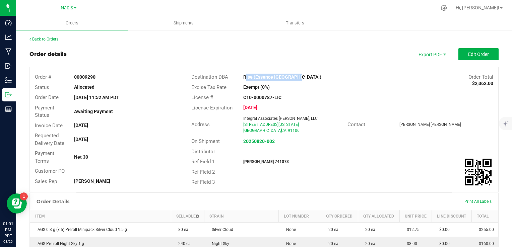
copy div "Integral Associates [PERSON_NAME], LLC [STREET_ADDRESS][US_STATE]"
click at [476, 62] on outbound-order-header "Order details Export PDF Edit Order Order # 00009290 Status Allocated Order Dat…" at bounding box center [263, 120] width 469 height 144
click at [475, 55] on span "Edit Order" at bounding box center [478, 54] width 21 height 5
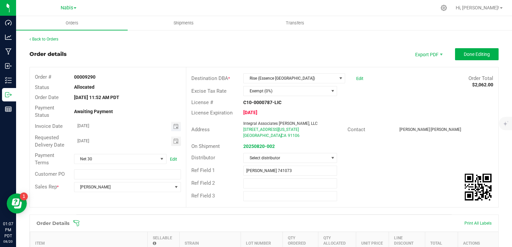
click at [176, 131] on span "Toggle calendar" at bounding box center [176, 126] width 10 height 9
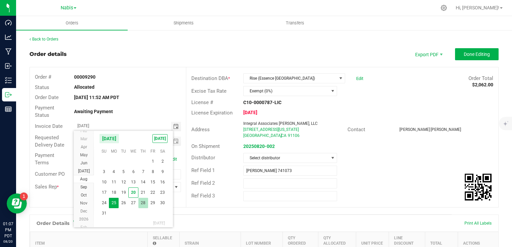
click at [143, 203] on span "28" at bounding box center [143, 203] width 10 height 10
type input "08/28/2025"
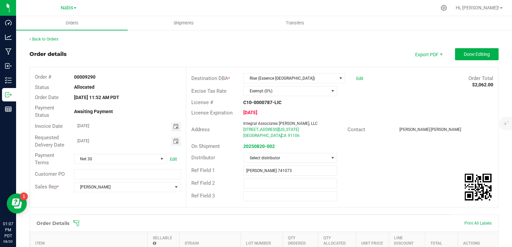
click at [173, 143] on span "Toggle calendar" at bounding box center [175, 141] width 5 height 5
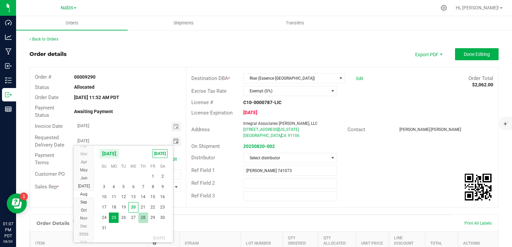
click at [142, 218] on span "28" at bounding box center [143, 218] width 10 height 10
type input "08/28/2025"
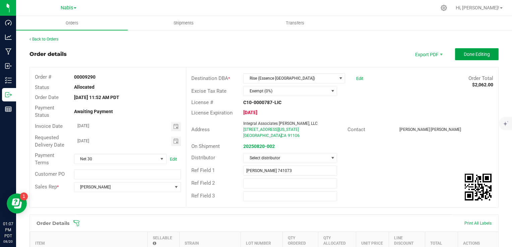
click at [468, 55] on span "Done Editing" at bounding box center [477, 54] width 26 height 5
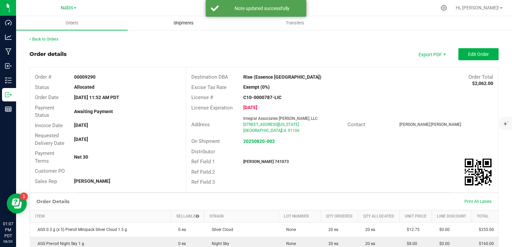
click at [177, 23] on span "Shipments" at bounding box center [183, 23] width 38 height 6
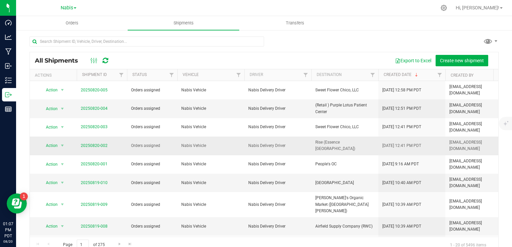
click at [183, 143] on span "Nabis Vehicle" at bounding box center [210, 146] width 59 height 6
click at [92, 143] on link "20250820-002" at bounding box center [94, 145] width 27 height 5
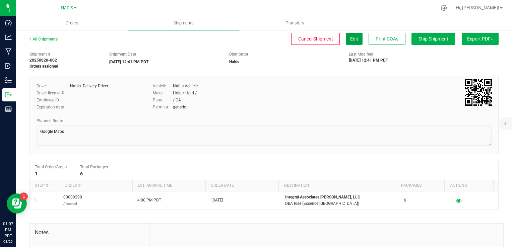
click at [346, 41] on button "Edit" at bounding box center [354, 39] width 17 height 12
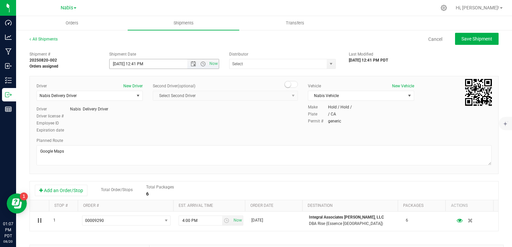
type input "Nabis"
click at [192, 63] on span "Open the date view" at bounding box center [193, 63] width 5 height 5
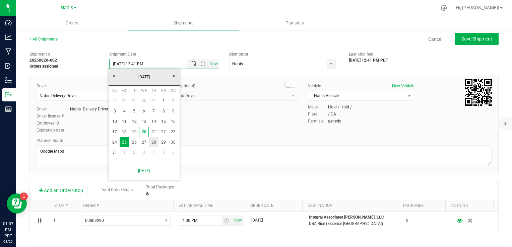
click at [156, 143] on link "28" at bounding box center [154, 142] width 10 height 10
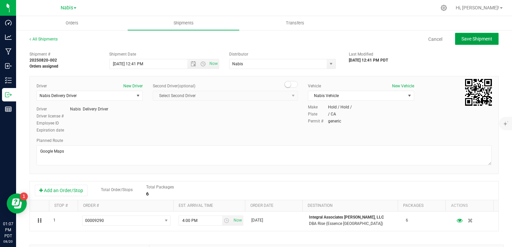
click at [466, 39] on span "Save Shipment" at bounding box center [476, 38] width 31 height 5
type input "8/28/2025 7:41 PM"
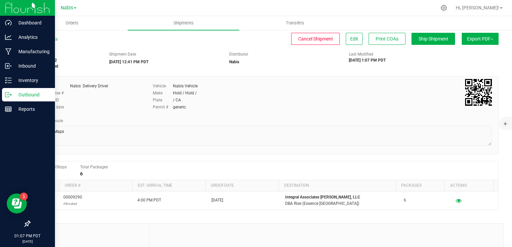
click at [10, 93] on icon at bounding box center [8, 94] width 7 height 7
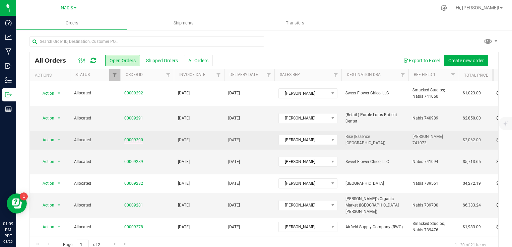
click at [130, 137] on link "00009290" at bounding box center [133, 140] width 19 height 6
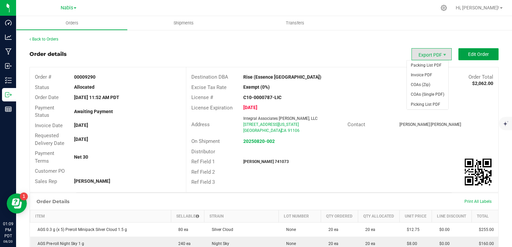
click at [491, 52] on button "Edit Order" at bounding box center [478, 54] width 40 height 12
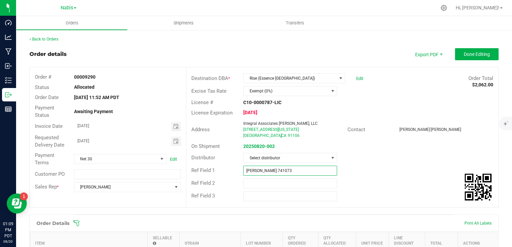
drag, startPoint x: 281, startPoint y: 170, endPoint x: 256, endPoint y: 171, distance: 25.1
click at [256, 171] on input "[PERSON_NAME] 741073" at bounding box center [290, 171] width 94 height 10
paste input "111"
type input "Nabis 741111"
click at [467, 53] on span "Done Editing" at bounding box center [477, 54] width 26 height 5
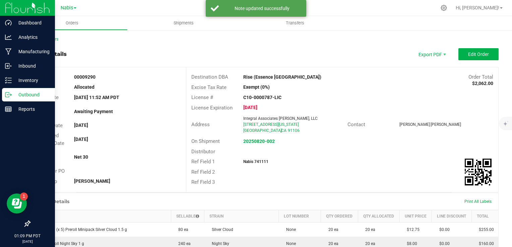
click at [30, 98] on p "Outbound" at bounding box center [32, 95] width 40 height 8
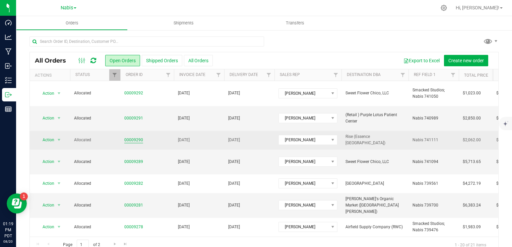
click at [137, 137] on link "00009290" at bounding box center [133, 140] width 19 height 6
